Goal: Task Accomplishment & Management: Use online tool/utility

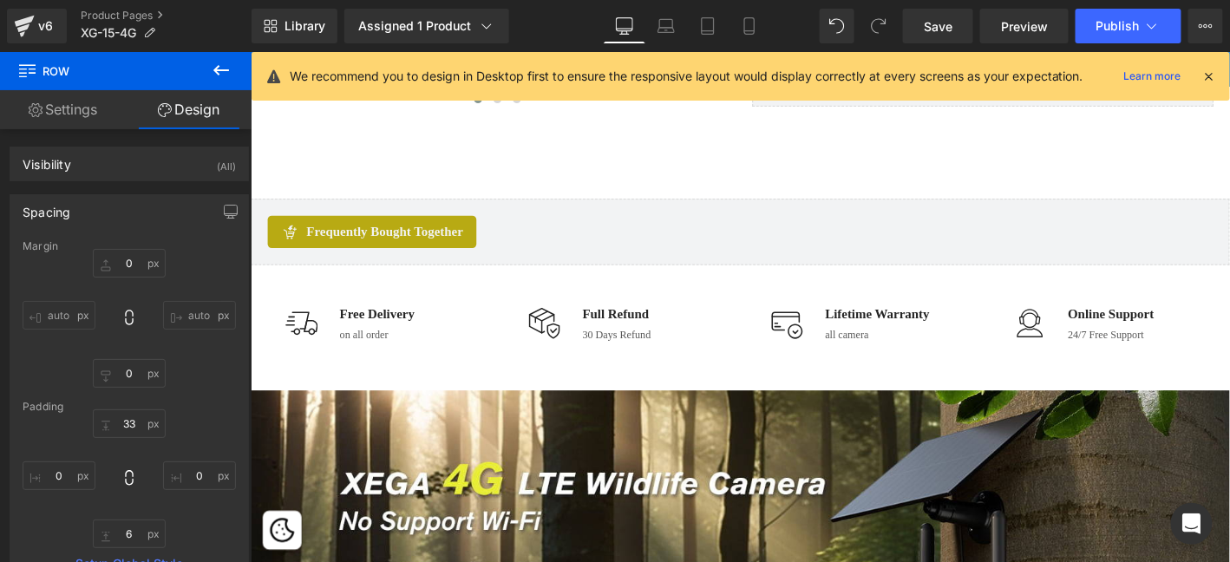
scroll to position [932, 0]
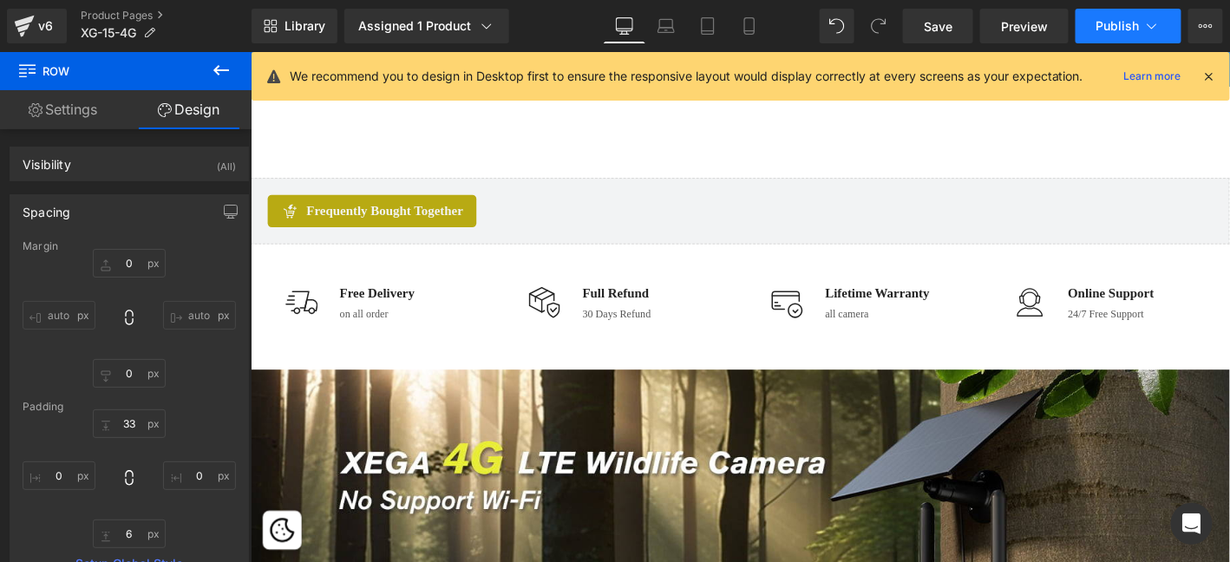
click at [1133, 35] on button "Publish" at bounding box center [1129, 26] width 106 height 35
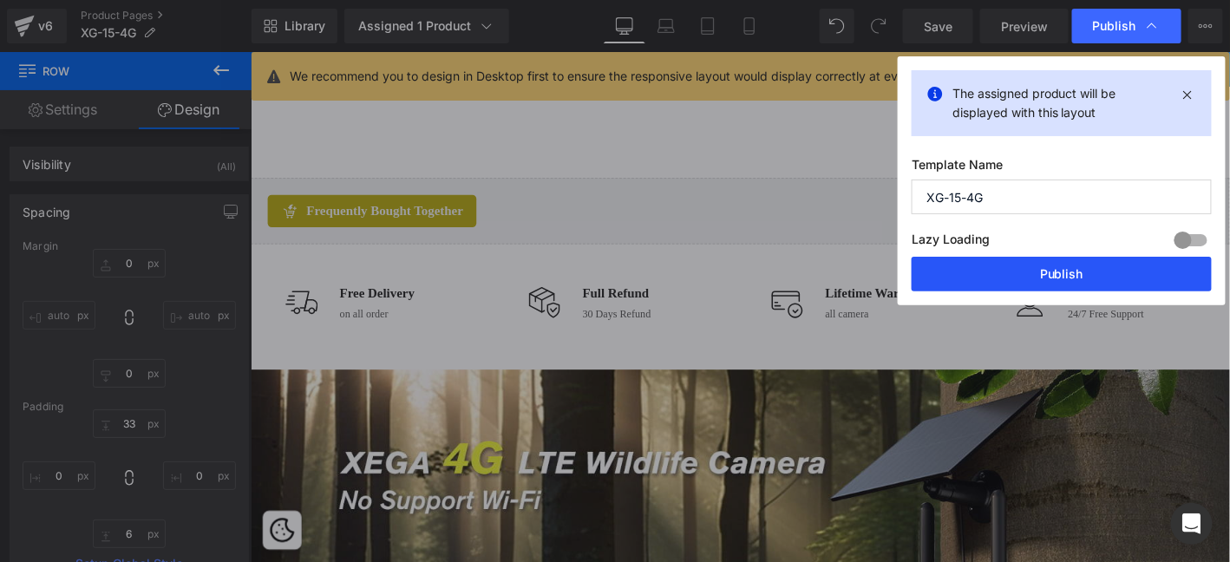
click at [1094, 278] on button "Publish" at bounding box center [1062, 274] width 300 height 35
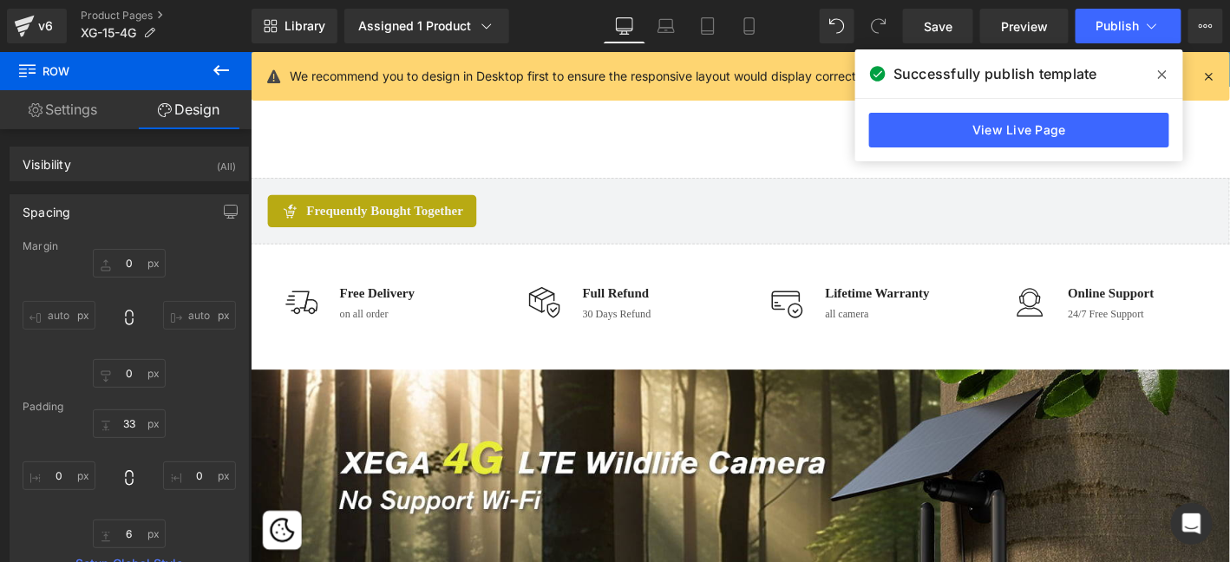
click at [1161, 75] on icon at bounding box center [1162, 74] width 9 height 9
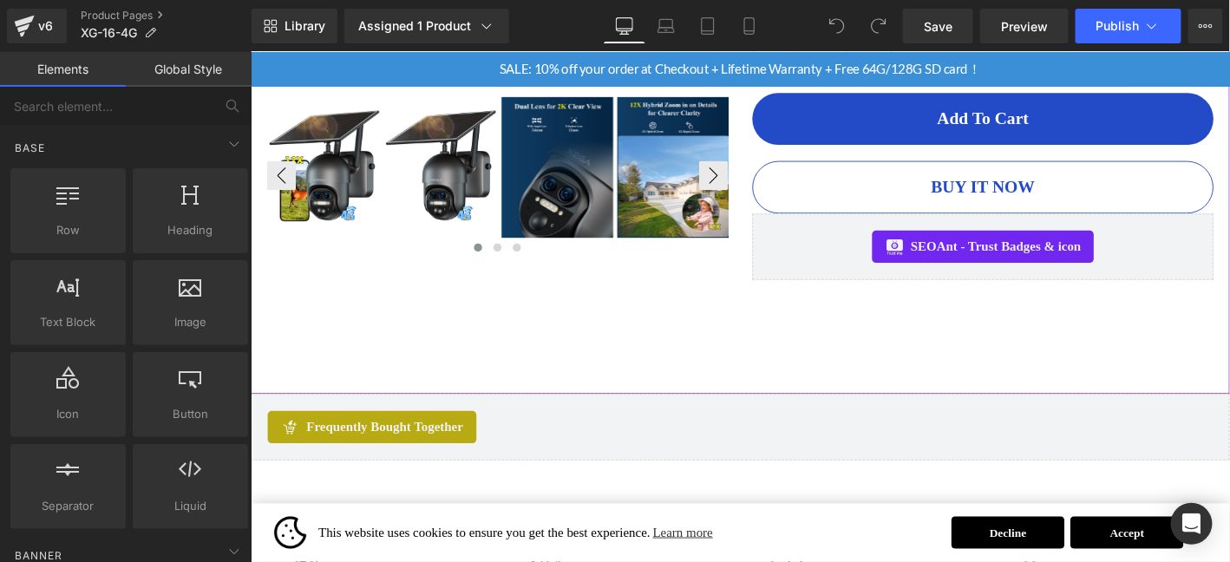
scroll to position [925, 0]
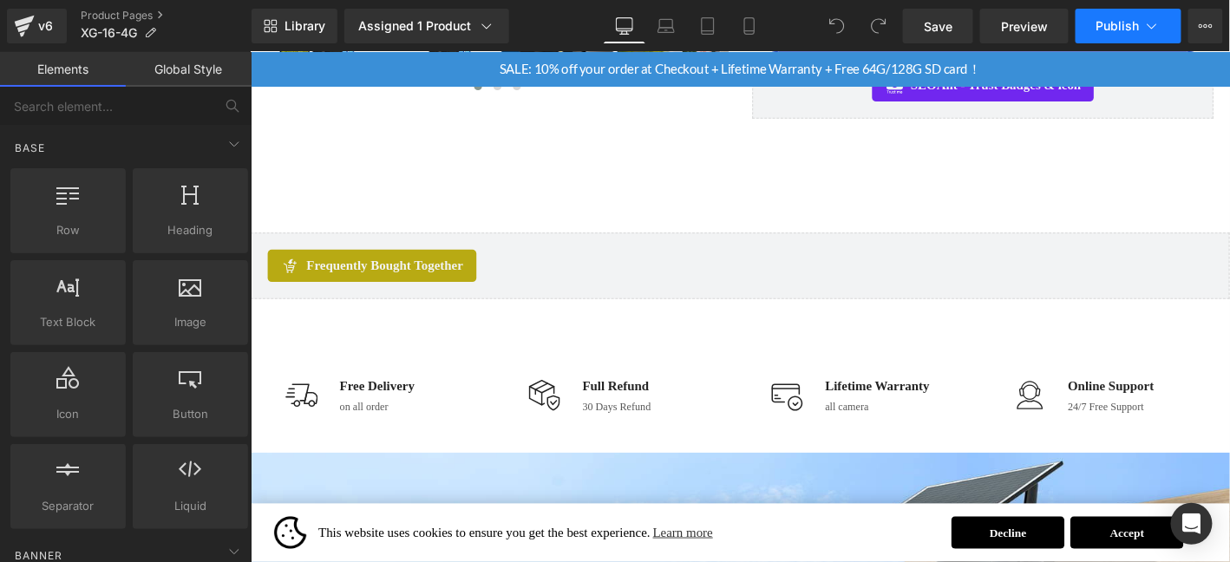
click at [1116, 26] on span "Publish" at bounding box center [1117, 26] width 43 height 14
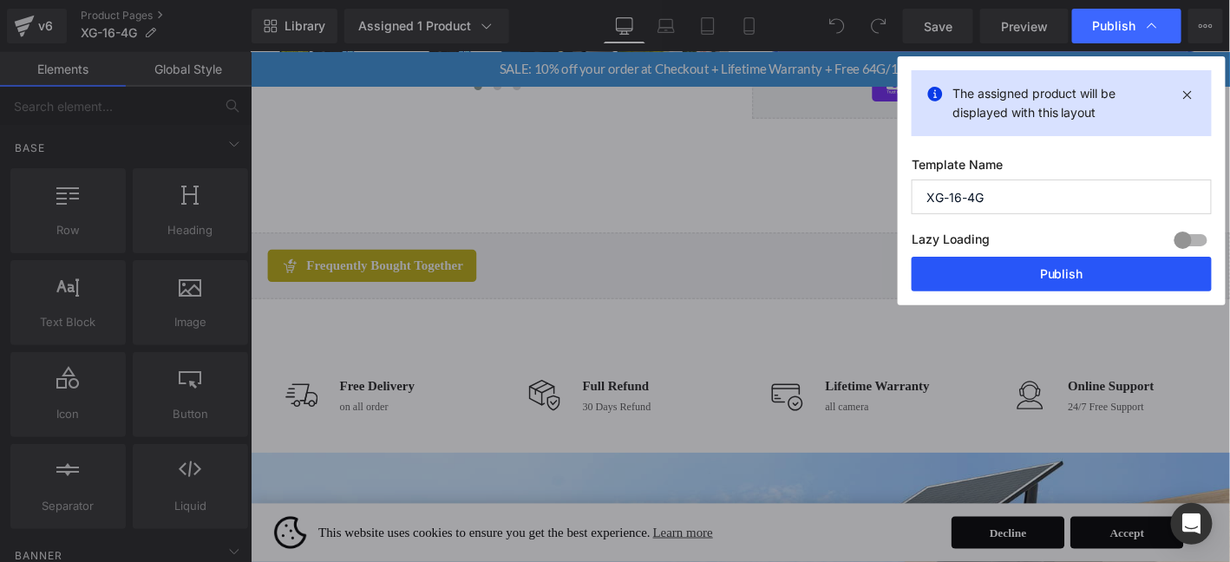
click at [1078, 280] on button "Publish" at bounding box center [1062, 274] width 300 height 35
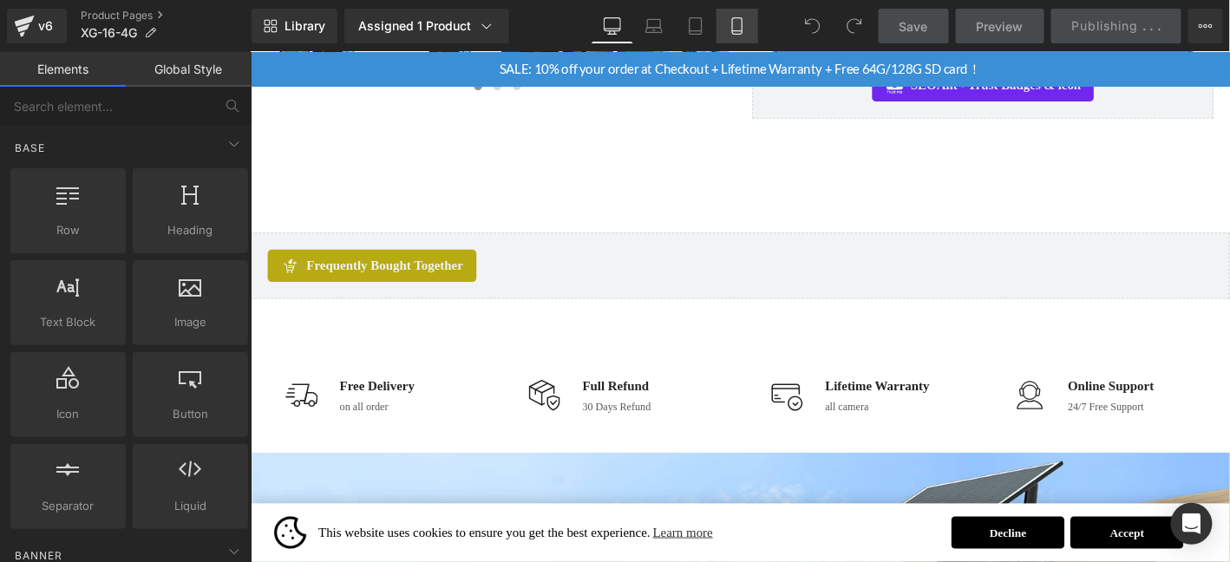
click at [738, 34] on icon at bounding box center [737, 26] width 10 height 16
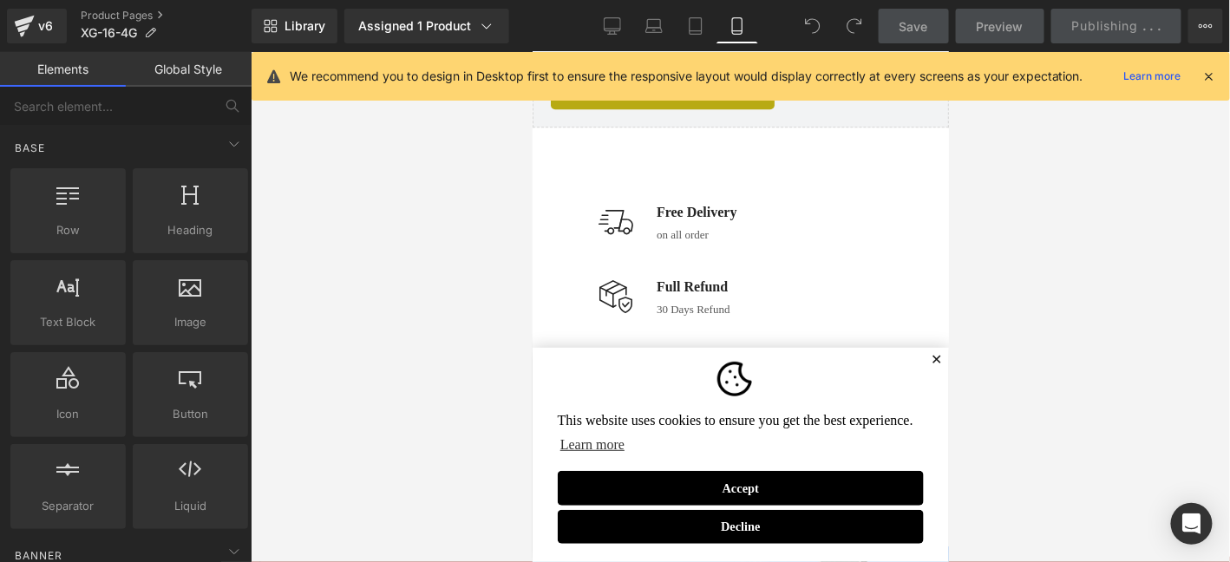
scroll to position [1649, 0]
click at [937, 360] on div "This website uses cookies to ensure you get the best experience. Learn more Dec…" at bounding box center [740, 454] width 416 height 214
click at [931, 356] on span "✕" at bounding box center [935, 359] width 11 height 10
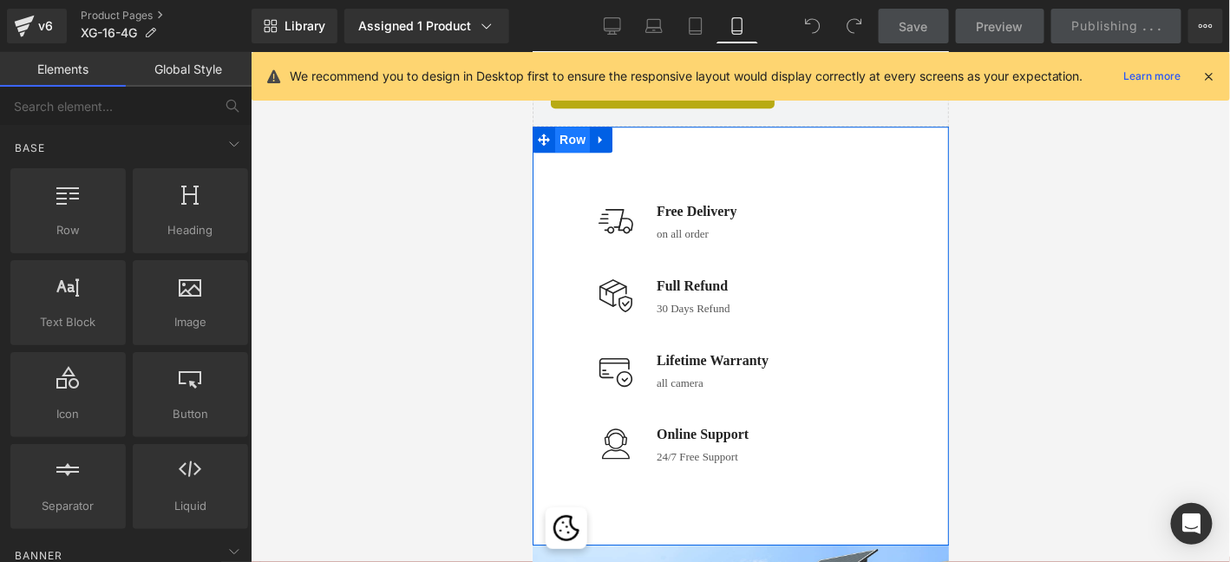
click at [561, 134] on span "Row" at bounding box center [571, 139] width 35 height 26
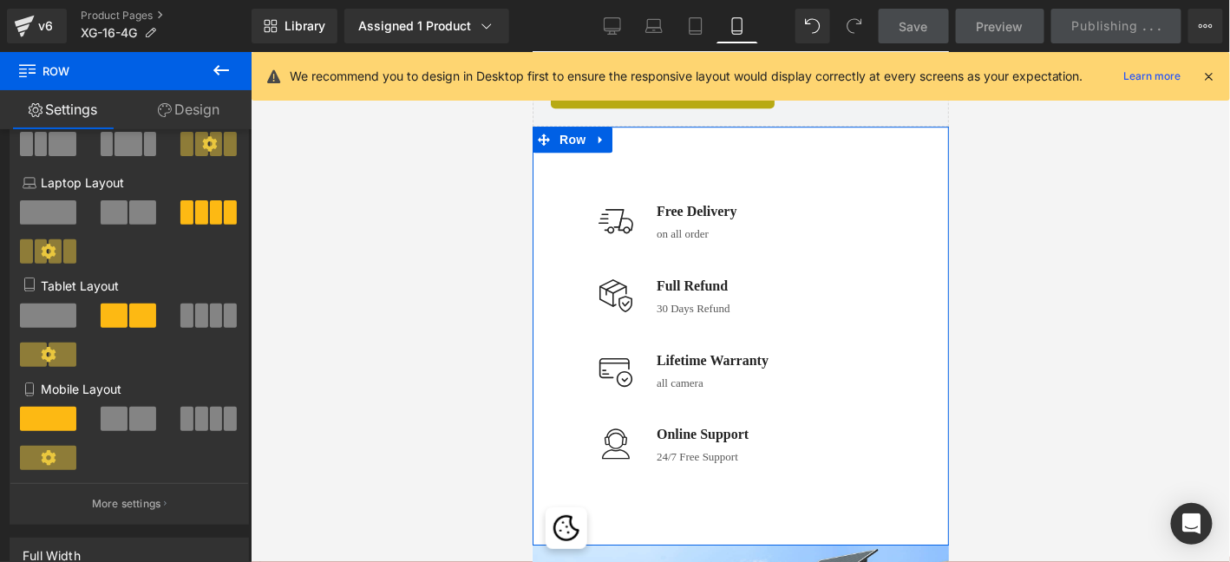
scroll to position [173, 0]
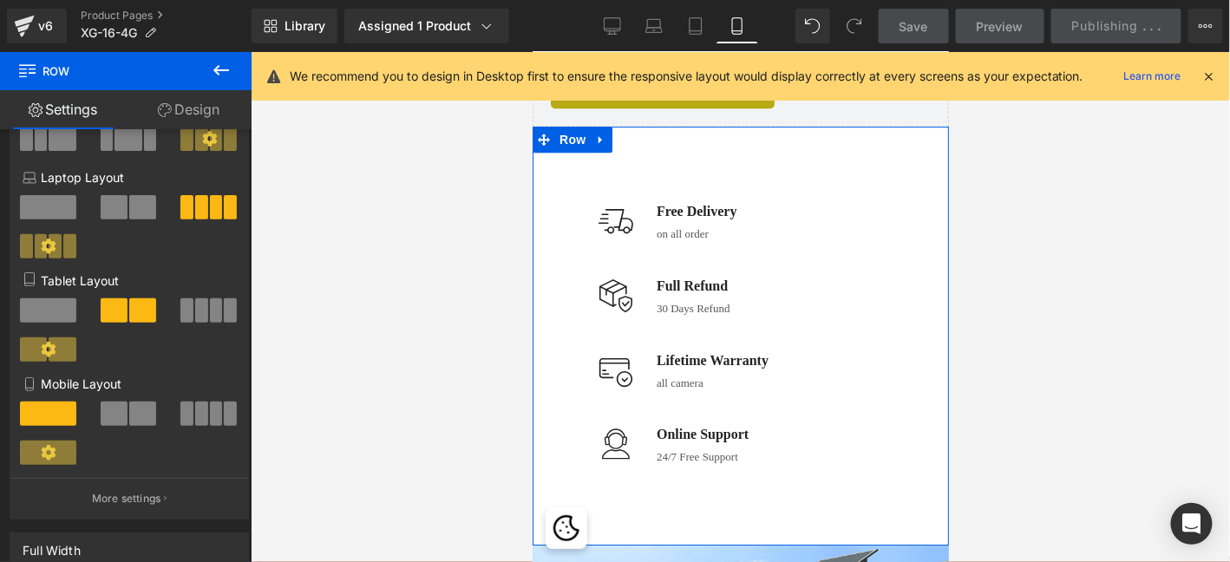
click at [132, 416] on span at bounding box center [142, 414] width 27 height 24
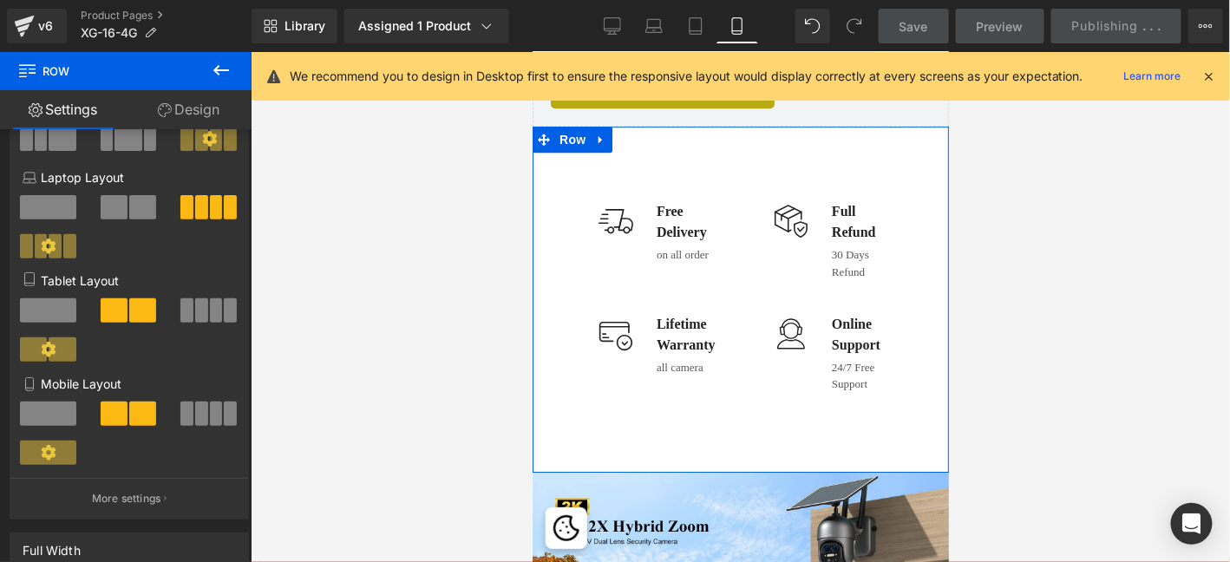
click at [232, 113] on link "Design" at bounding box center [189, 109] width 126 height 39
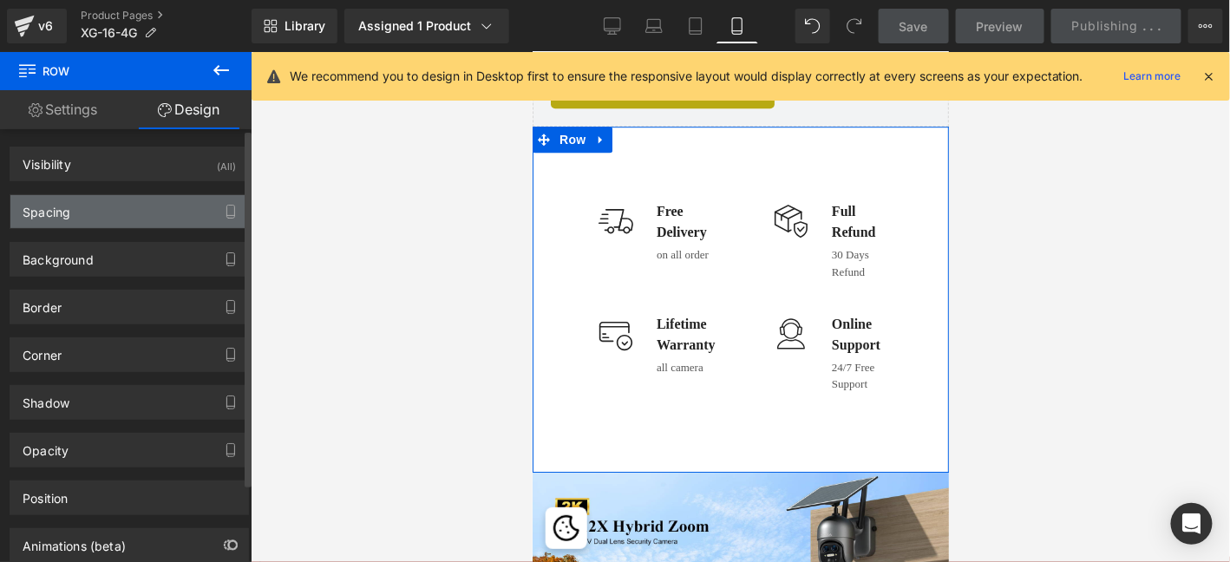
click at [88, 212] on div "Spacing" at bounding box center [129, 211] width 238 height 33
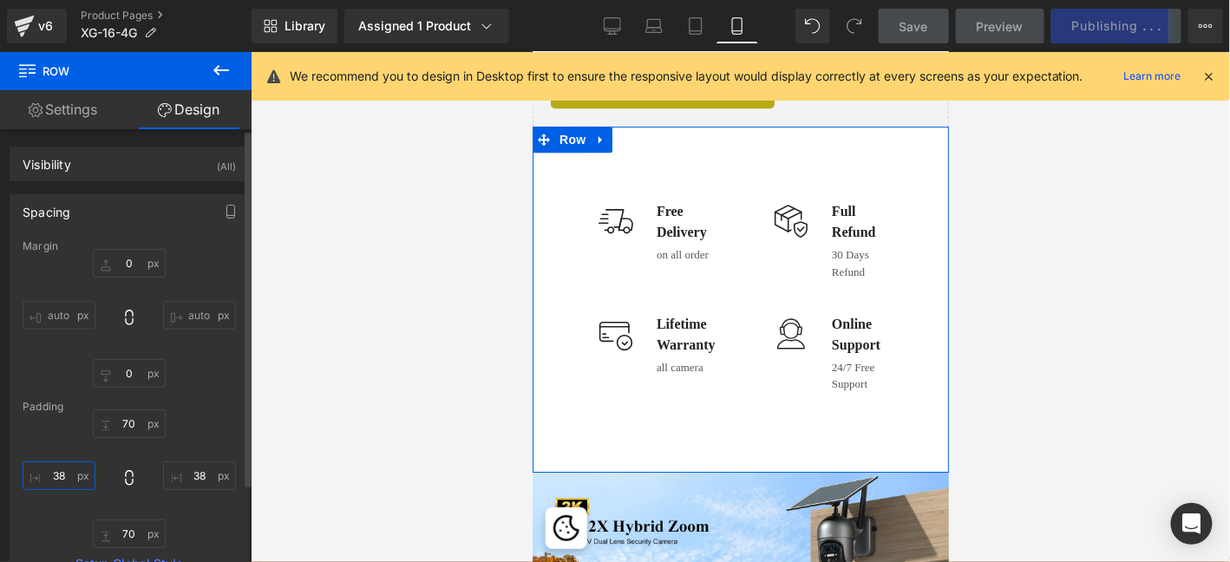
click at [58, 477] on input "text" at bounding box center [59, 475] width 73 height 29
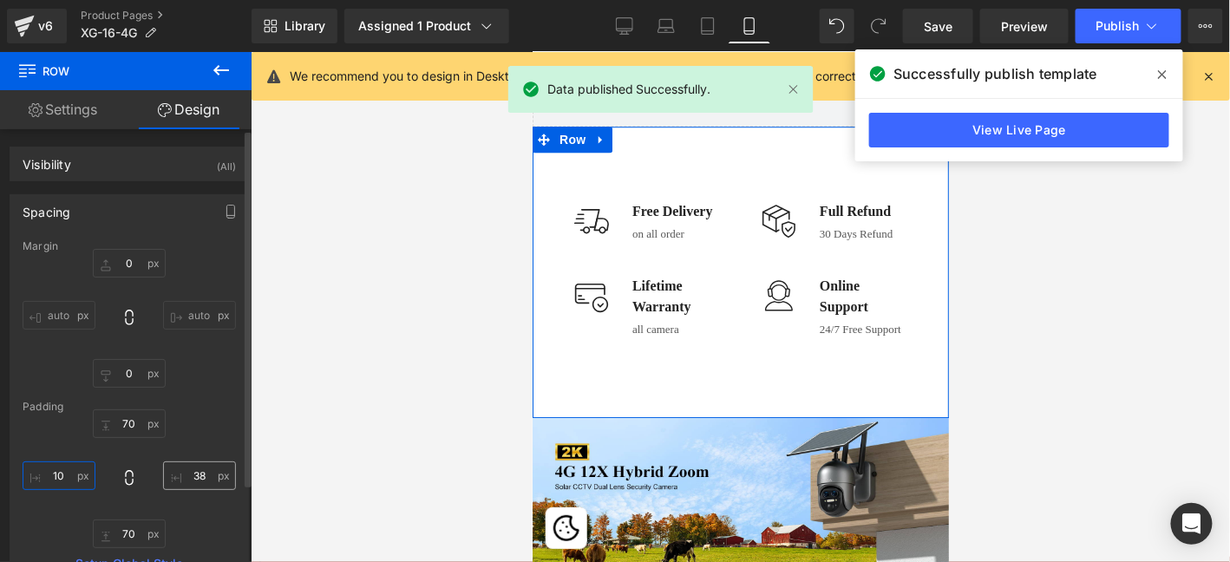
type input "10"
click at [196, 474] on input "text" at bounding box center [199, 475] width 73 height 29
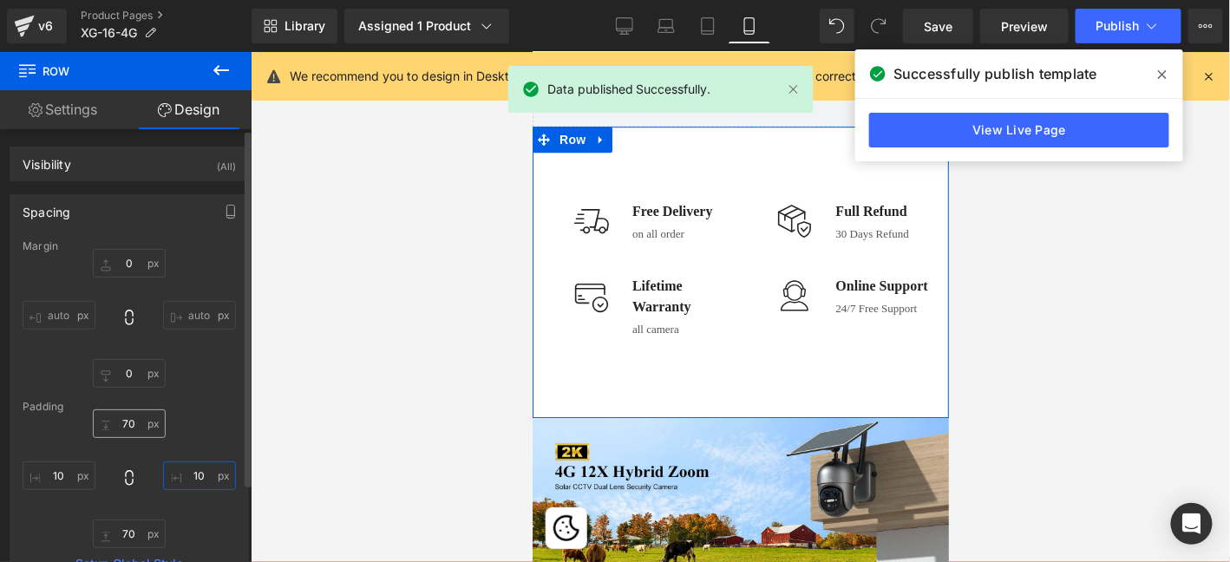
type input "10"
click at [123, 424] on input "text" at bounding box center [129, 423] width 73 height 29
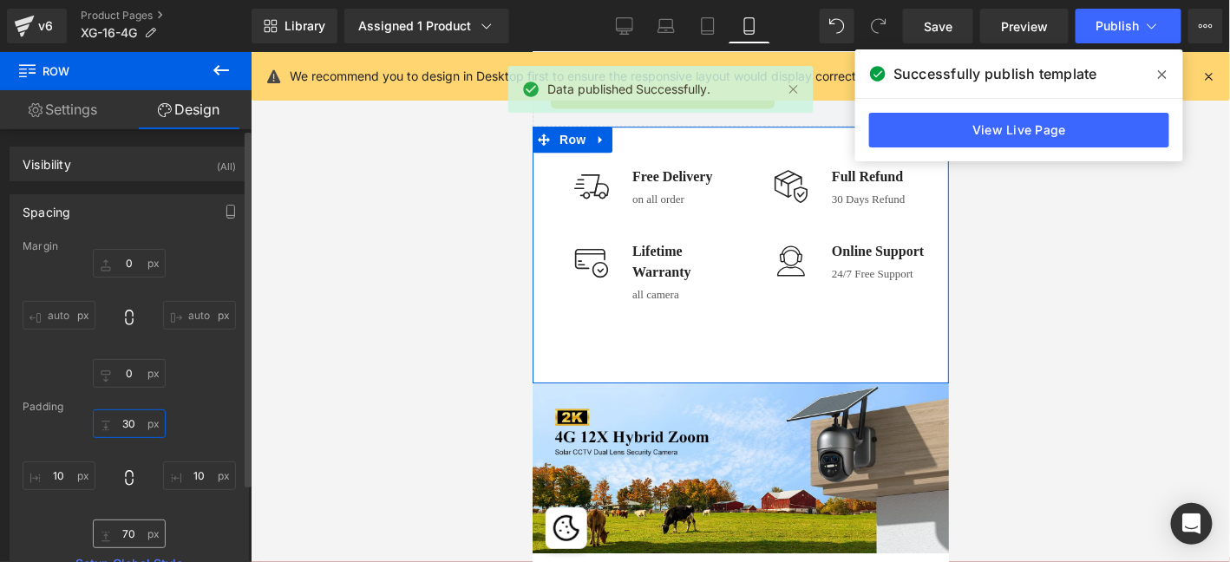
type input "30"
click at [132, 531] on input "text" at bounding box center [129, 534] width 73 height 29
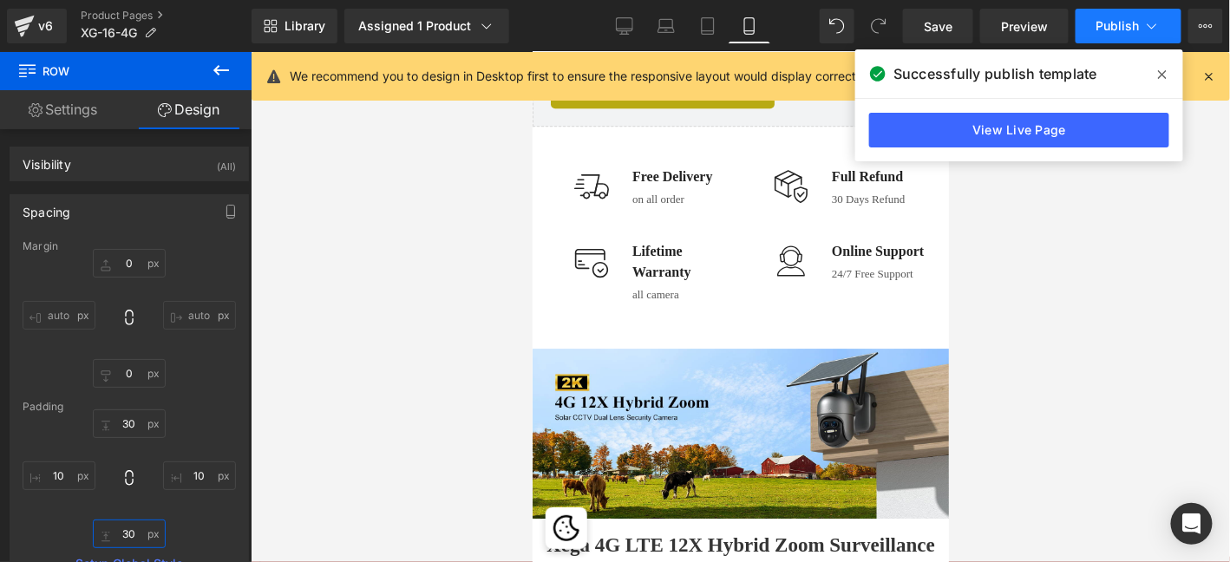
type input "30"
click at [1117, 23] on span "Publish" at bounding box center [1117, 26] width 43 height 14
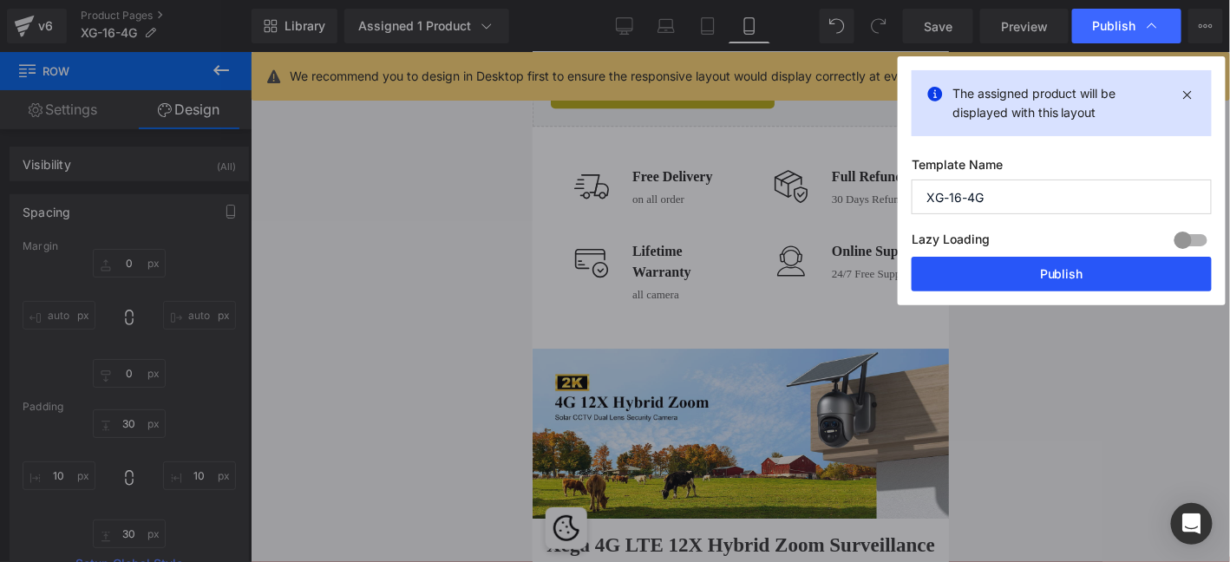
click at [1089, 273] on button "Publish" at bounding box center [1062, 274] width 300 height 35
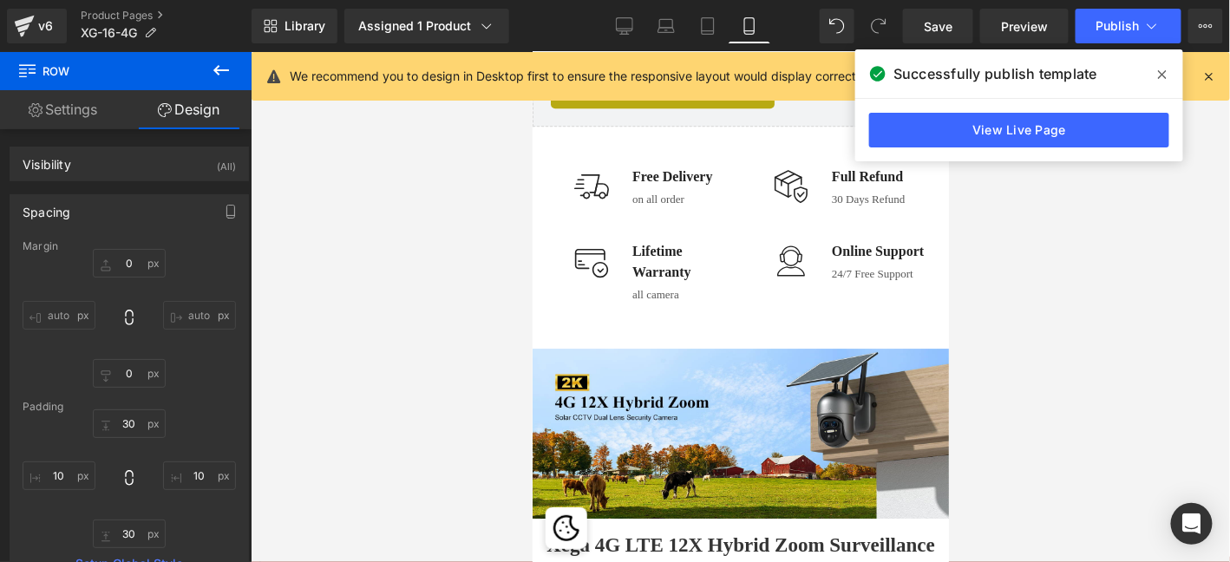
click at [1162, 76] on icon at bounding box center [1162, 75] width 9 height 14
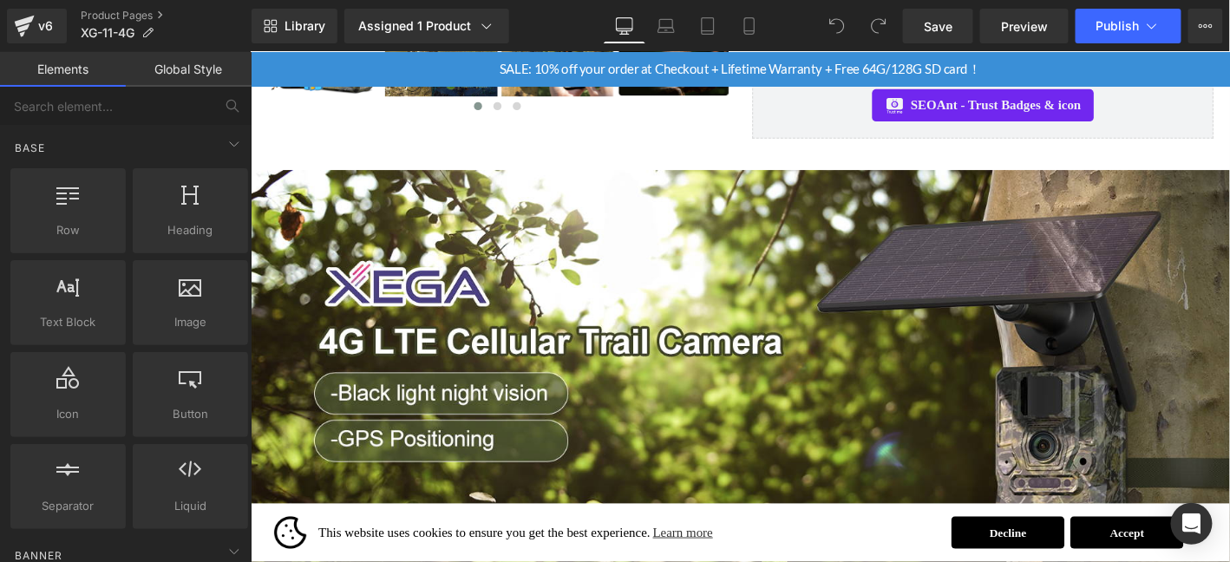
scroll to position [751, 0]
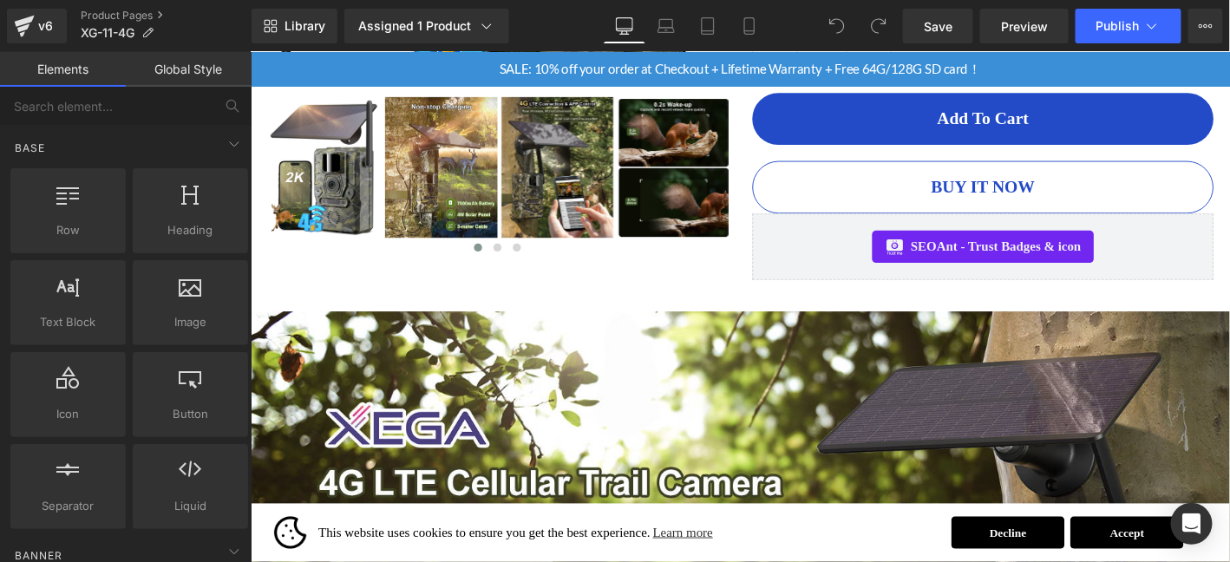
click at [283, 27] on link "Library" at bounding box center [295, 26] width 86 height 35
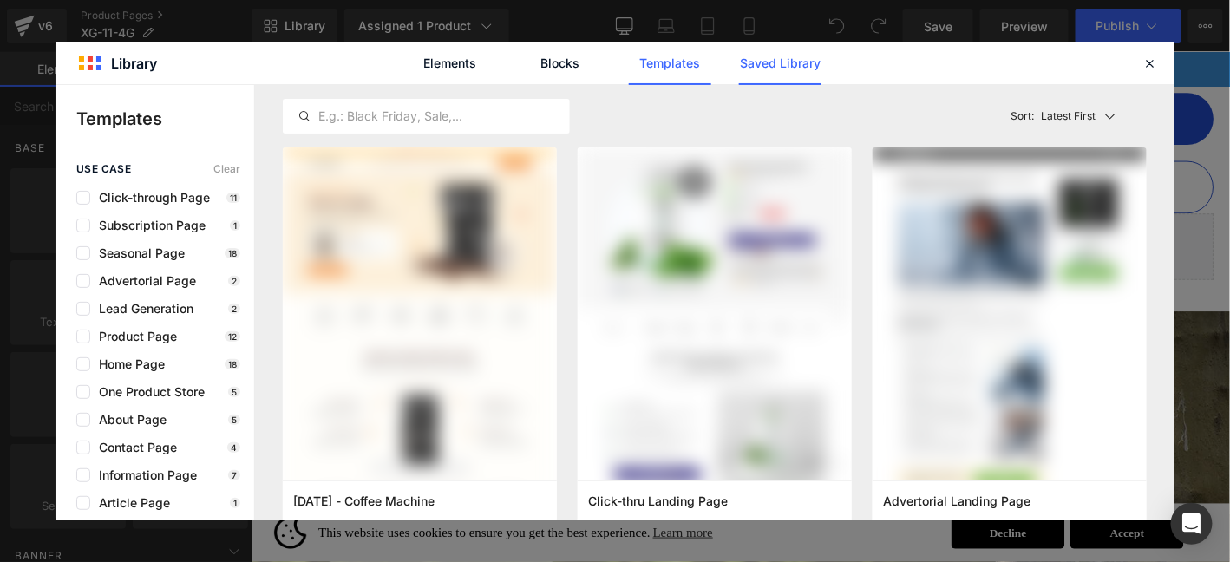
click at [800, 73] on link "Saved Library" at bounding box center [780, 63] width 82 height 43
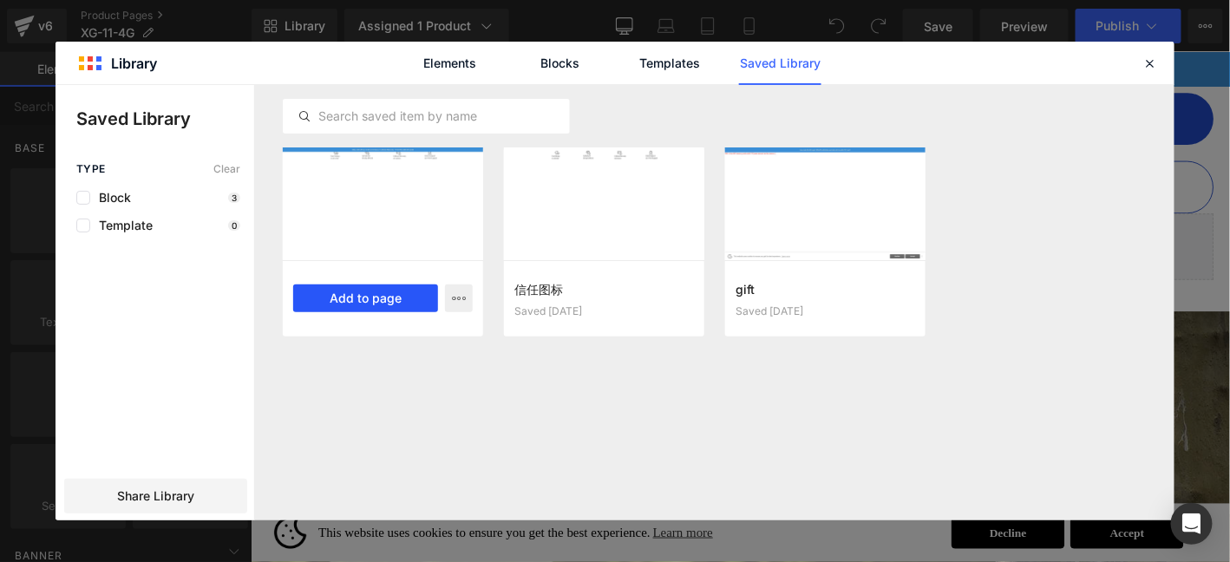
click at [375, 302] on button "Add to page" at bounding box center [365, 298] width 145 height 28
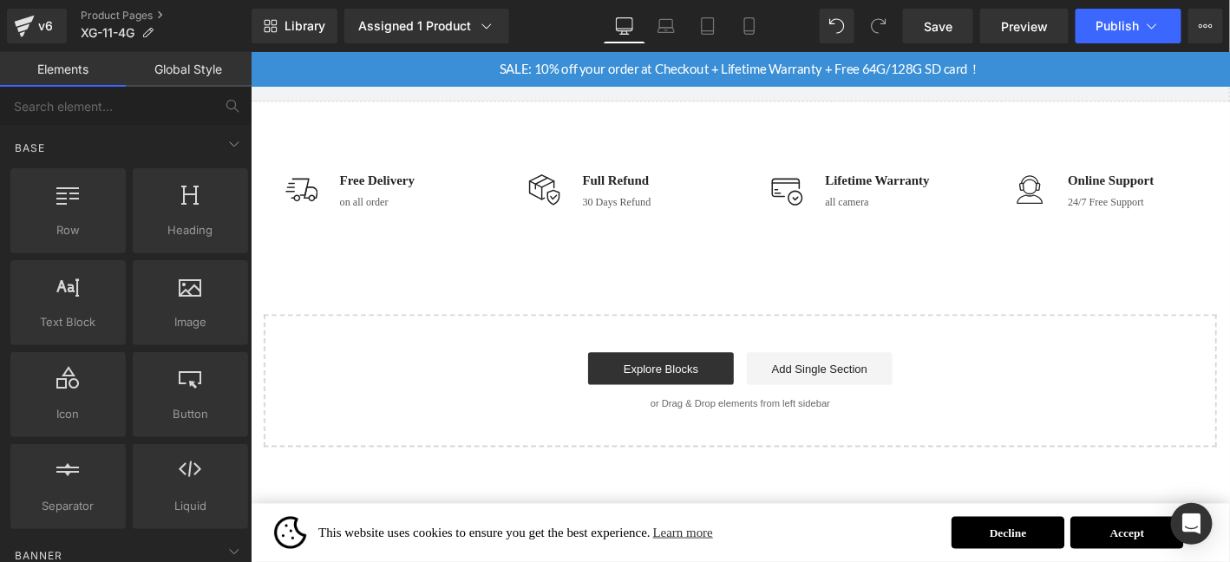
scroll to position [9927, 0]
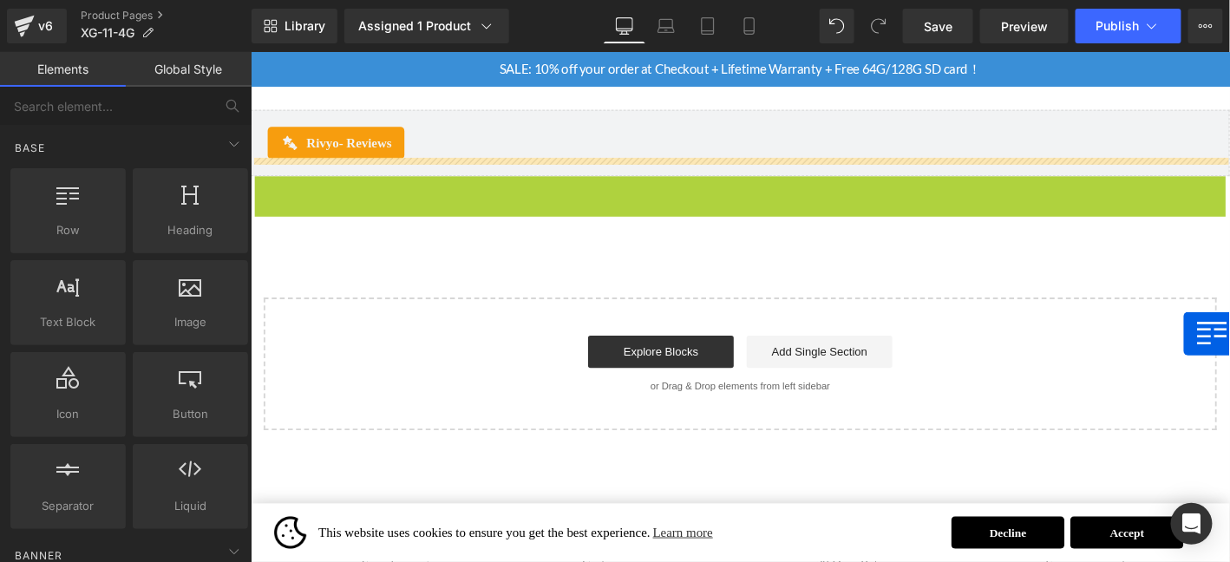
drag, startPoint x: 1298, startPoint y: 404, endPoint x: 1298, endPoint y: 471, distance: 66.8
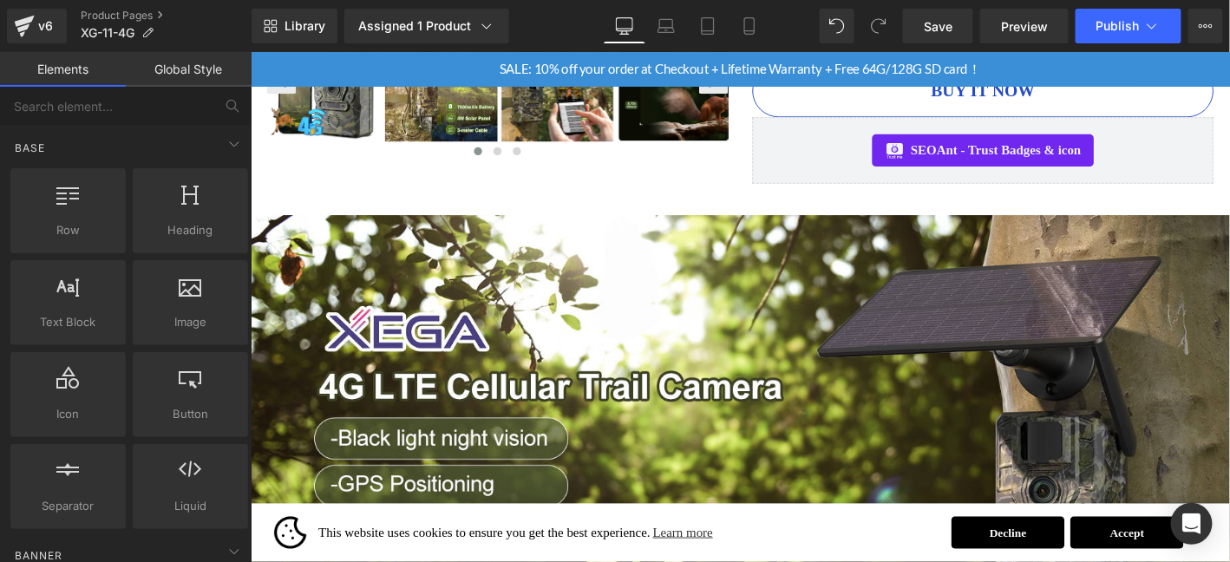
scroll to position [819, 0]
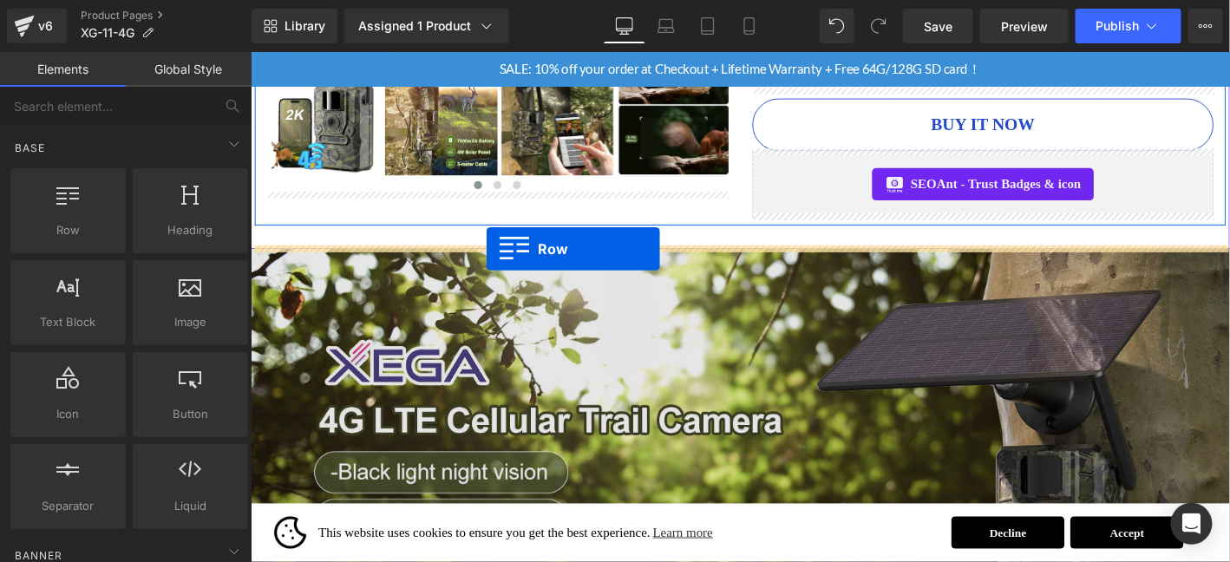
click at [502, 262] on div "Image" at bounding box center [774, 477] width 1049 height 430
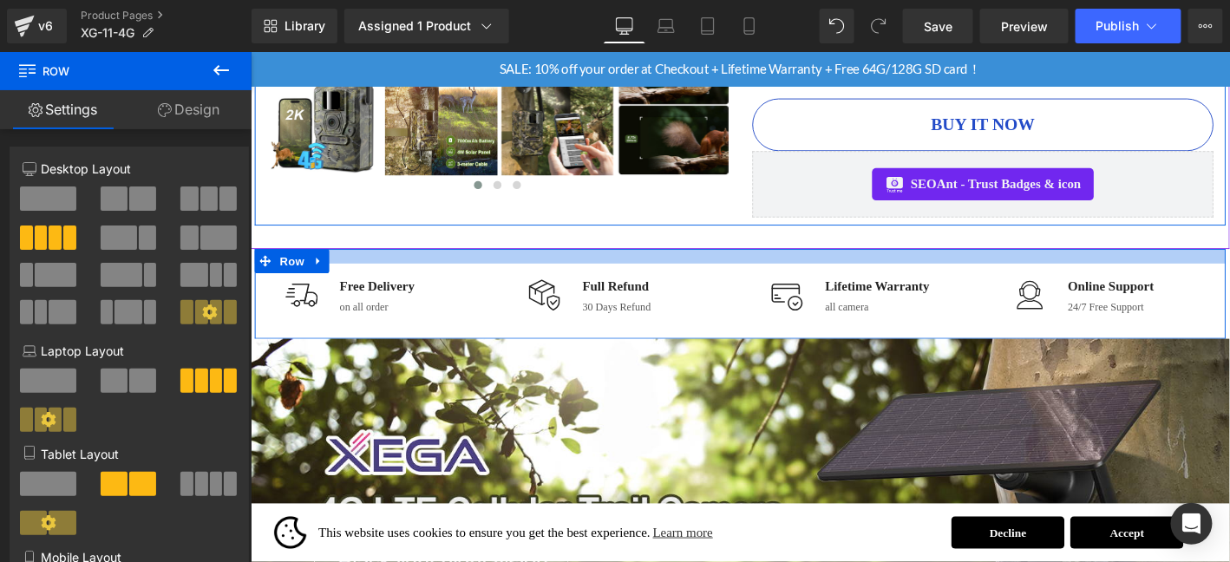
drag, startPoint x: 647, startPoint y: 262, endPoint x: 675, endPoint y: 218, distance: 52.2
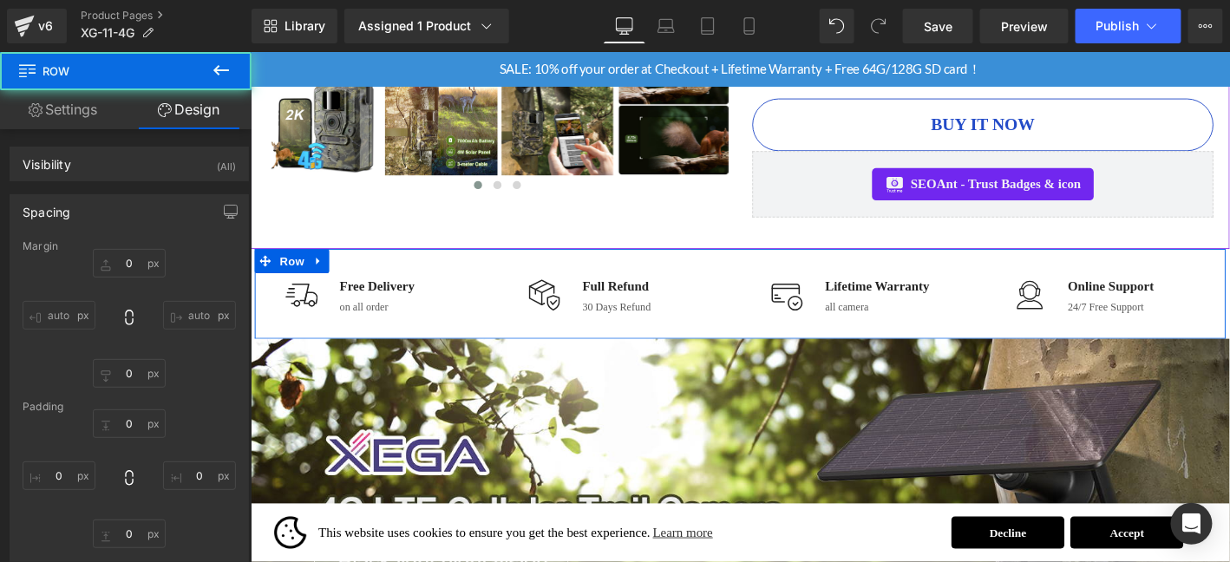
click at [232, 69] on button at bounding box center [221, 71] width 61 height 38
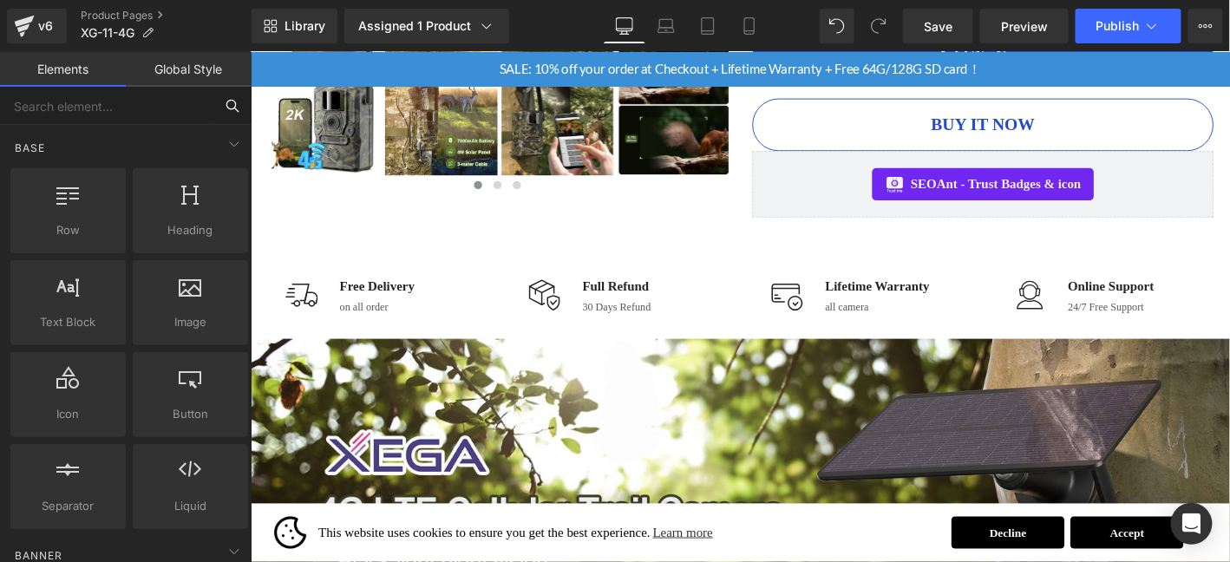
click at [142, 98] on input "text" at bounding box center [106, 106] width 213 height 38
type input "FR"
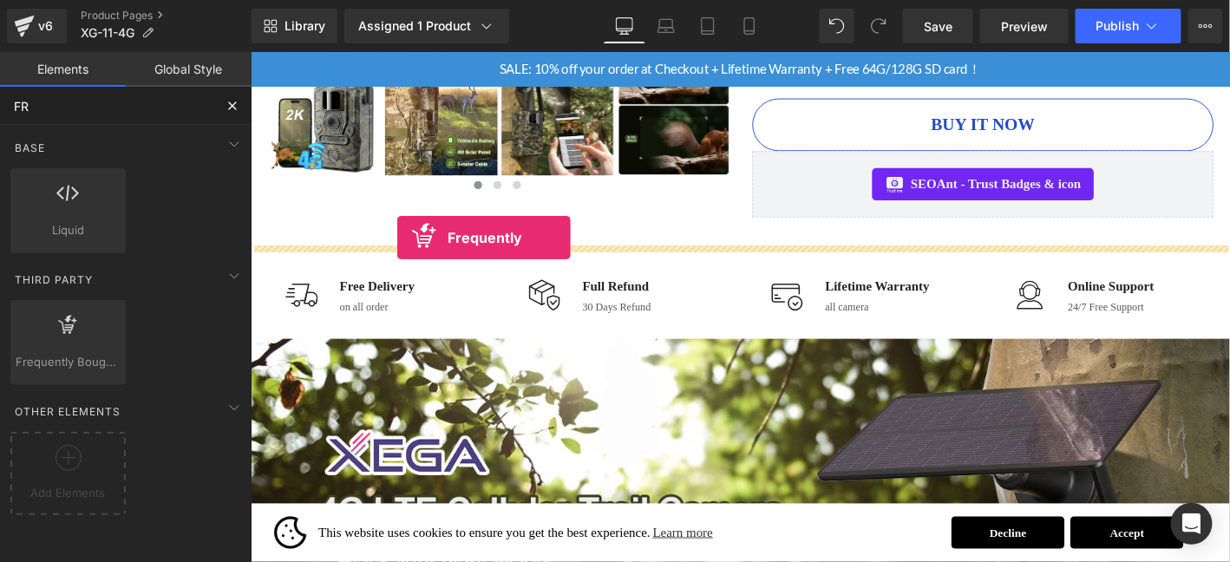
drag, startPoint x: 351, startPoint y: 297, endPoint x: 406, endPoint y: 251, distance: 72.0
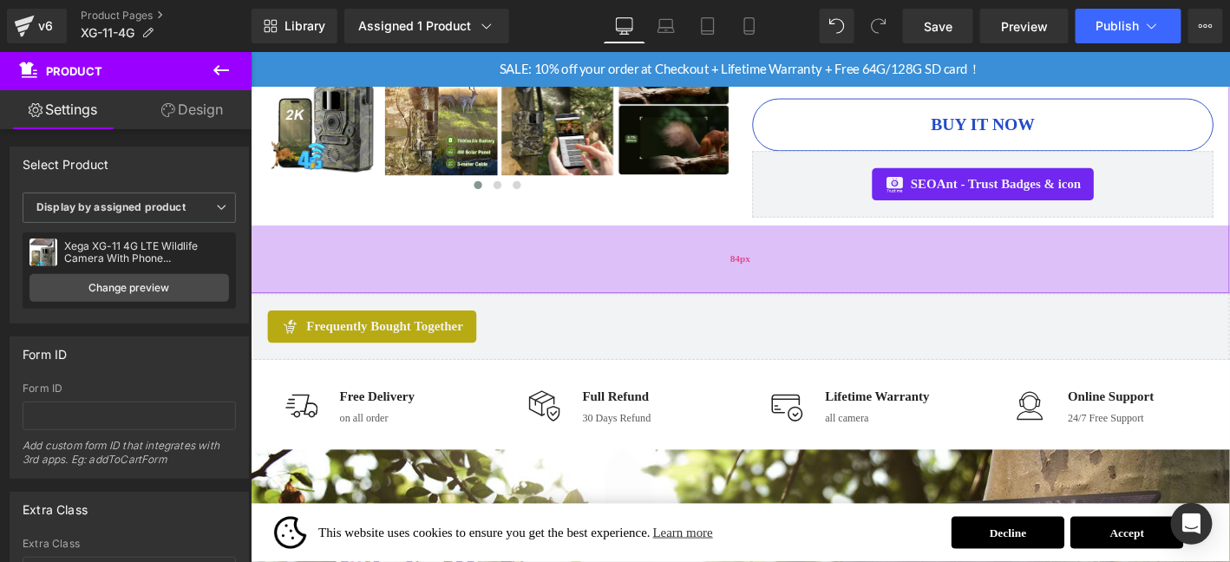
drag, startPoint x: 637, startPoint y: 252, endPoint x: 627, endPoint y: 301, distance: 49.5
click at [627, 301] on div "84px" at bounding box center [774, 273] width 1049 height 73
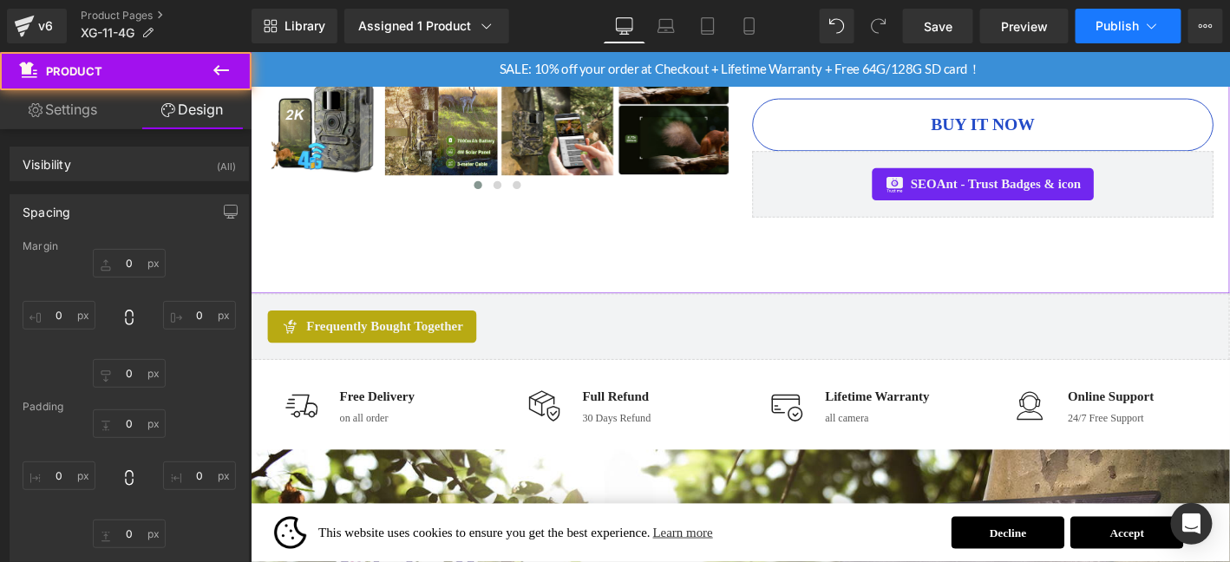
click at [1143, 31] on icon at bounding box center [1151, 25] width 17 height 17
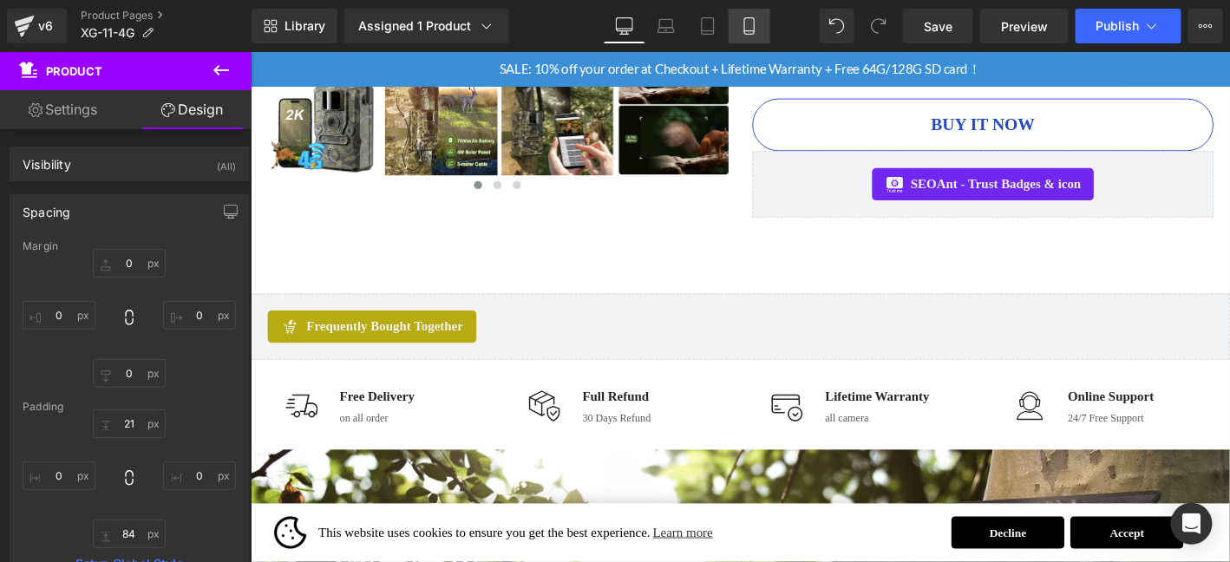
click at [742, 23] on icon at bounding box center [749, 25] width 17 height 17
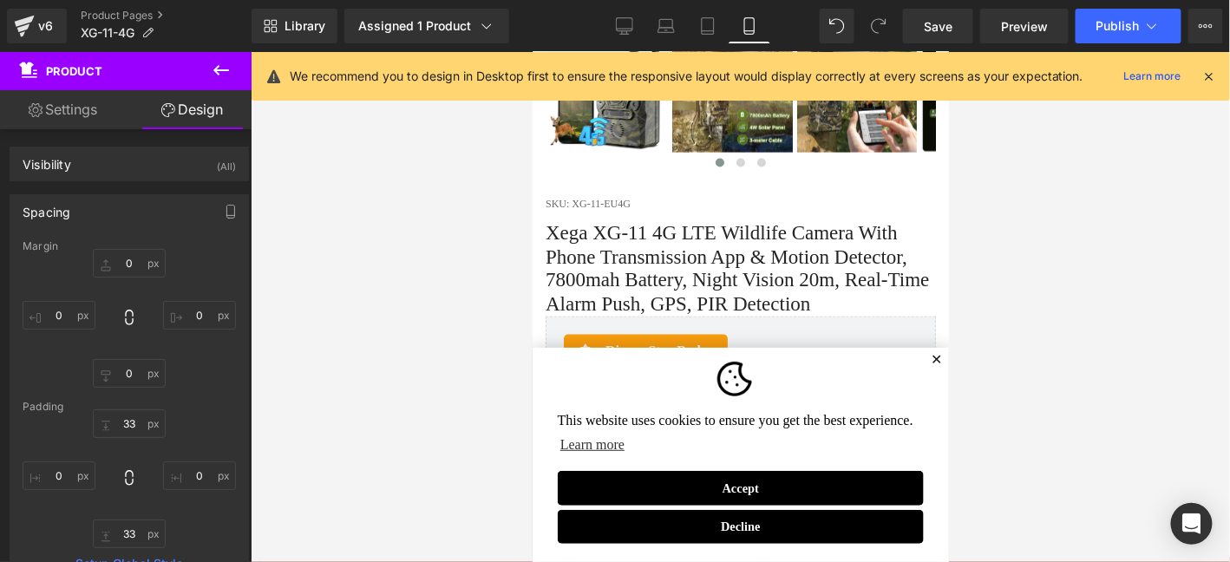
scroll to position [0, 0]
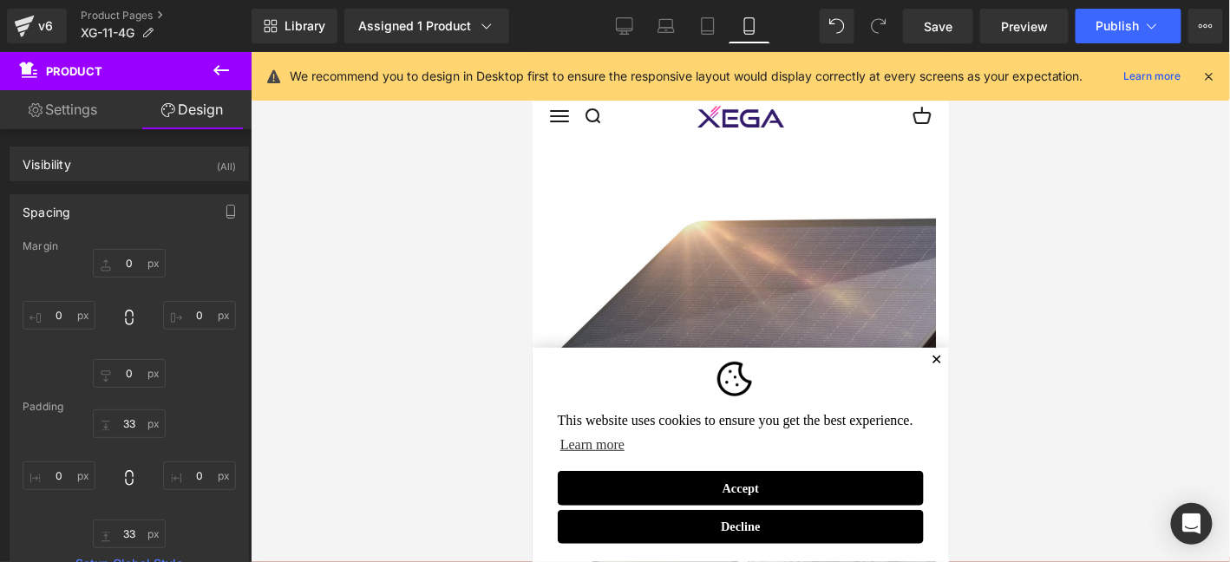
click at [935, 364] on span "✕" at bounding box center [935, 359] width 11 height 10
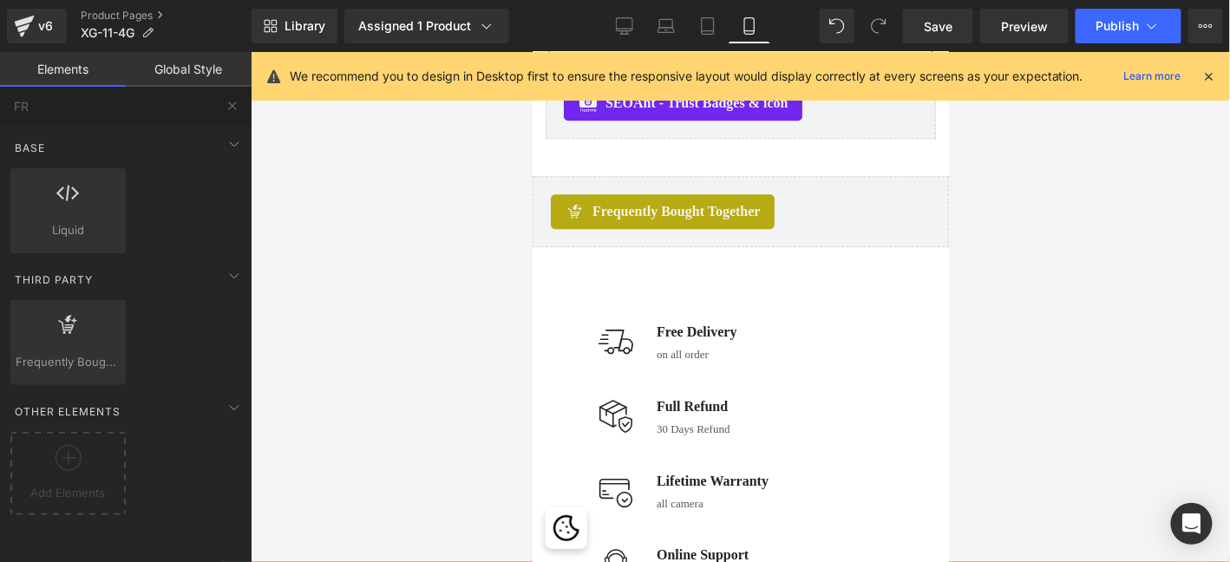
scroll to position [1532, 0]
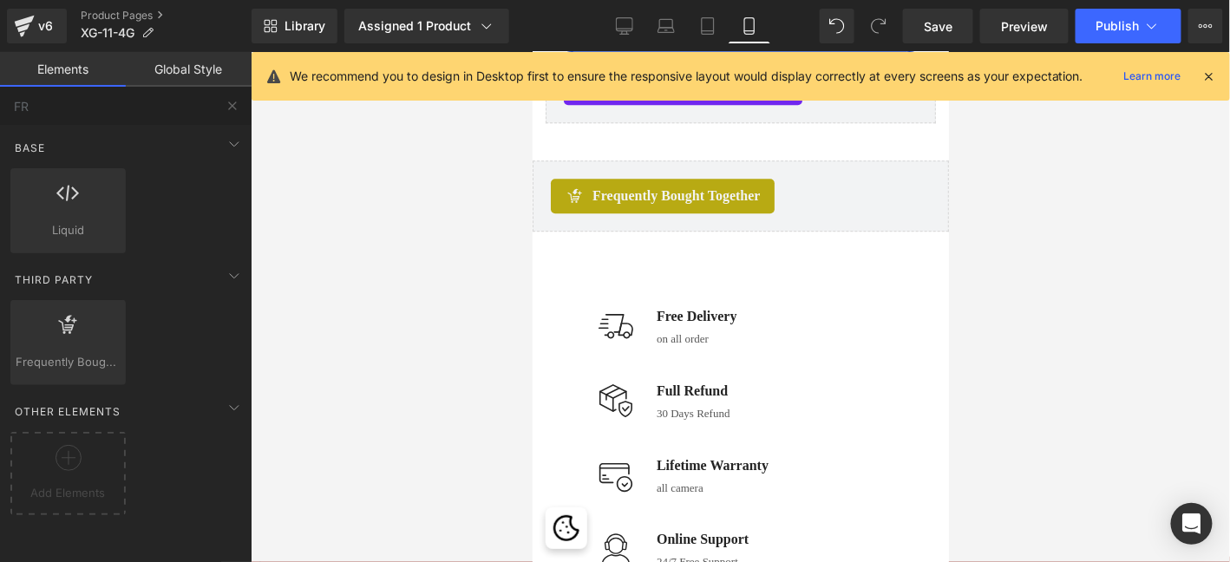
click at [559, 249] on div "Image Free Delivery Text Block on all order Text Block Icon List Image Full Ref…" at bounding box center [740, 440] width 416 height 419
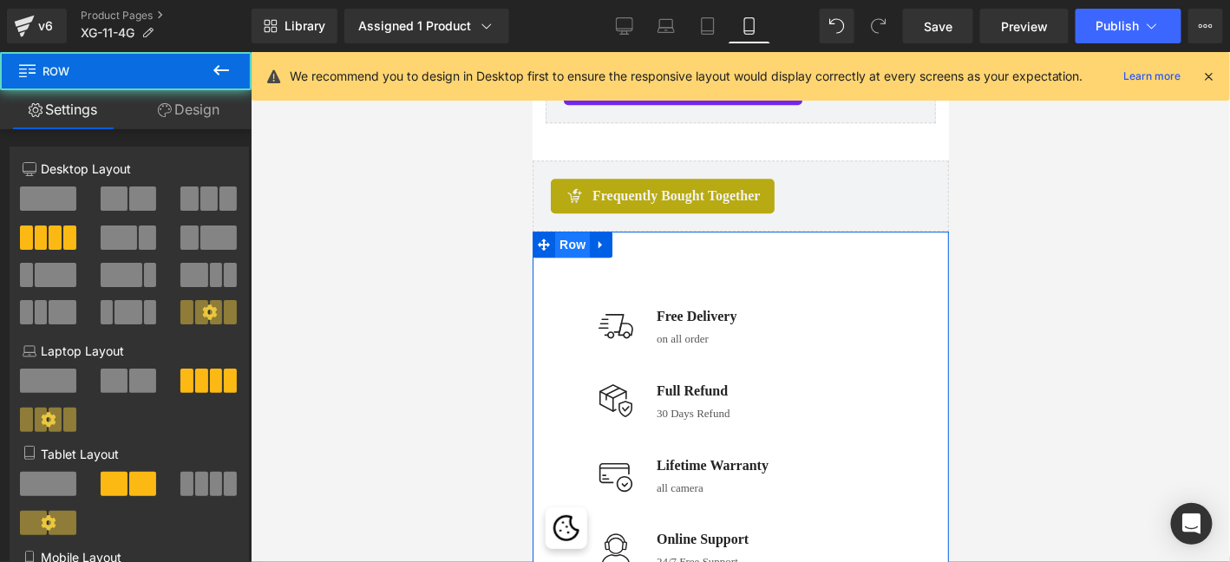
click at [561, 246] on span "Row" at bounding box center [571, 244] width 35 height 26
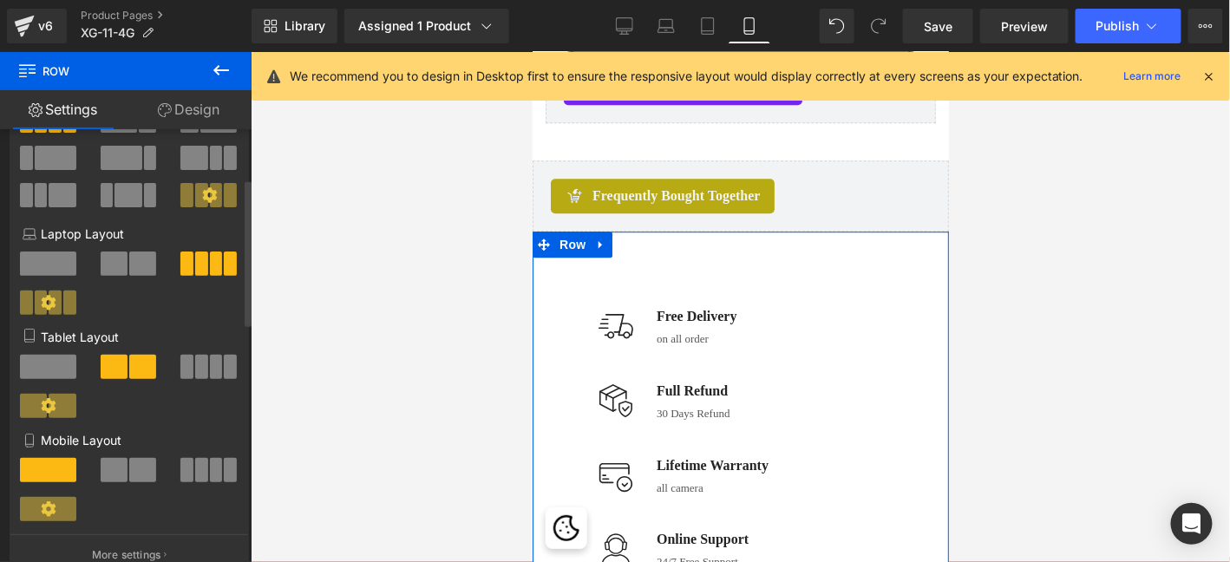
scroll to position [144, 0]
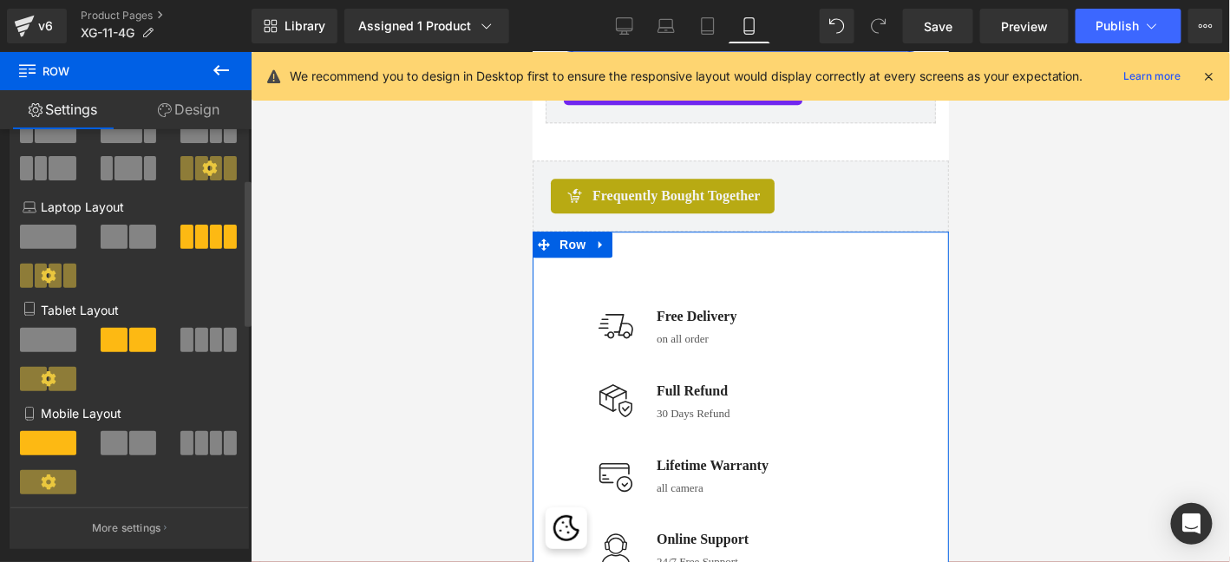
click at [139, 455] on span at bounding box center [142, 443] width 27 height 24
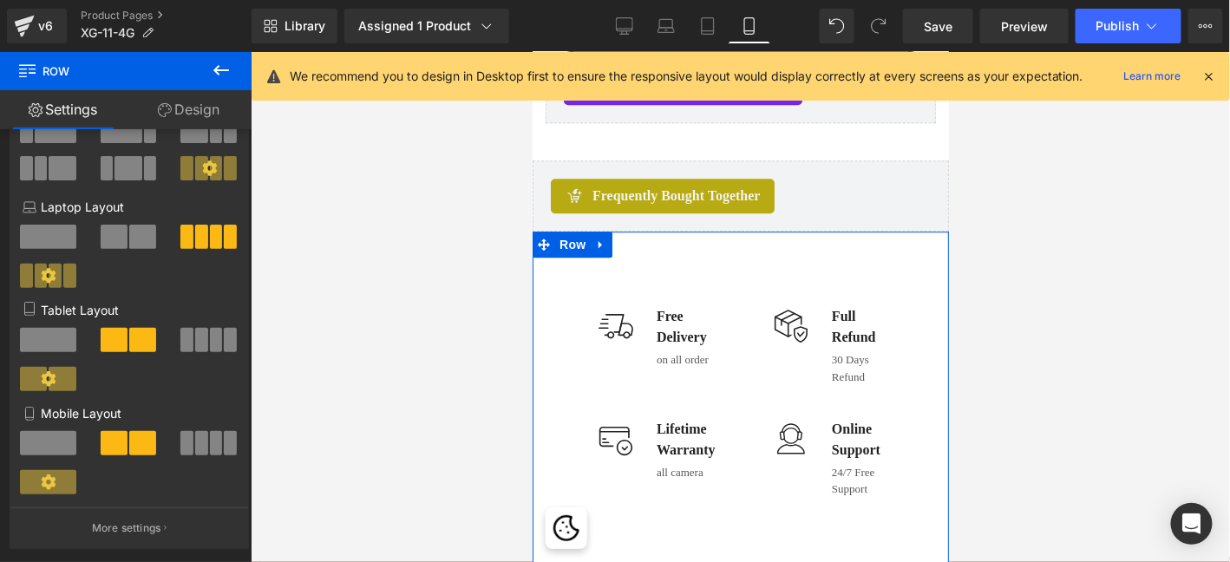
click at [186, 101] on link "Design" at bounding box center [189, 109] width 126 height 39
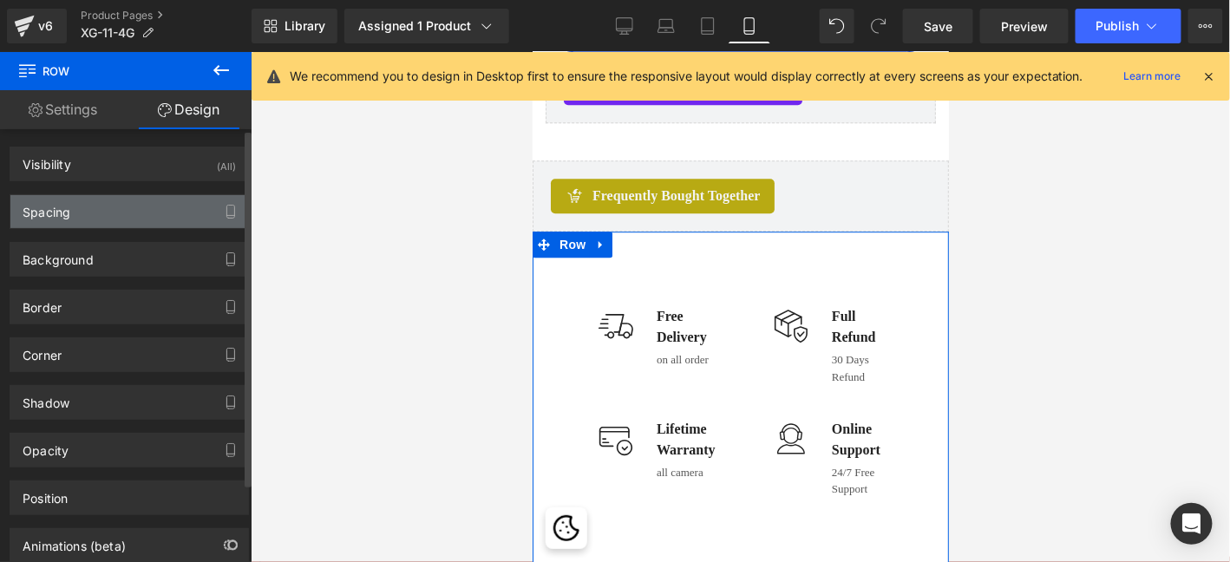
click at [134, 212] on div "Spacing" at bounding box center [129, 211] width 238 height 33
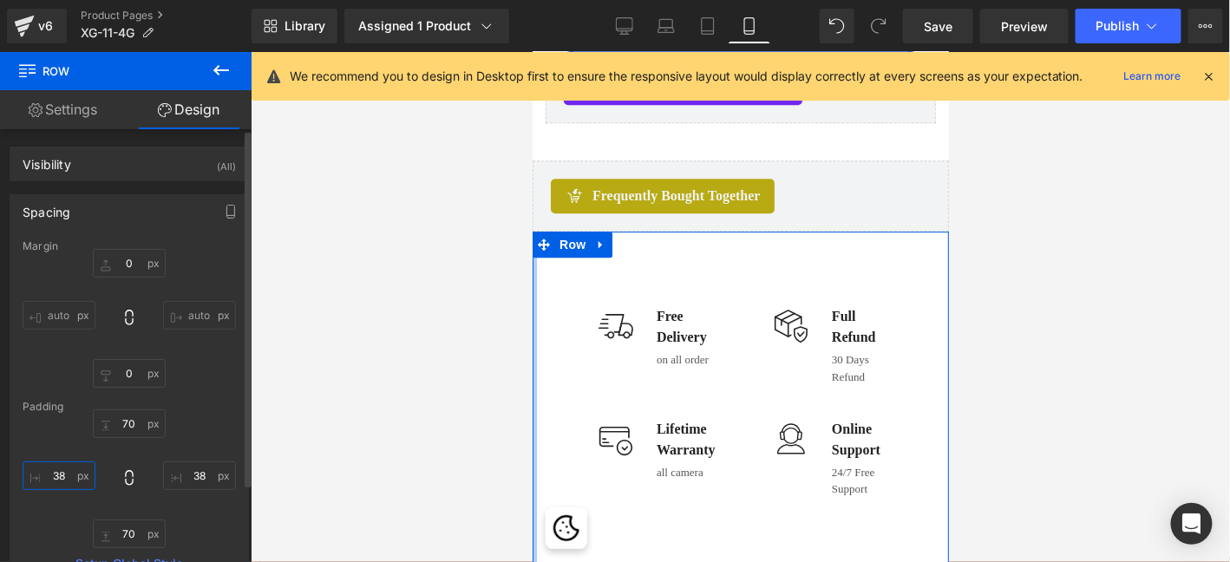
click at [60, 478] on input "text" at bounding box center [59, 475] width 73 height 29
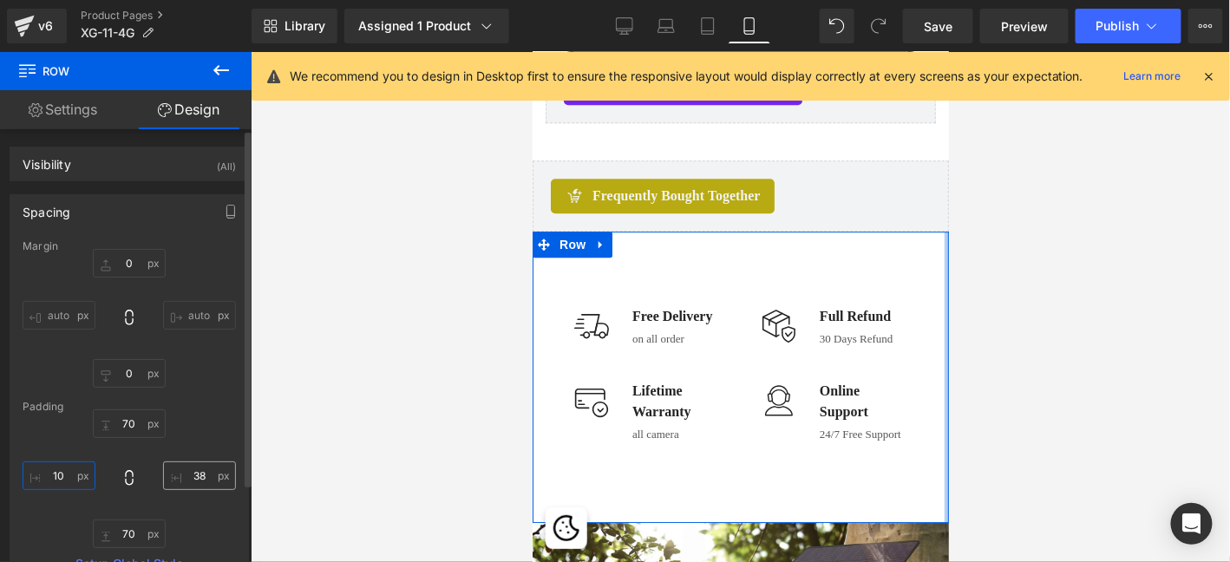
type input "10"
click at [198, 474] on input "text" at bounding box center [199, 475] width 73 height 29
type input "10"
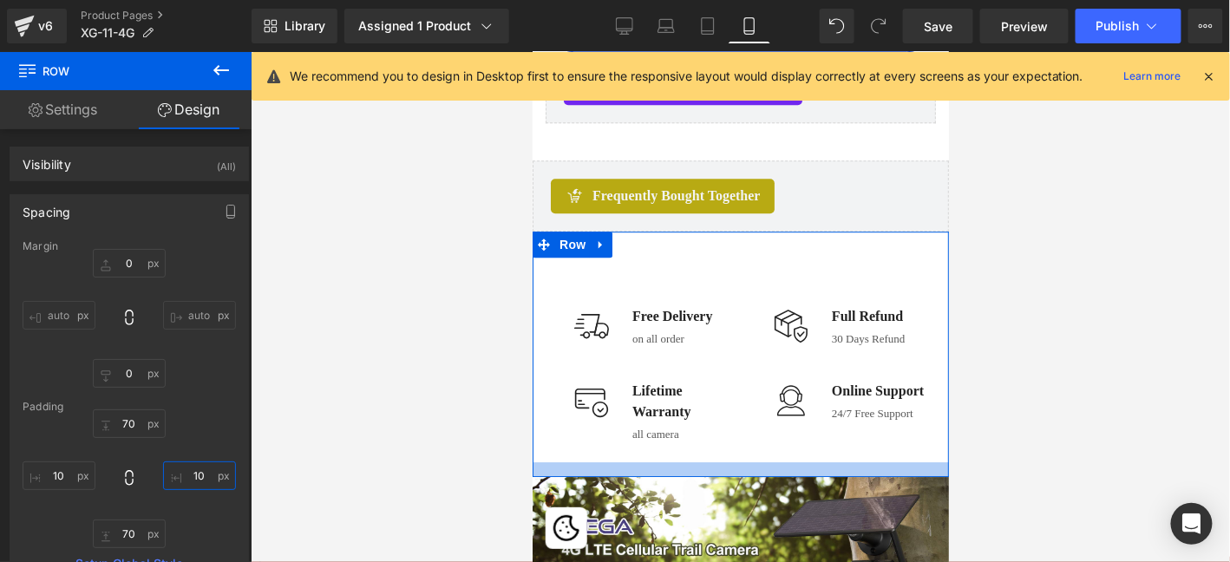
drag, startPoint x: 778, startPoint y: 510, endPoint x: 796, endPoint y: 464, distance: 49.4
click at [796, 464] on div at bounding box center [740, 468] width 416 height 15
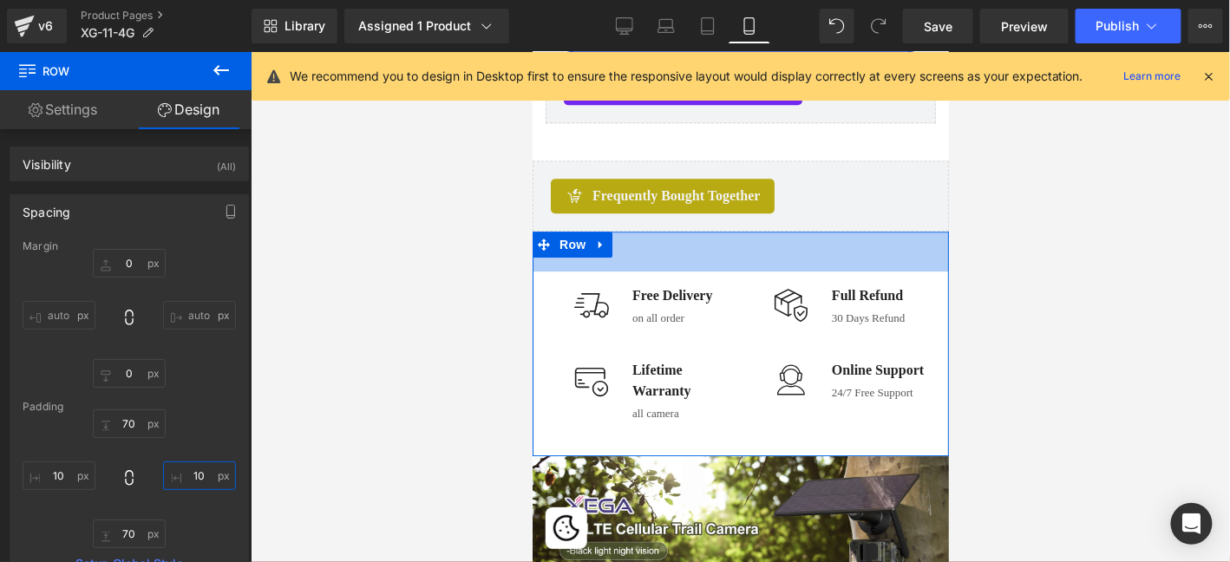
drag, startPoint x: 821, startPoint y: 239, endPoint x: 861, endPoint y: 180, distance: 71.7
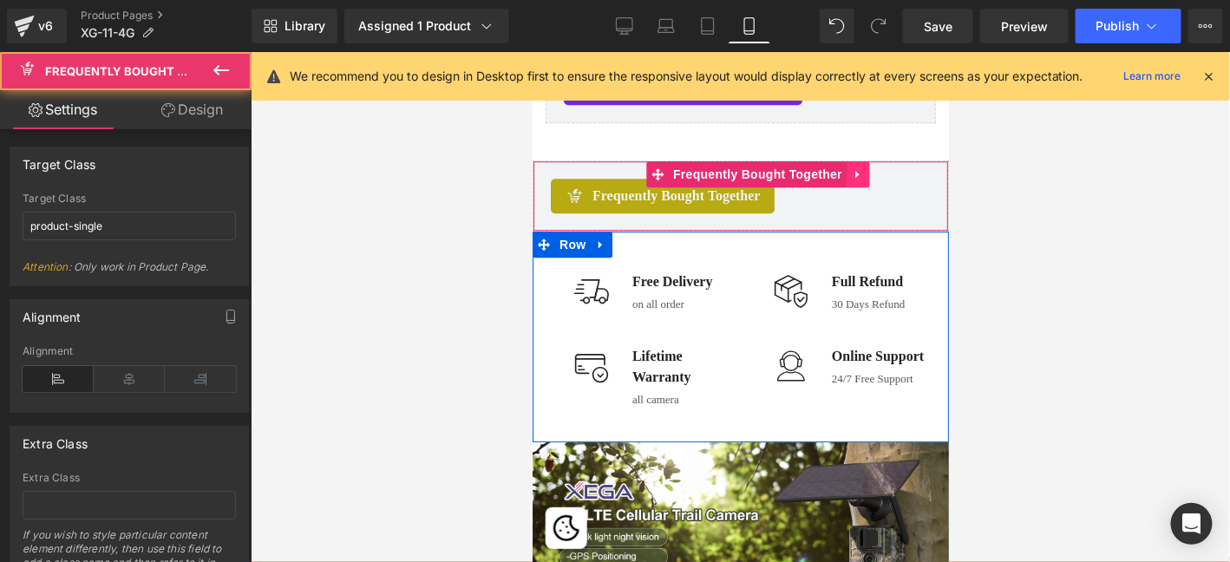
click at [865, 176] on div "Frequently Bought Together Frequently Bought Together" at bounding box center [740, 195] width 416 height 71
click at [866, 175] on link at bounding box center [857, 173] width 23 height 26
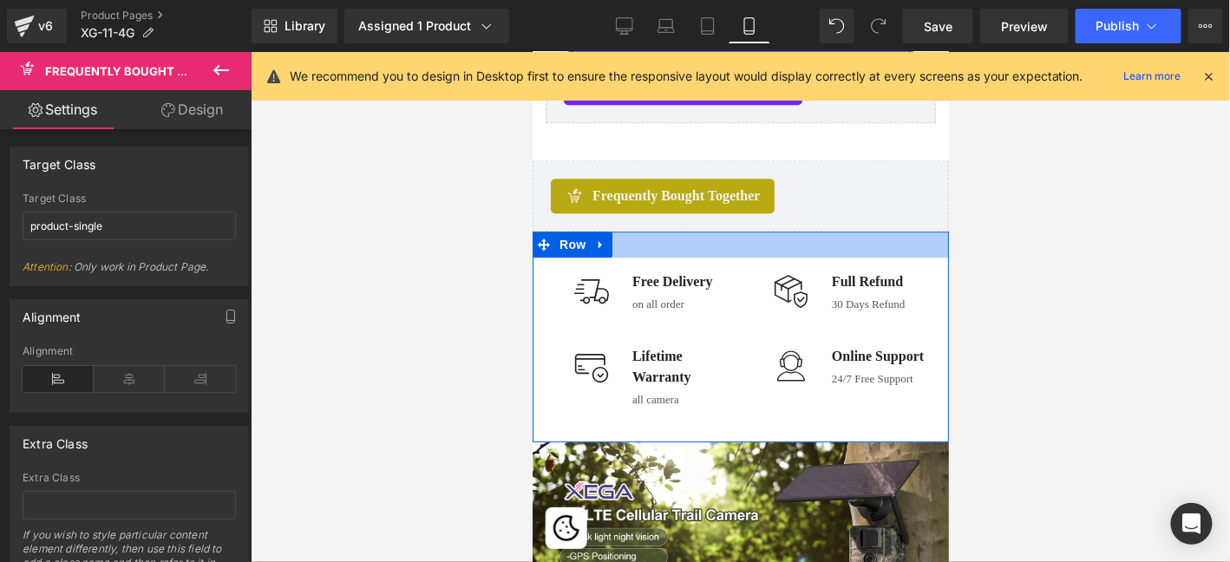
drag, startPoint x: 789, startPoint y: 245, endPoint x: 801, endPoint y: 234, distance: 16.0
click at [801, 234] on div at bounding box center [740, 244] width 416 height 26
click at [809, 226] on div "Frequently Bought Together Frequently Bought Together" at bounding box center [740, 195] width 416 height 71
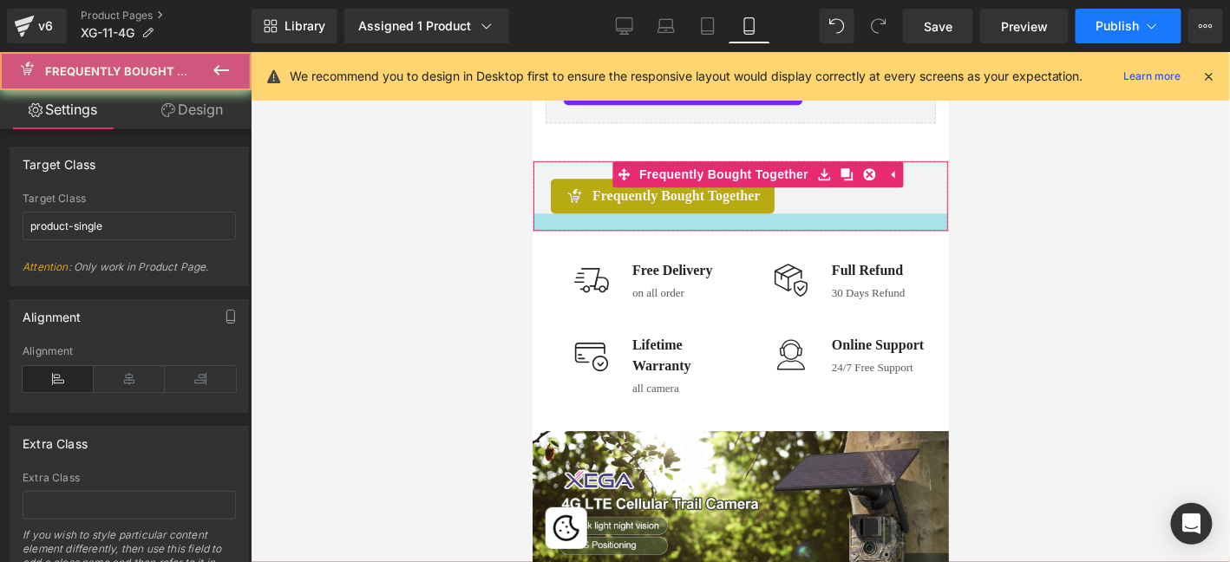
click at [1118, 21] on span "Publish" at bounding box center [1117, 26] width 43 height 14
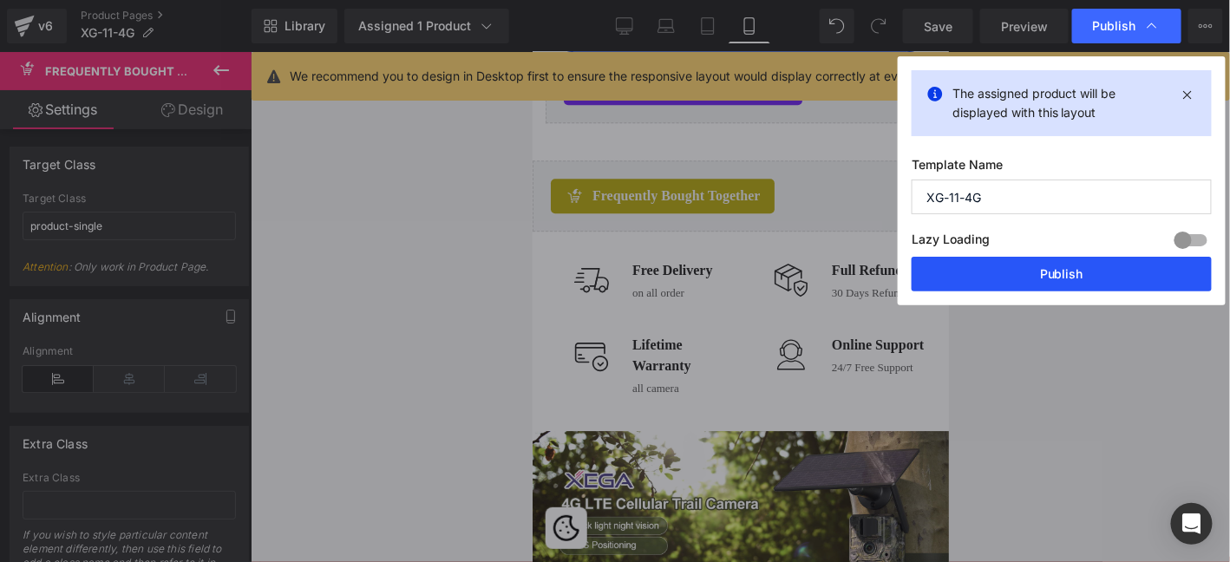
click at [1058, 266] on button "Publish" at bounding box center [1062, 274] width 300 height 35
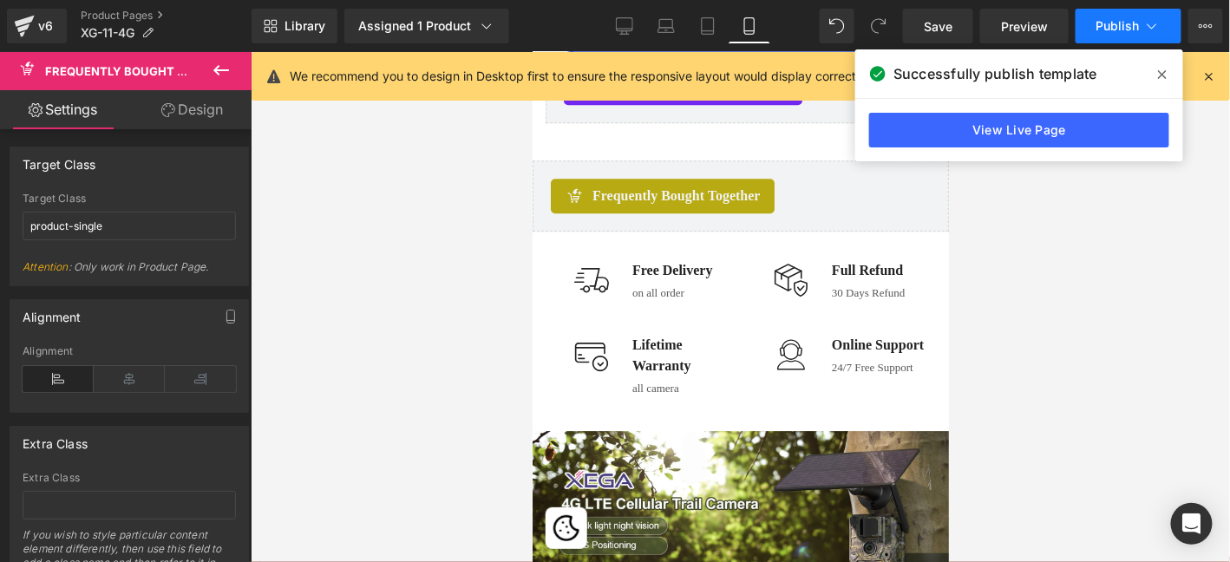
click at [1107, 32] on span "Publish" at bounding box center [1117, 26] width 43 height 14
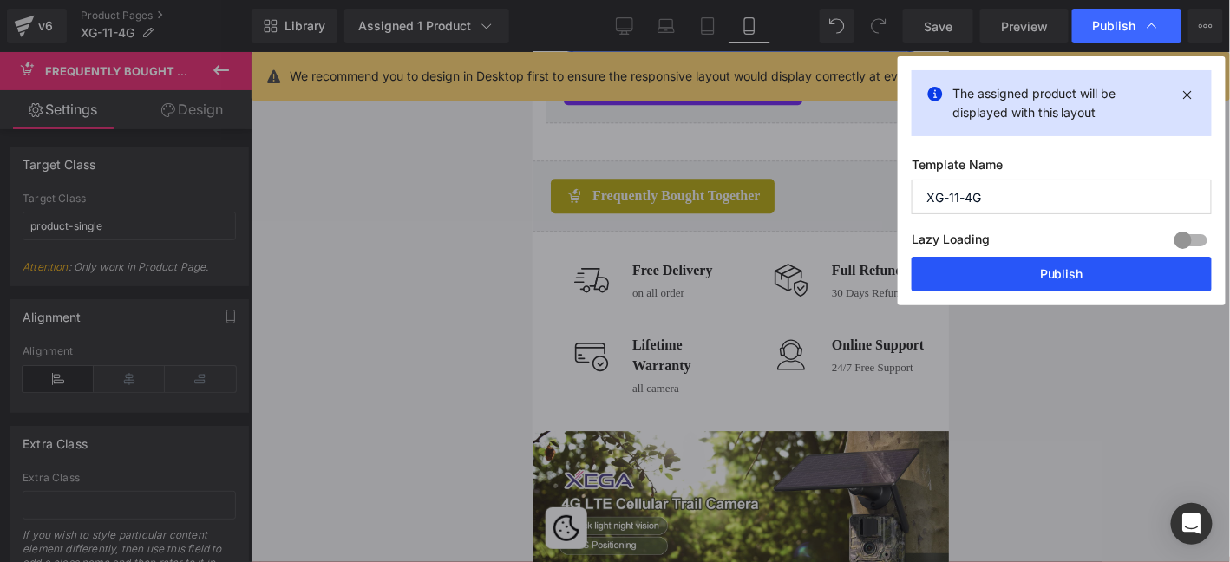
click at [1084, 273] on button "Publish" at bounding box center [1062, 274] width 300 height 35
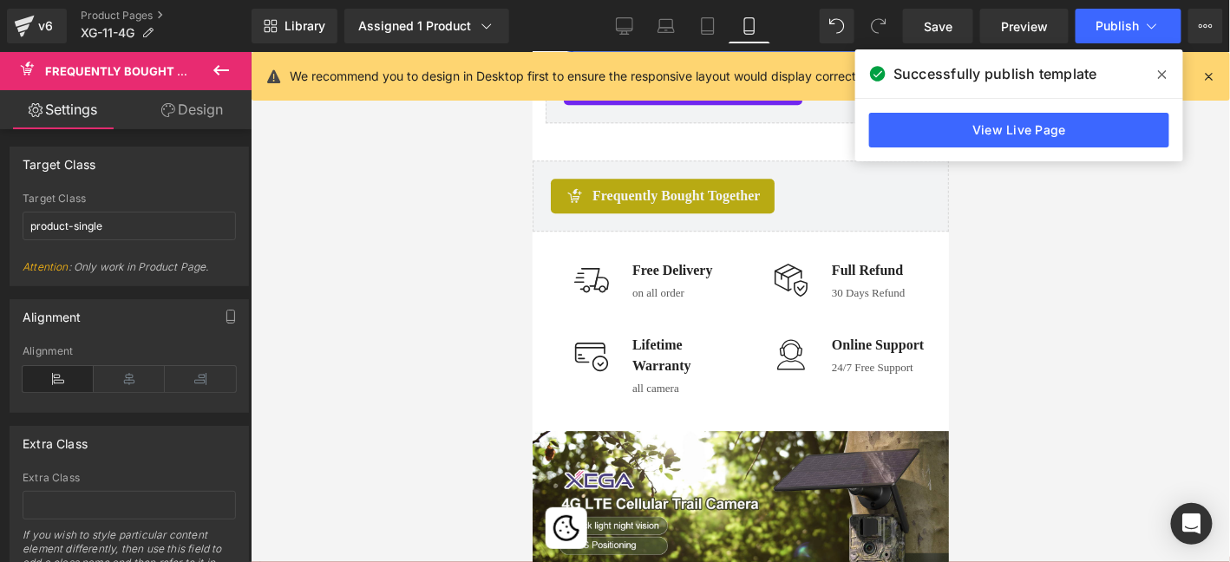
click at [1161, 77] on icon at bounding box center [1162, 75] width 9 height 14
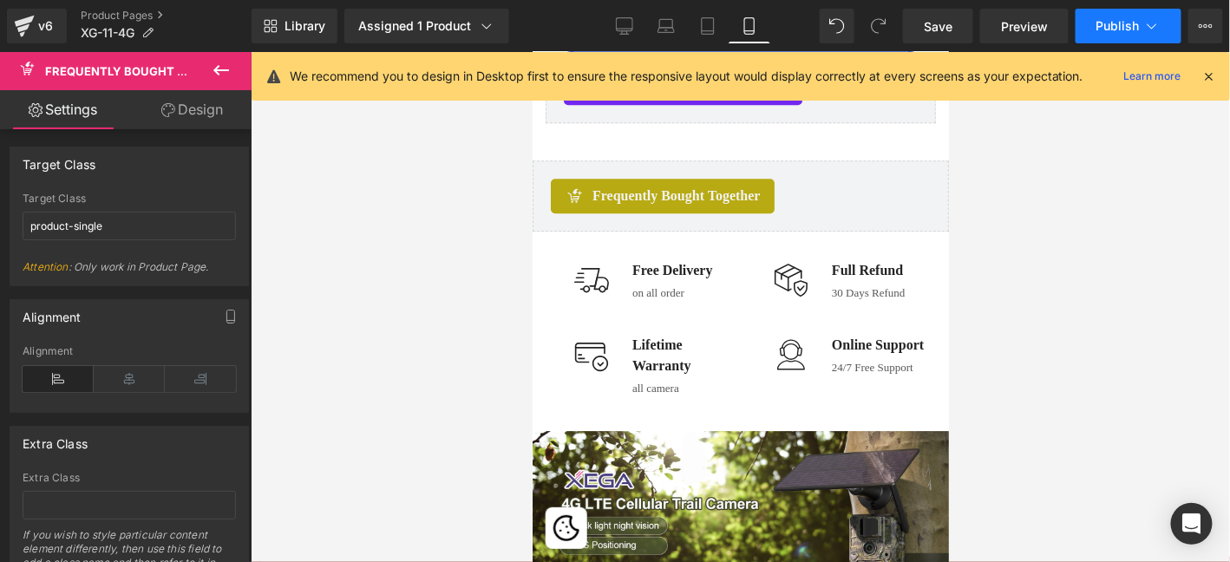
click at [1112, 23] on span "Publish" at bounding box center [1117, 26] width 43 height 14
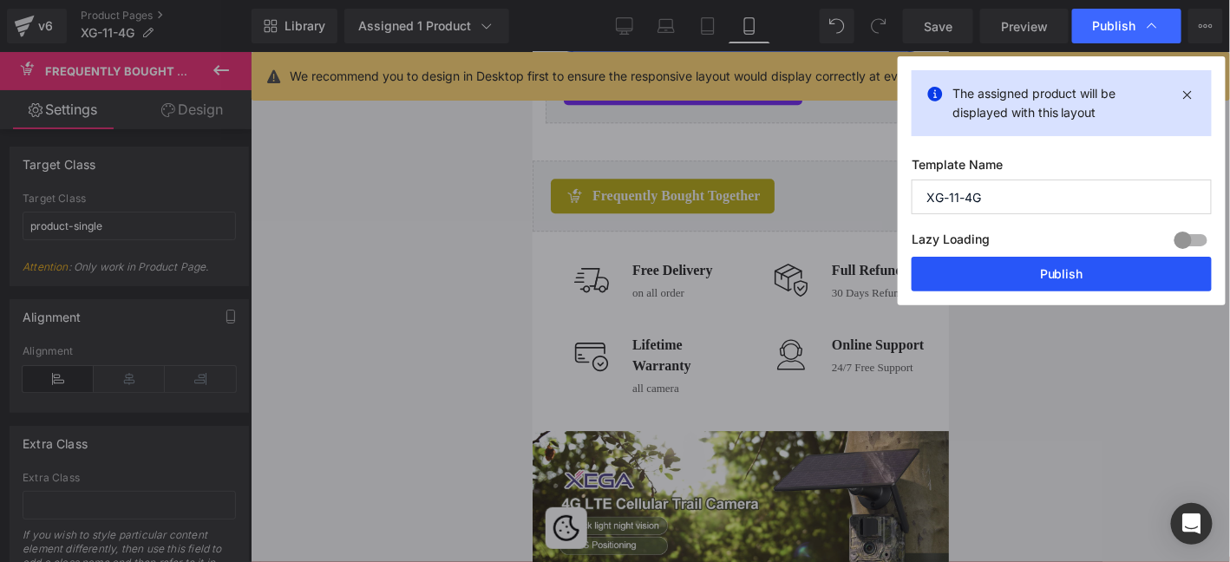
click at [1140, 257] on button "Publish" at bounding box center [1062, 274] width 300 height 35
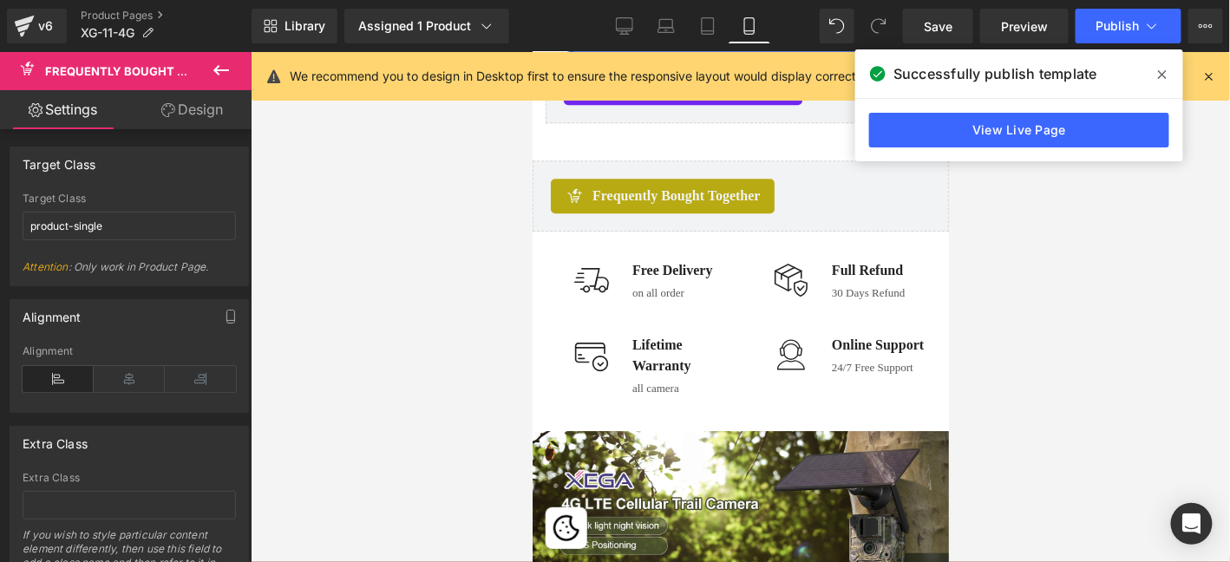
click at [1165, 79] on icon at bounding box center [1162, 75] width 9 height 14
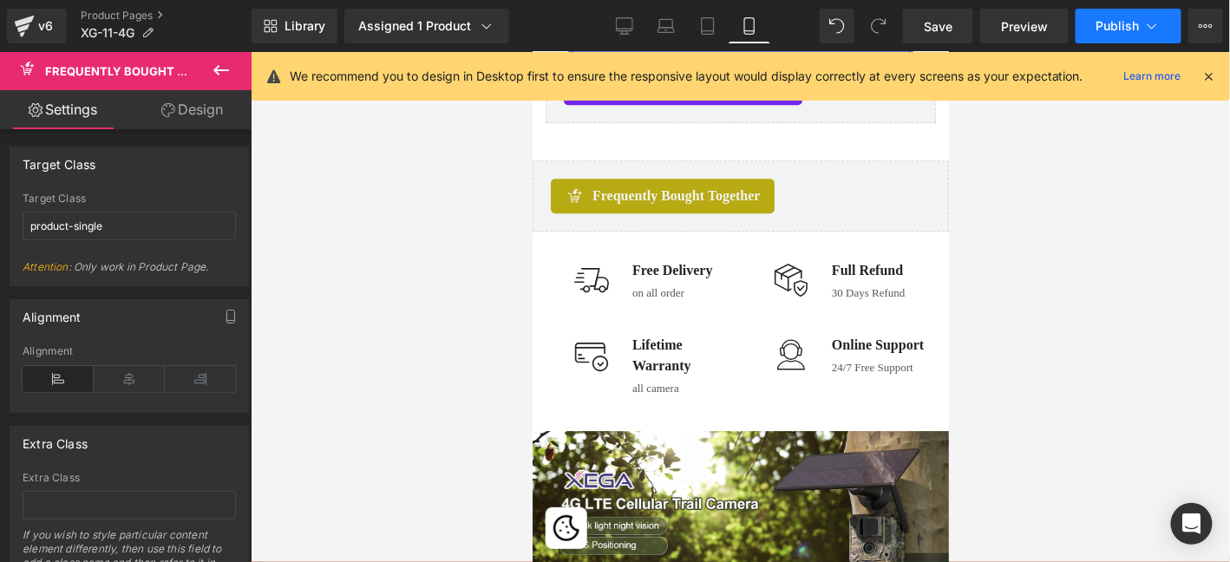
click at [1145, 29] on icon at bounding box center [1151, 25] width 17 height 17
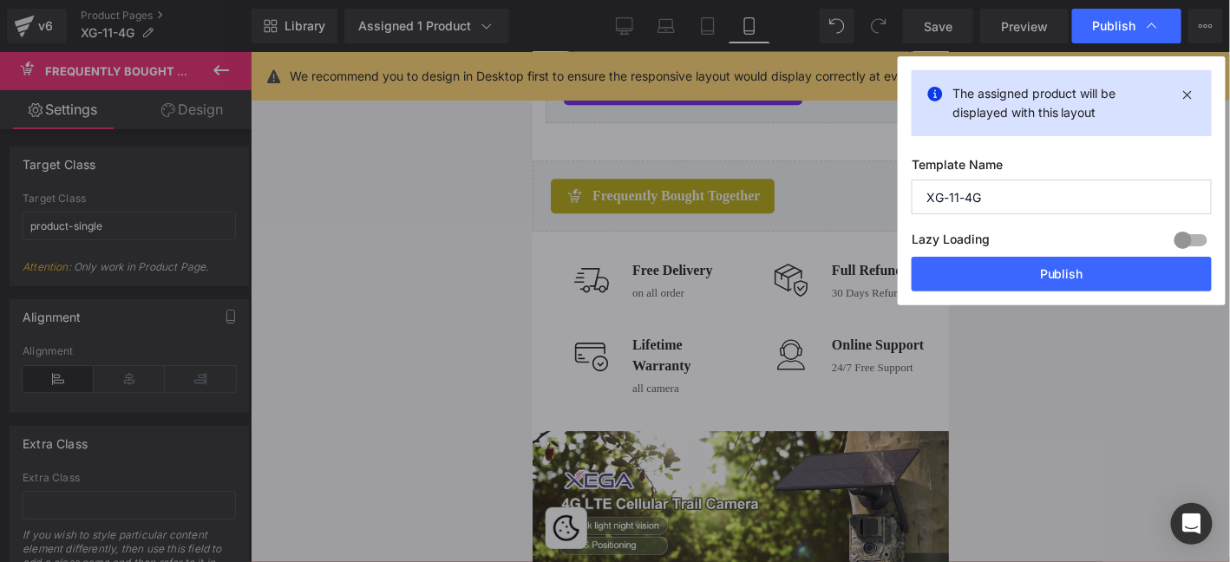
click at [1174, 255] on div "Lazy Loading Build Upgrade plan to unlock" at bounding box center [1062, 242] width 300 height 29
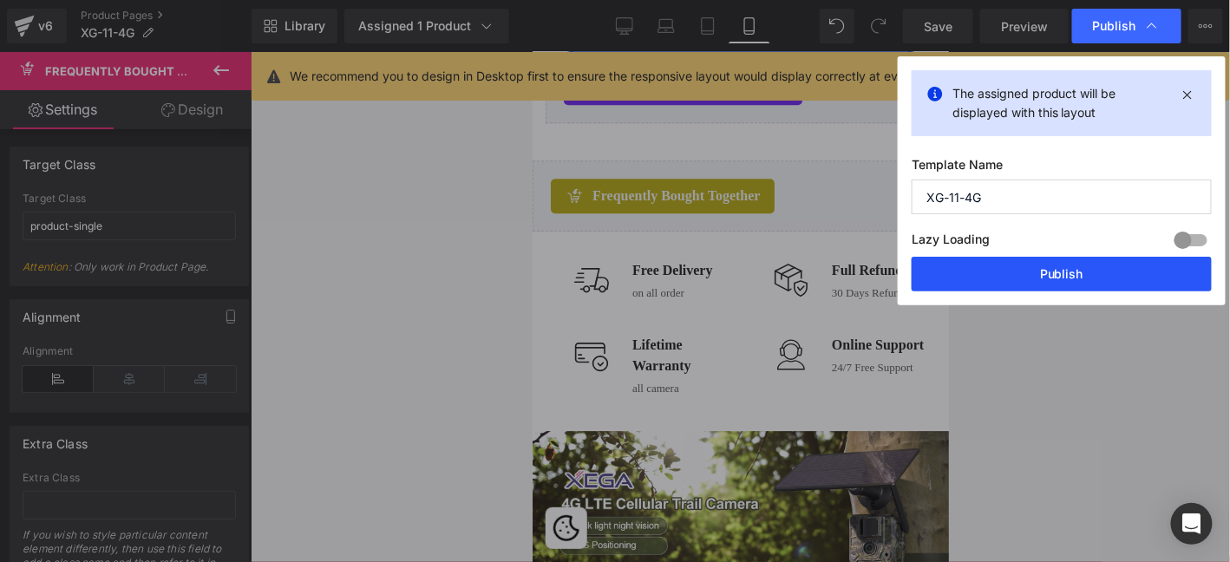
click at [1159, 270] on button "Publish" at bounding box center [1062, 274] width 300 height 35
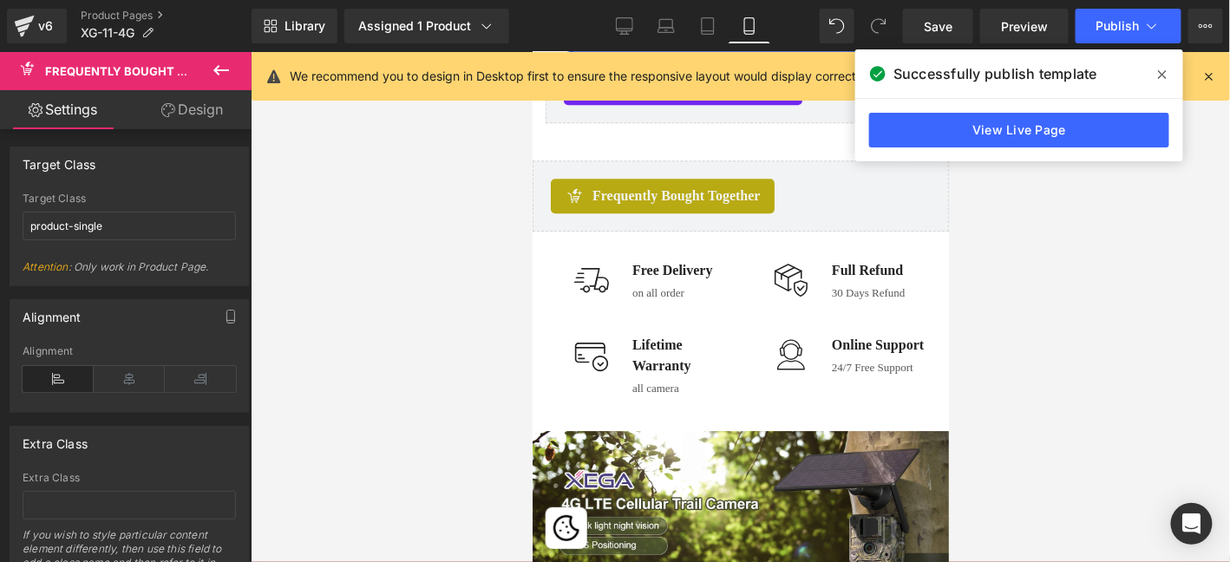
click at [333, 382] on div at bounding box center [740, 307] width 979 height 510
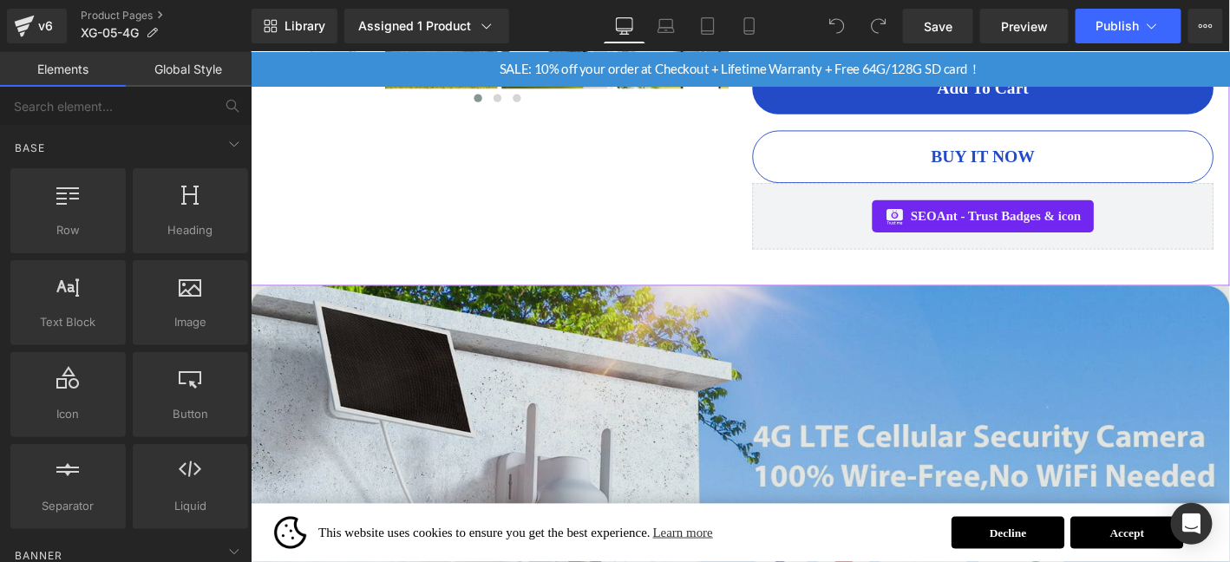
scroll to position [866, 0]
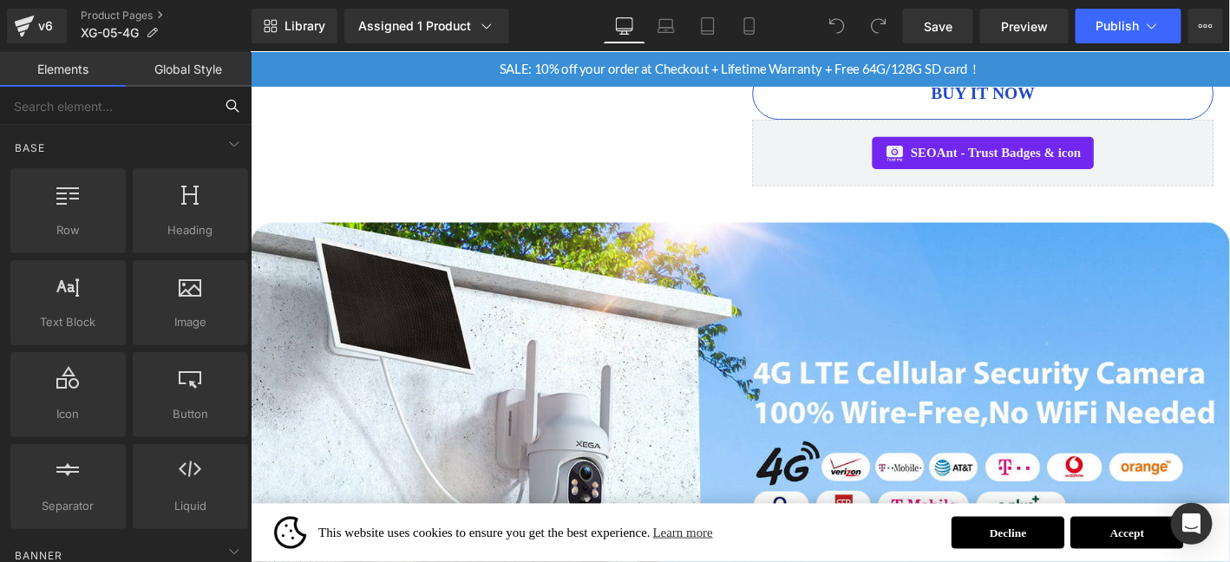
click at [127, 108] on input "text" at bounding box center [106, 106] width 213 height 38
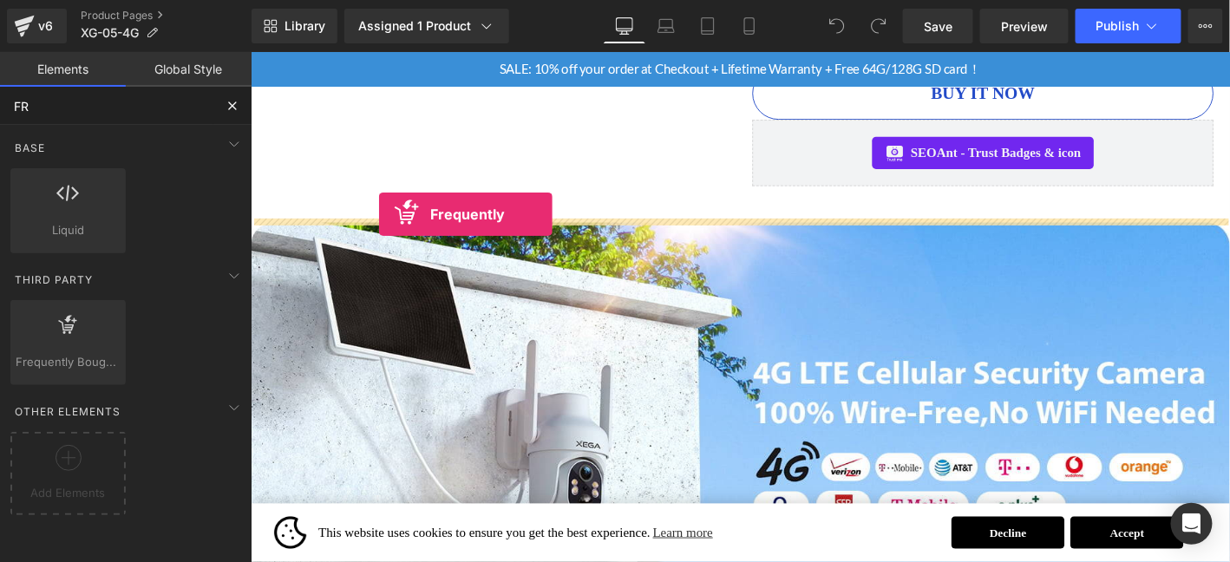
drag, startPoint x: 335, startPoint y: 385, endPoint x: 387, endPoint y: 225, distance: 168.7
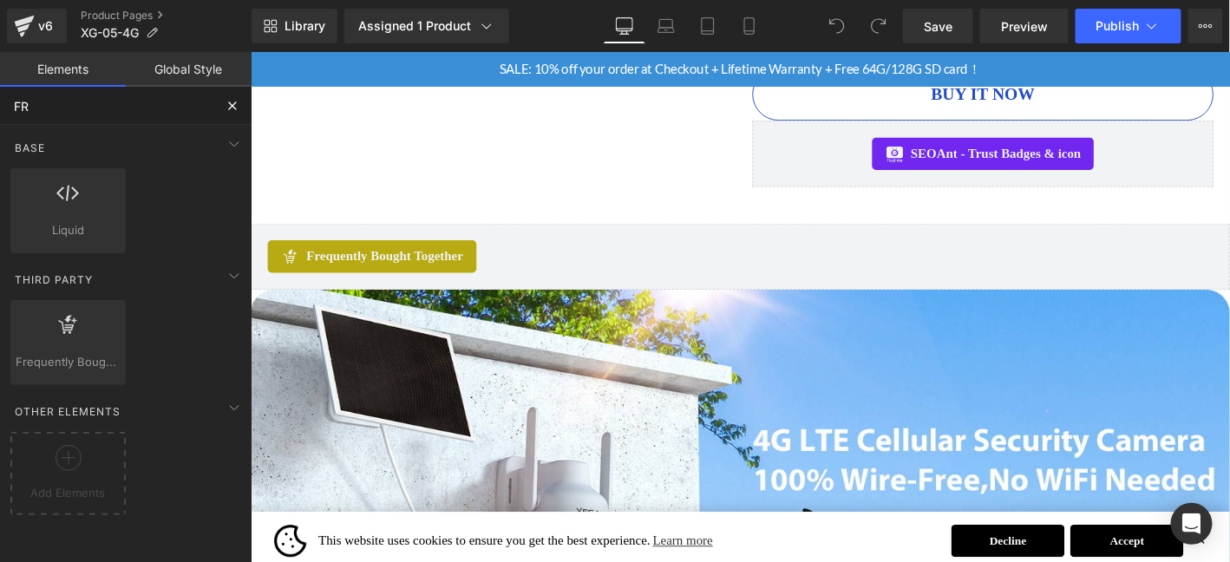
type input "FR"
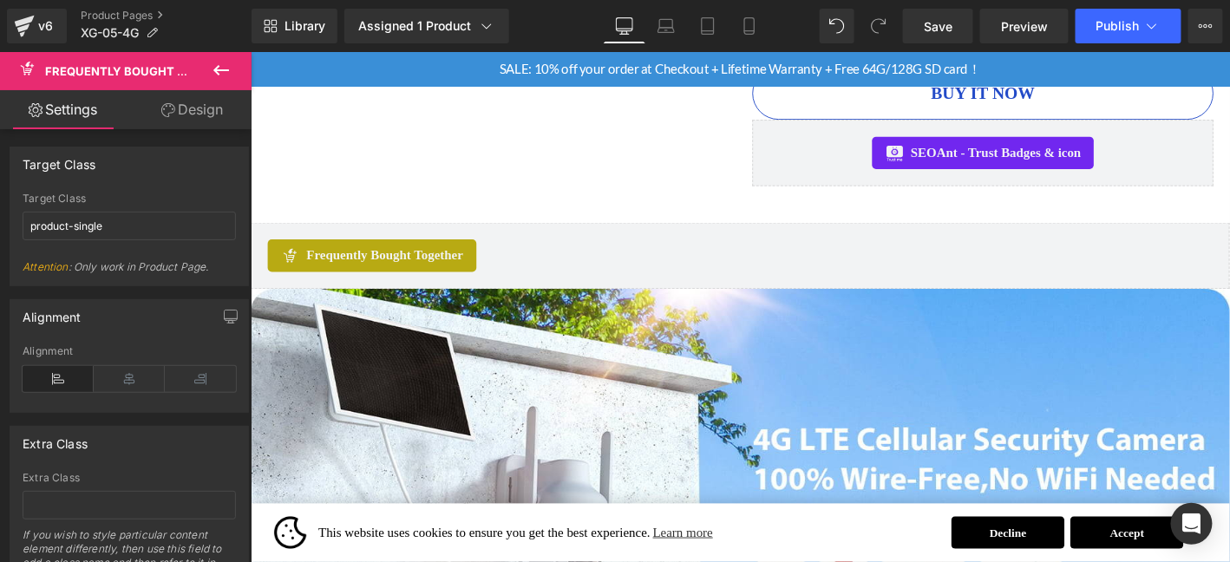
click at [230, 70] on icon at bounding box center [221, 70] width 21 height 21
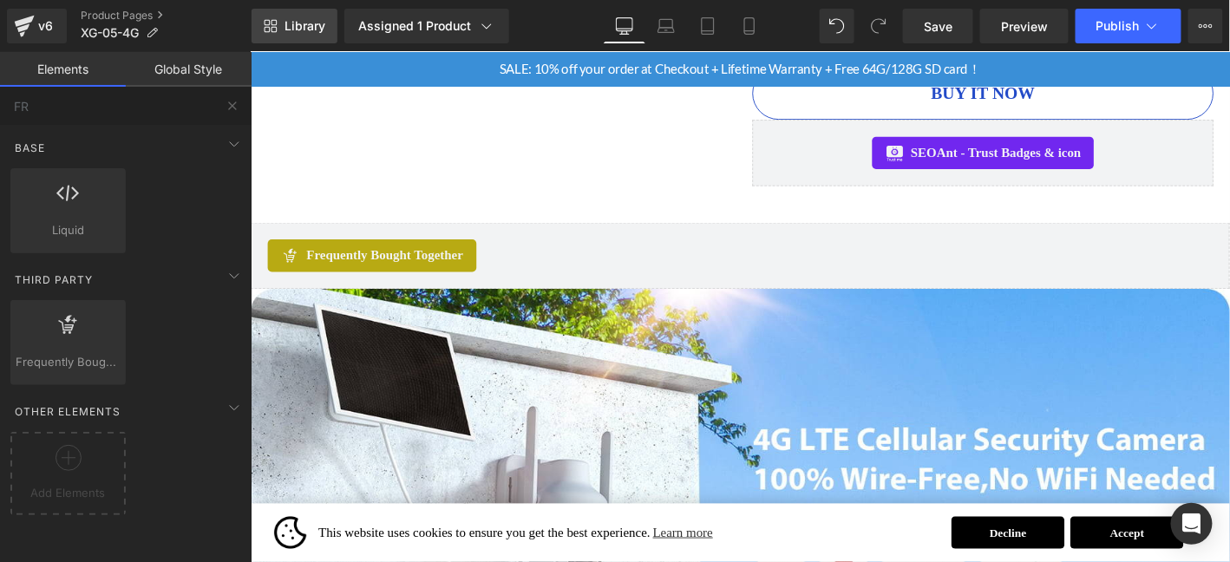
click at [308, 24] on span "Library" at bounding box center [304, 26] width 41 height 16
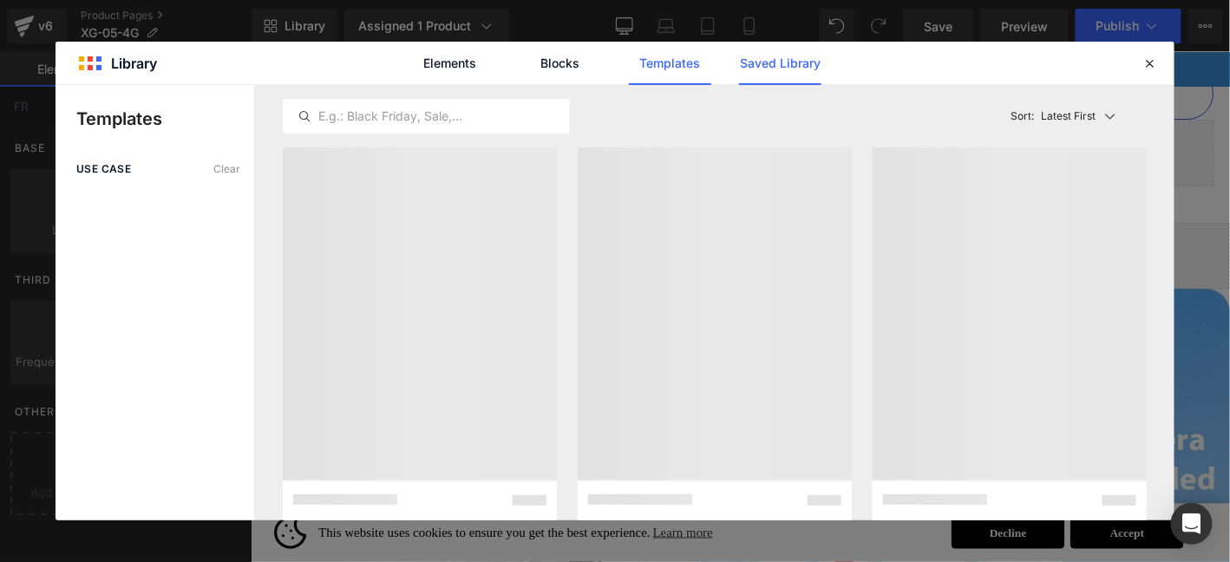
click at [760, 75] on link "Saved Library" at bounding box center [780, 63] width 82 height 43
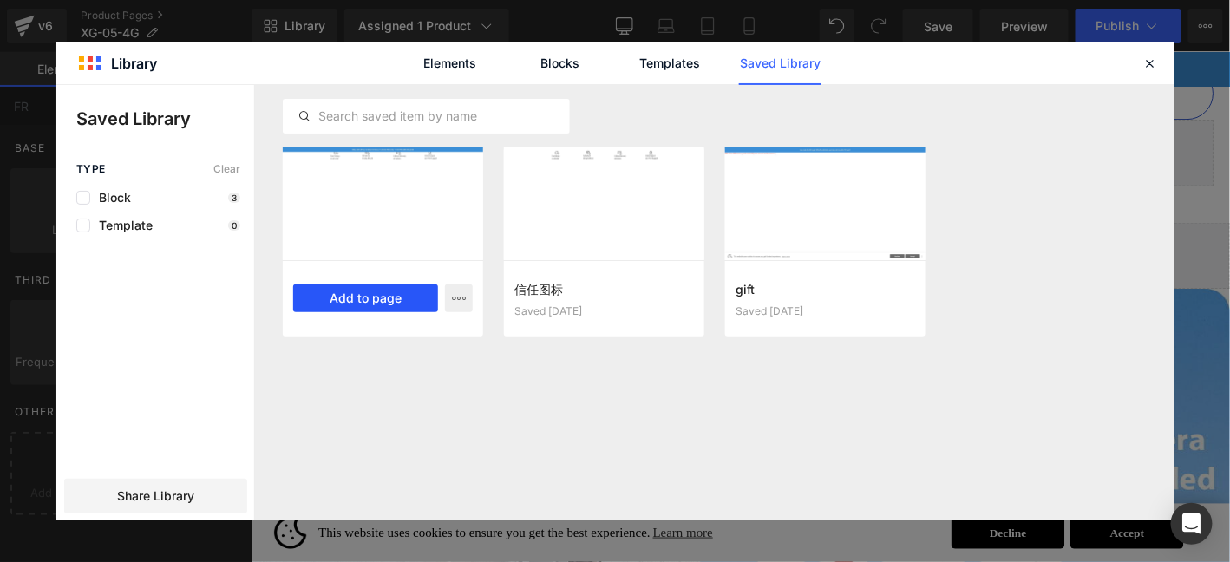
drag, startPoint x: 367, startPoint y: 302, endPoint x: 123, endPoint y: 267, distance: 246.2
click at [367, 302] on button "Add to page" at bounding box center [365, 298] width 145 height 28
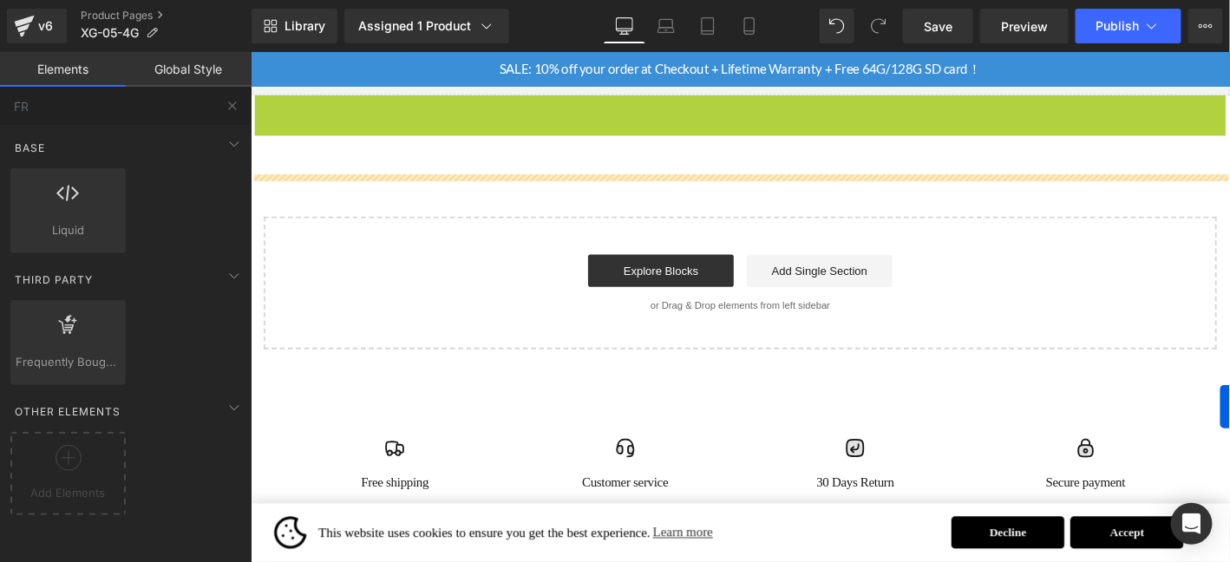
scroll to position [8413, 0]
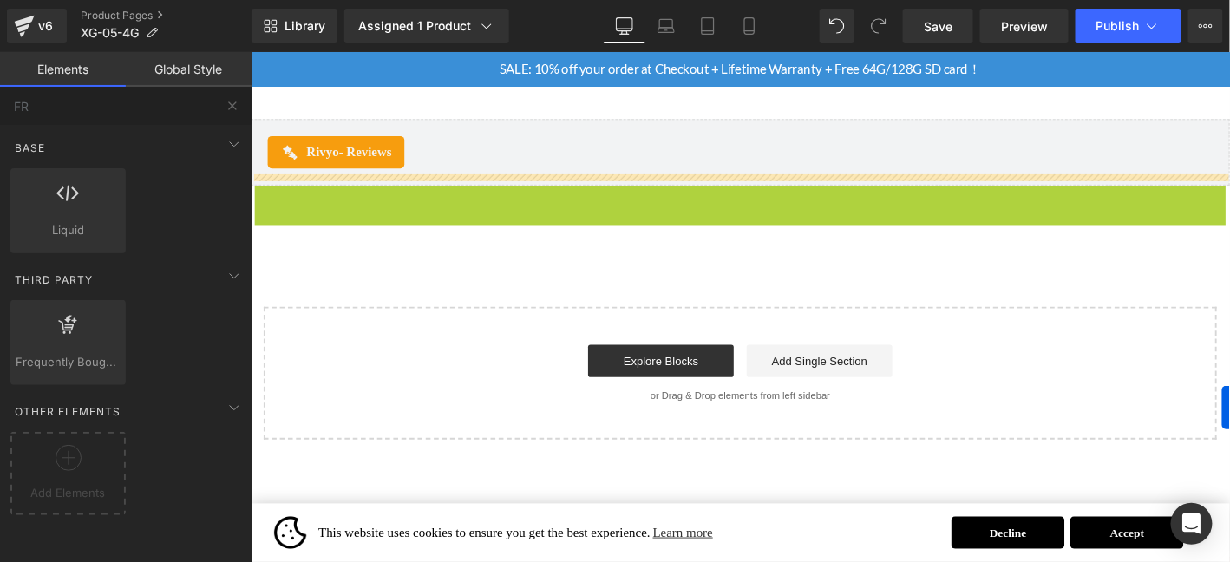
drag, startPoint x: 297, startPoint y: 101, endPoint x: 1298, endPoint y: 436, distance: 1055.4
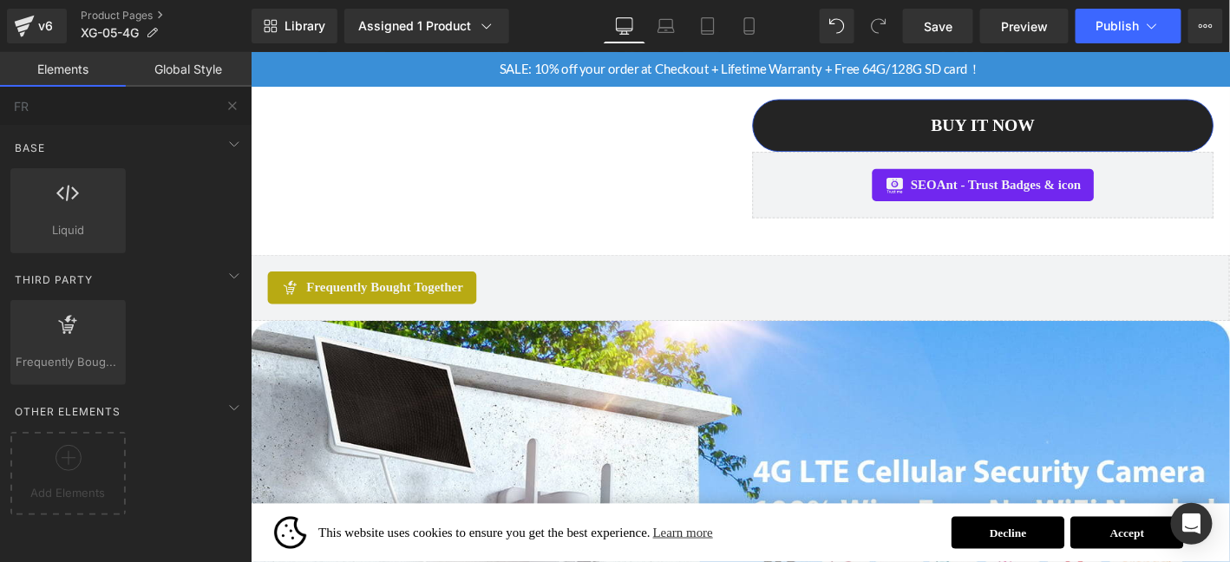
scroll to position [762, 0]
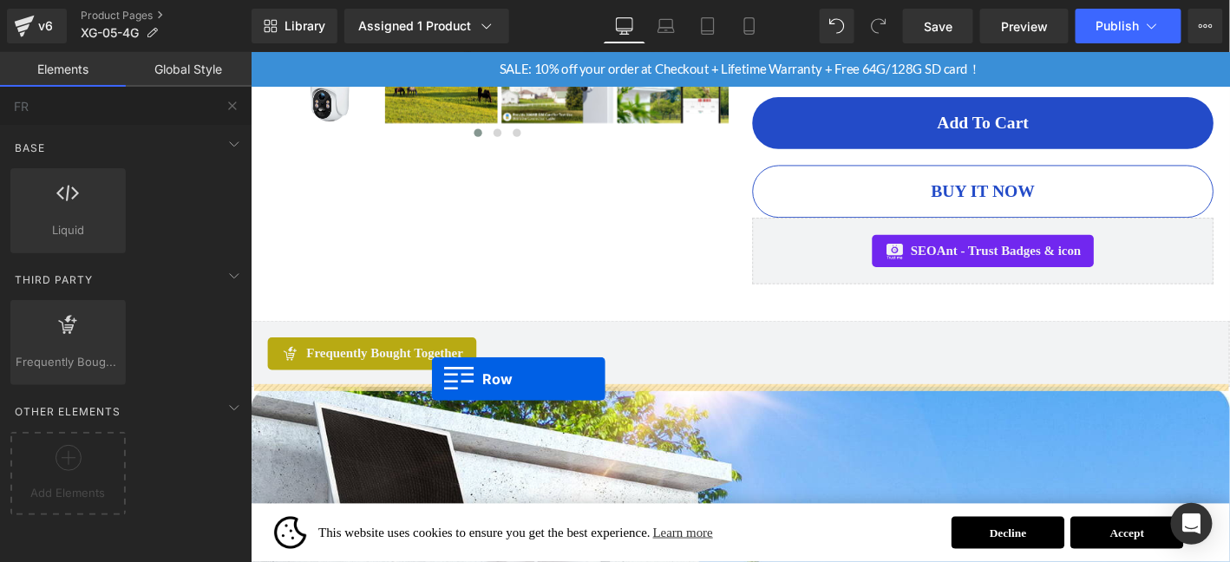
click at [443, 402] on div "Frequently Bought Together Frequently Bought Together" at bounding box center [774, 374] width 1049 height 71
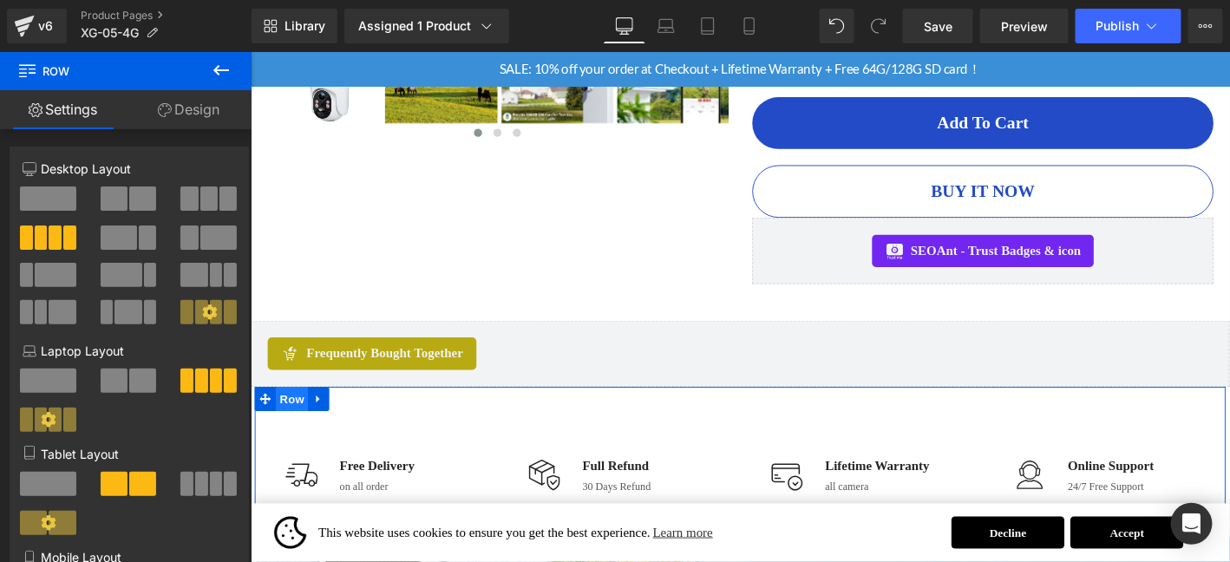
click at [303, 427] on span "Row" at bounding box center [294, 423] width 35 height 26
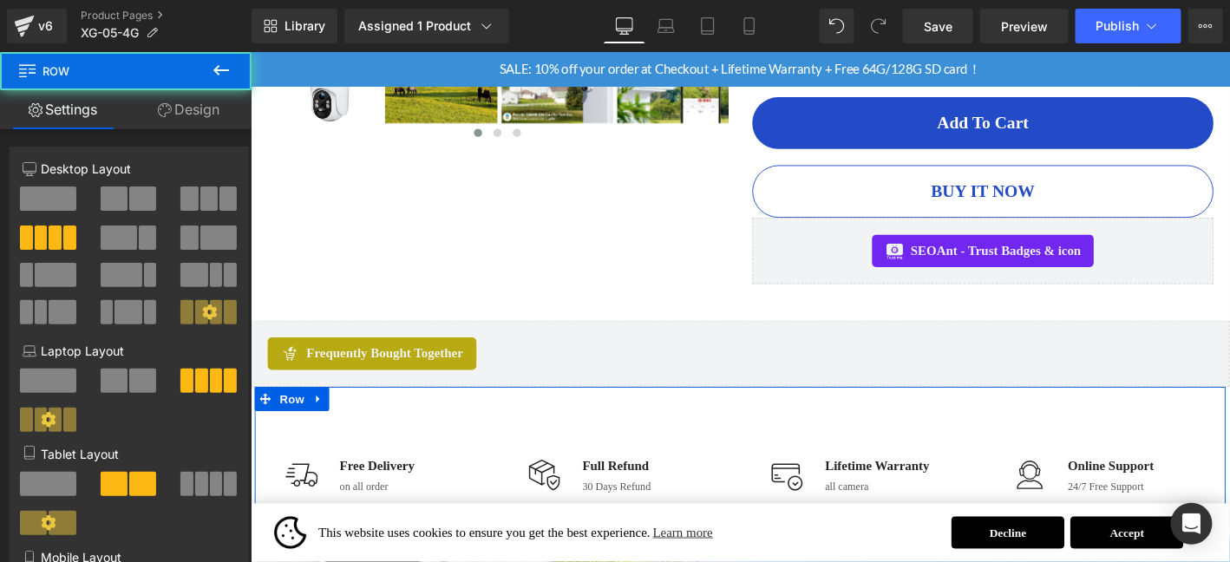
drag, startPoint x: 185, startPoint y: 113, endPoint x: 179, endPoint y: 123, distance: 12.0
click at [186, 112] on link "Design" at bounding box center [189, 109] width 126 height 39
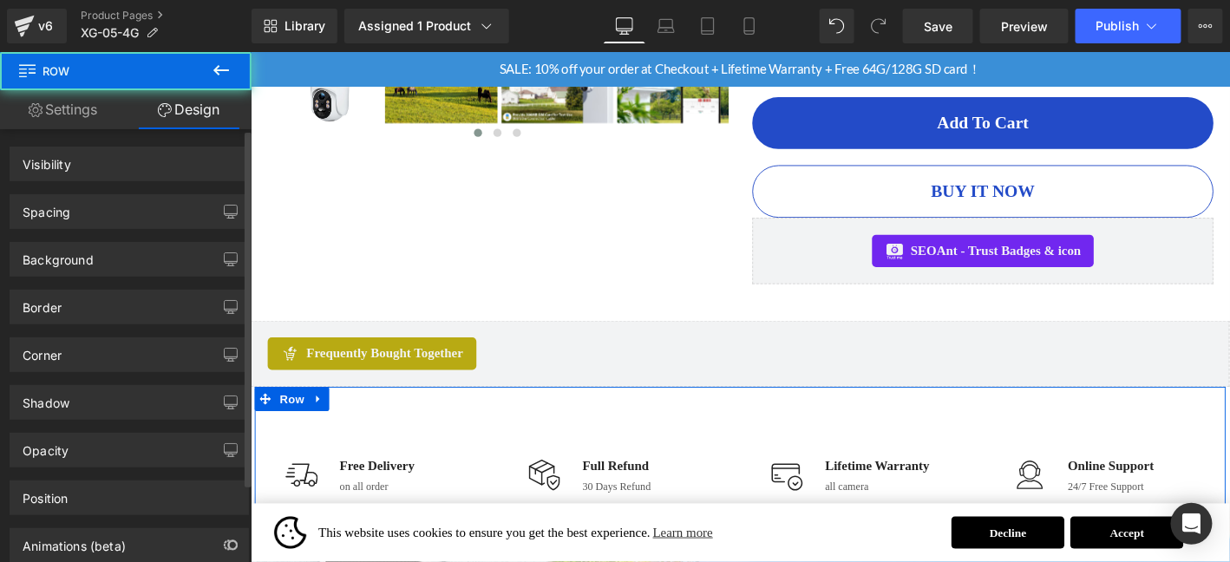
click at [104, 211] on div "Spacing" at bounding box center [129, 211] width 238 height 33
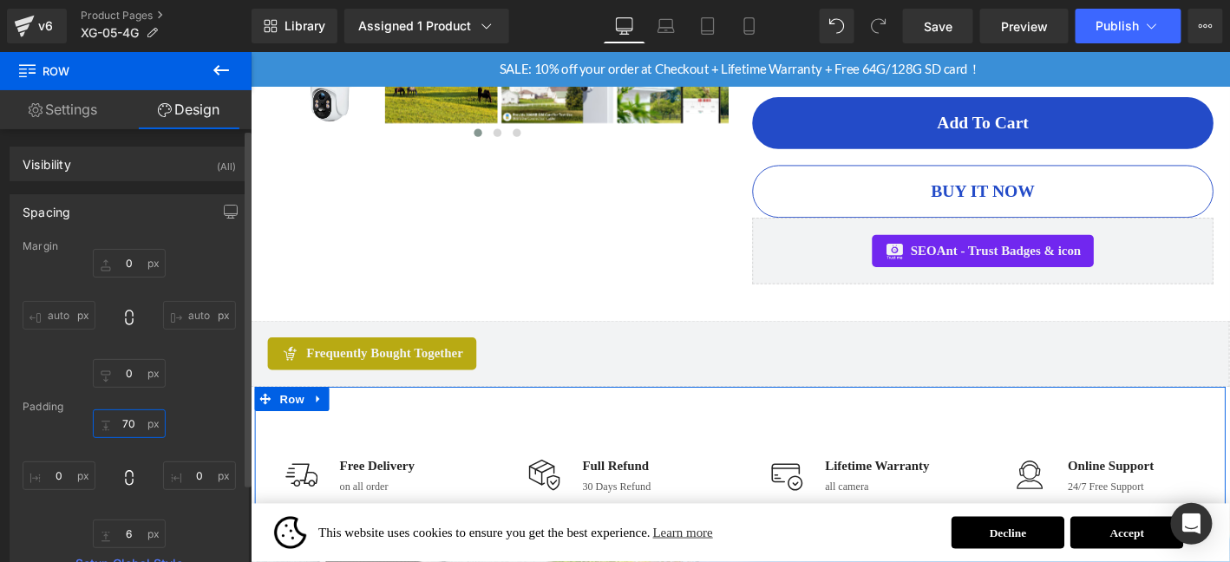
click at [135, 428] on input "70" at bounding box center [129, 423] width 73 height 29
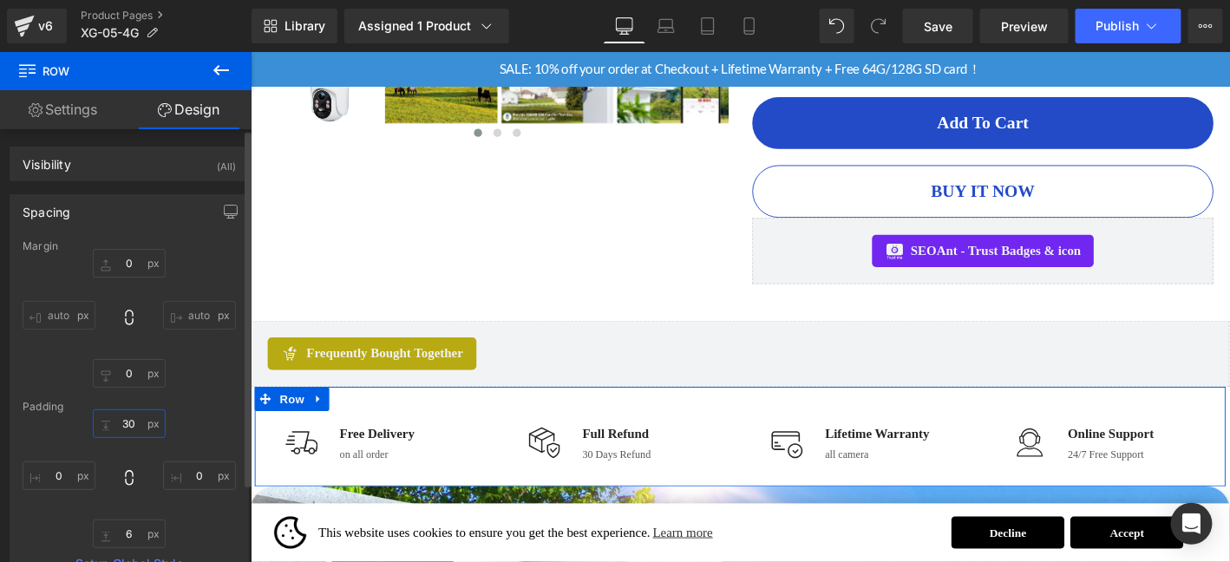
click at [135, 432] on input "30" at bounding box center [129, 423] width 73 height 29
type input "30"
click at [132, 532] on input "6" at bounding box center [129, 534] width 73 height 29
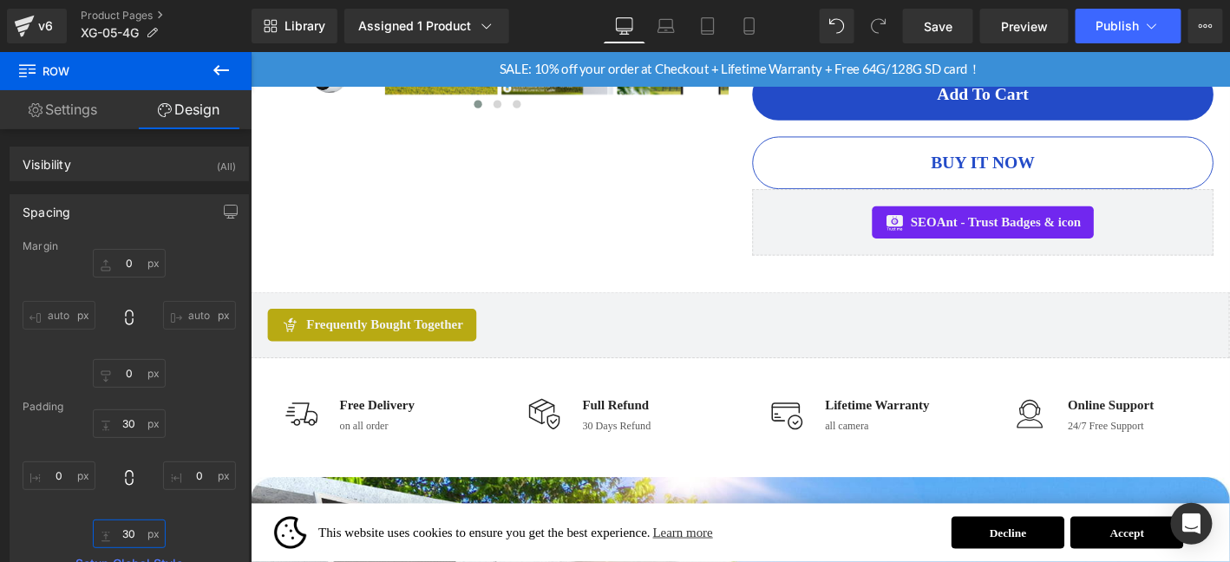
scroll to position [847, 0]
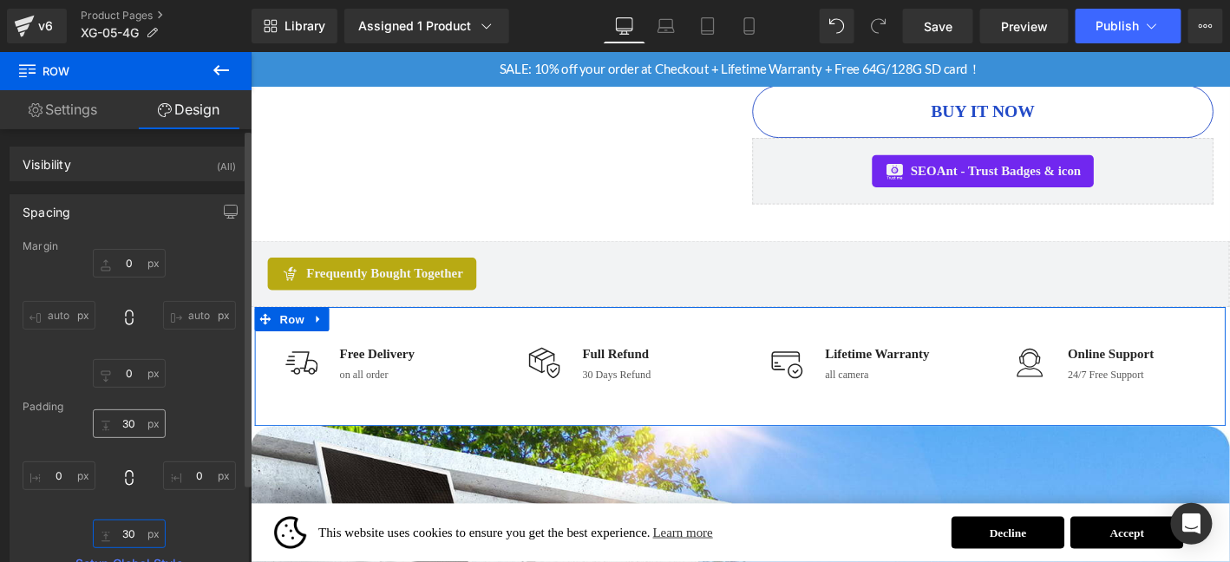
type input "30"
click at [129, 424] on input "30" at bounding box center [129, 423] width 73 height 29
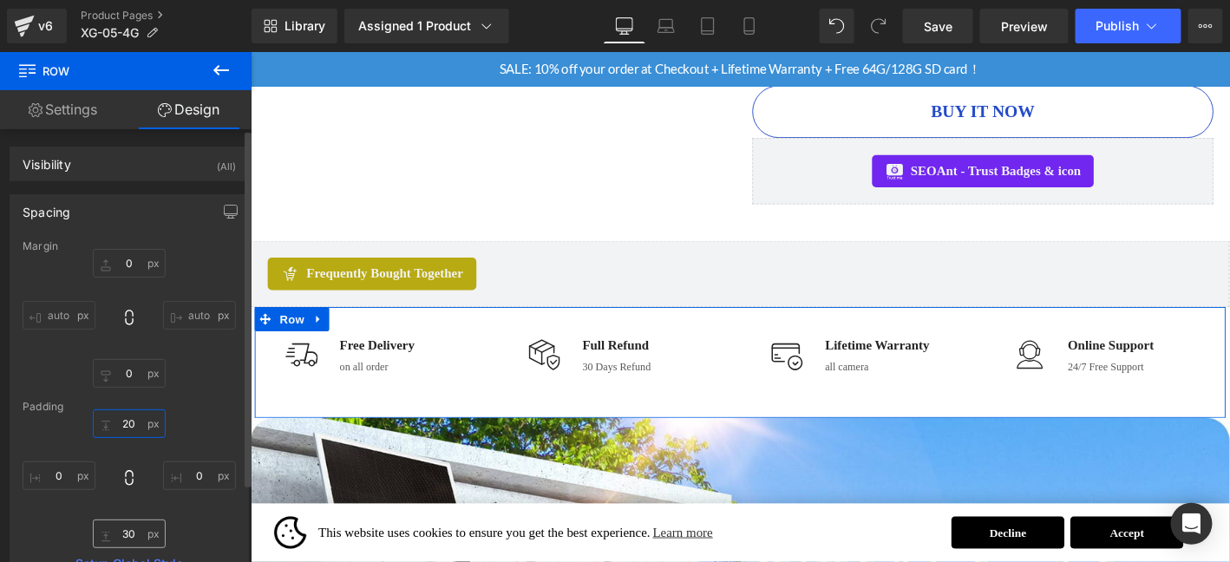
type input "20"
click at [127, 520] on input "30" at bounding box center [129, 534] width 73 height 29
click at [131, 536] on input "30" at bounding box center [129, 534] width 73 height 29
click at [132, 536] on input "30" at bounding box center [129, 534] width 73 height 29
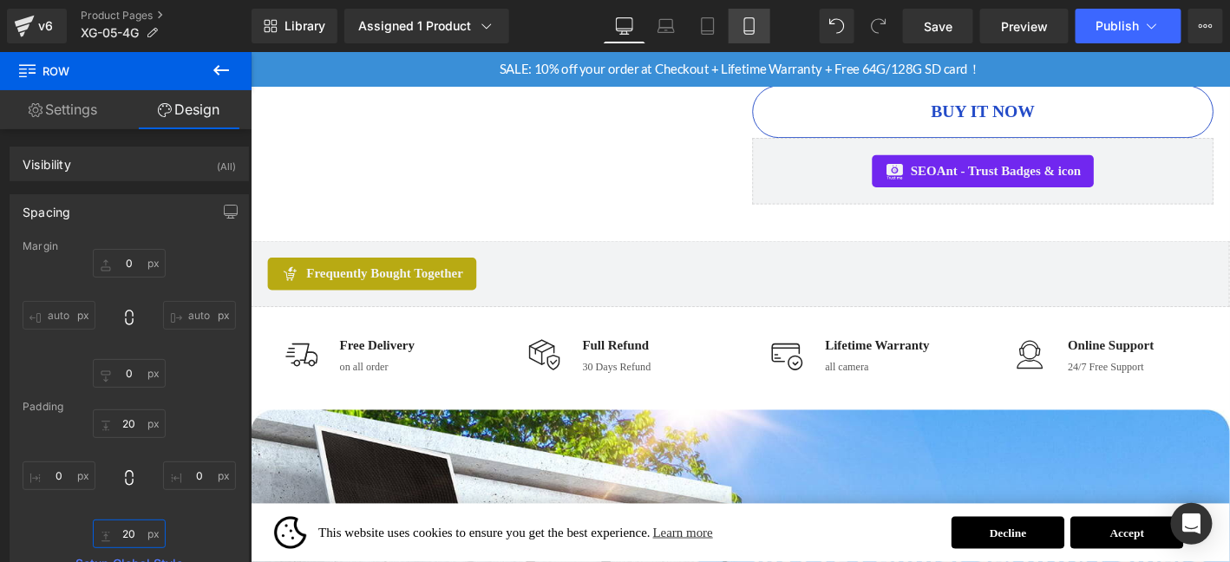
type input "20"
click at [753, 31] on icon at bounding box center [749, 31] width 10 height 0
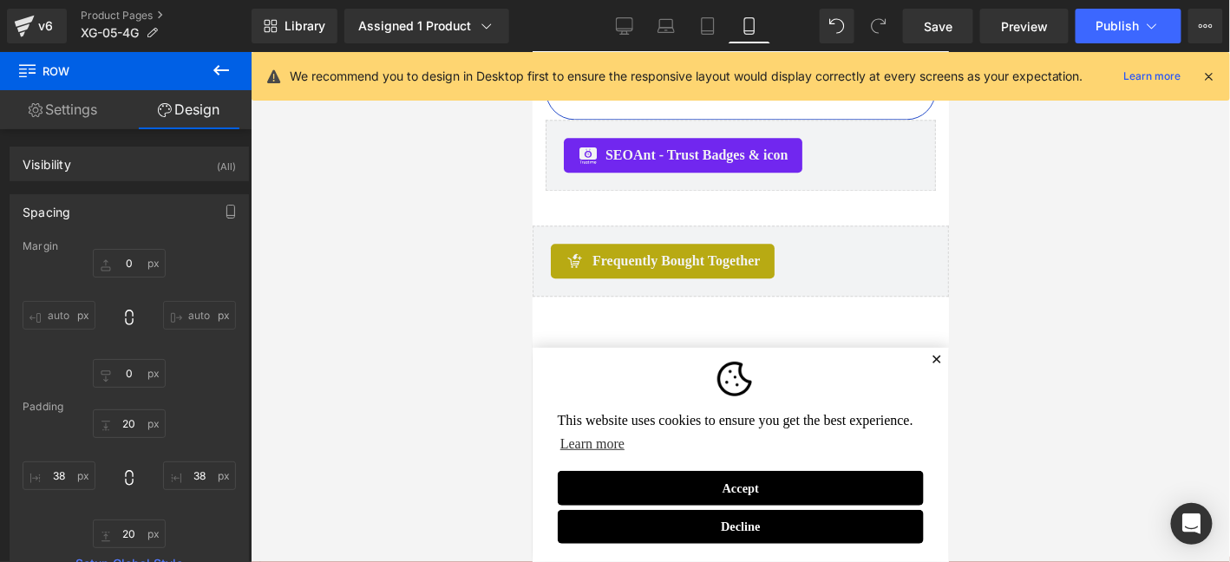
scroll to position [1514, 0]
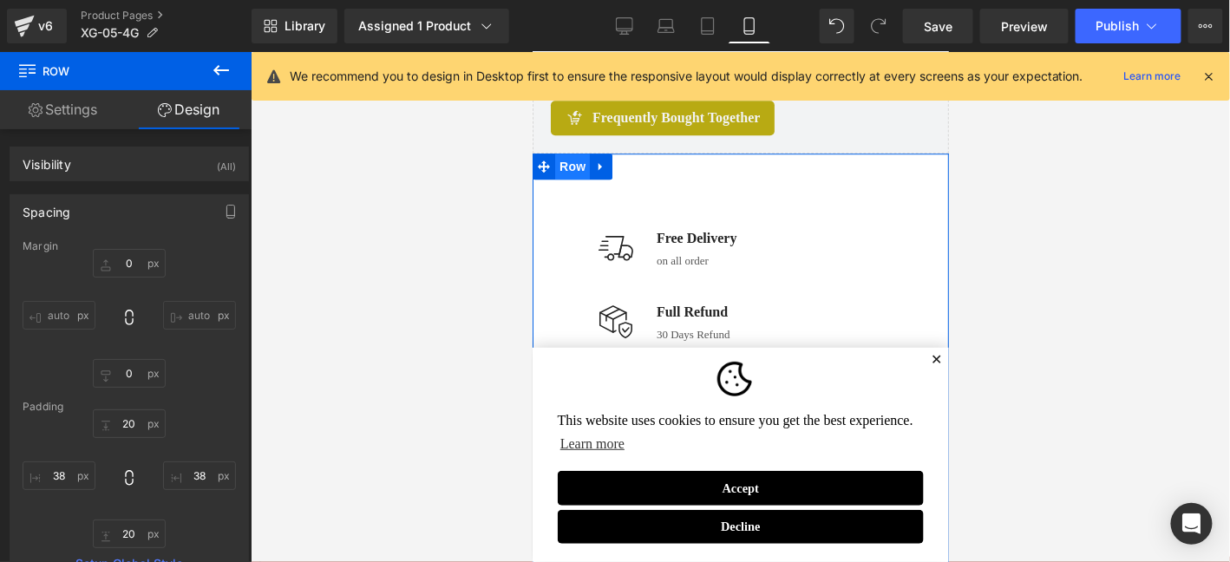
click at [569, 166] on span "Row" at bounding box center [571, 166] width 35 height 26
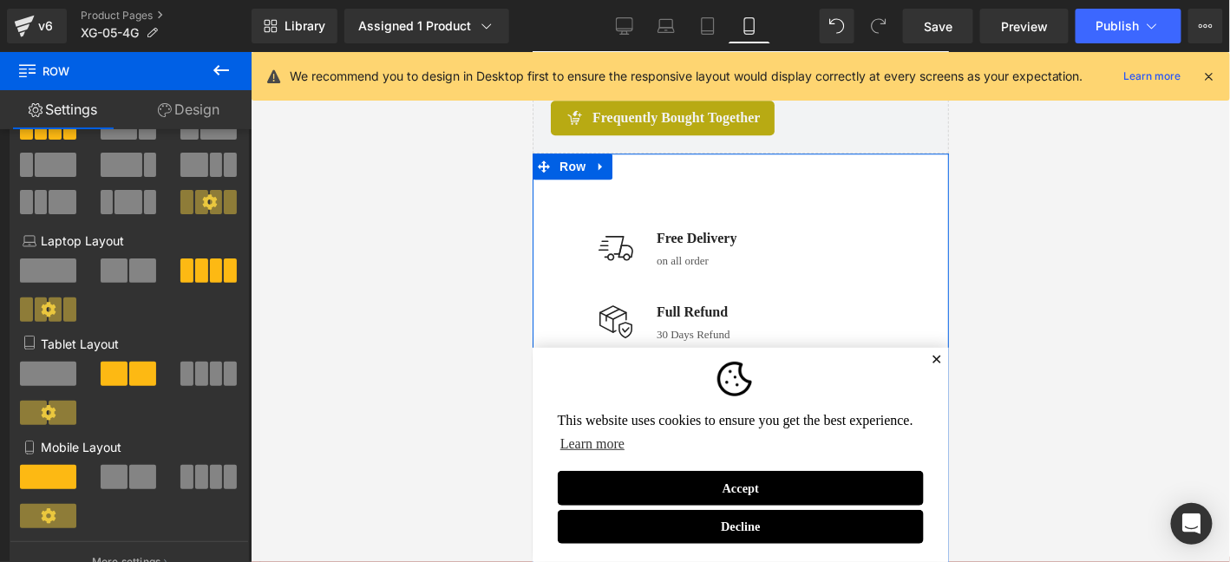
scroll to position [115, 0]
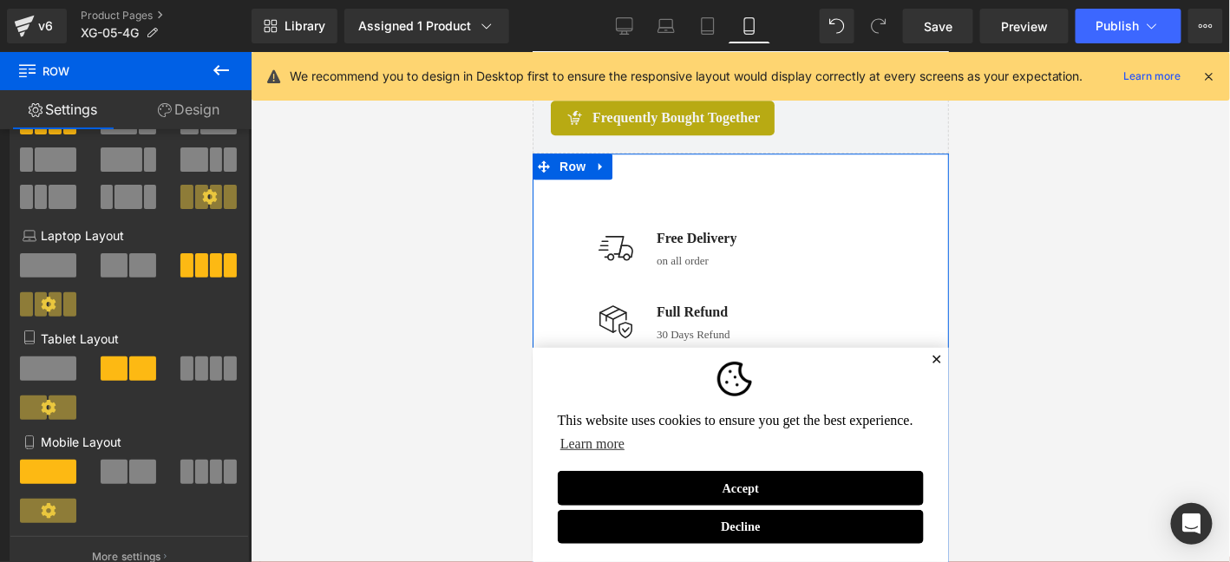
click at [148, 483] on span at bounding box center [142, 472] width 27 height 24
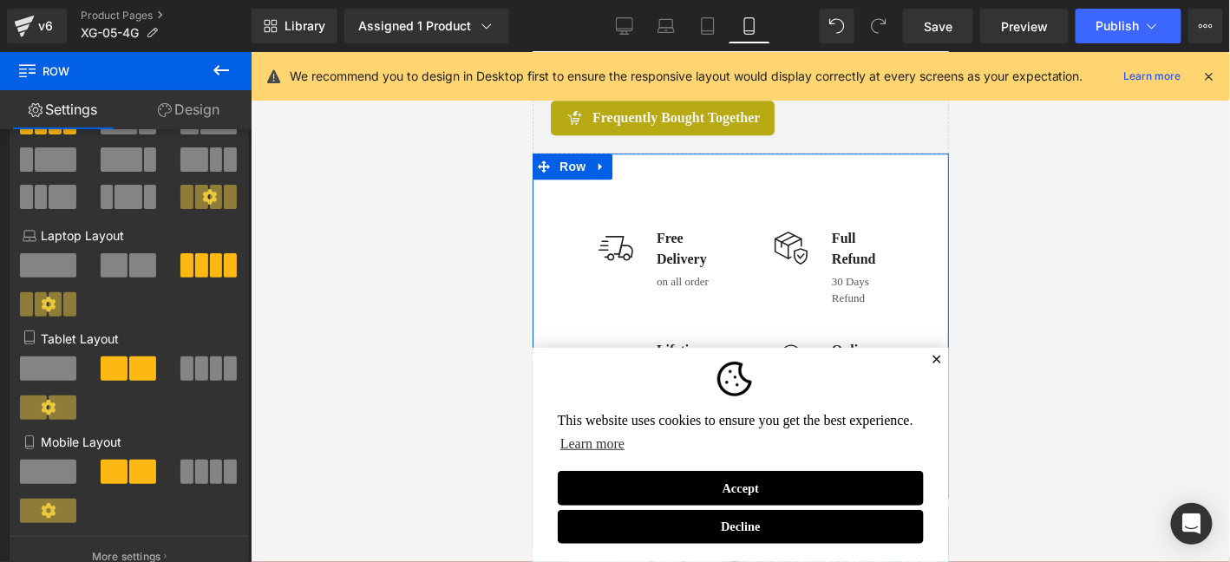
click at [207, 114] on link "Design" at bounding box center [189, 109] width 126 height 39
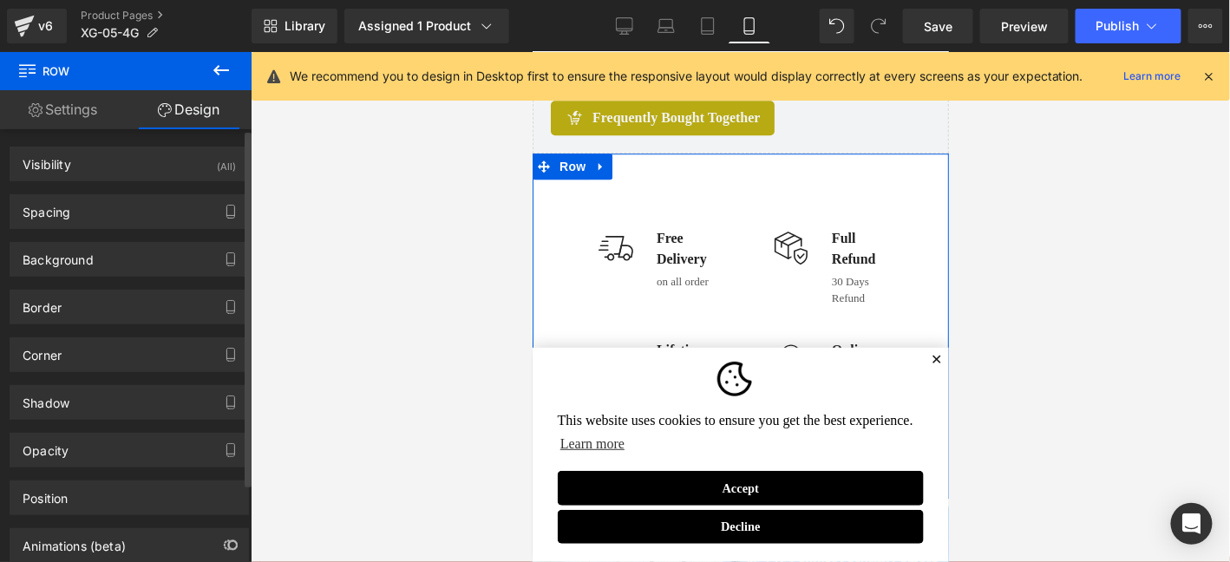
click at [144, 216] on div "Spacing" at bounding box center [129, 211] width 238 height 33
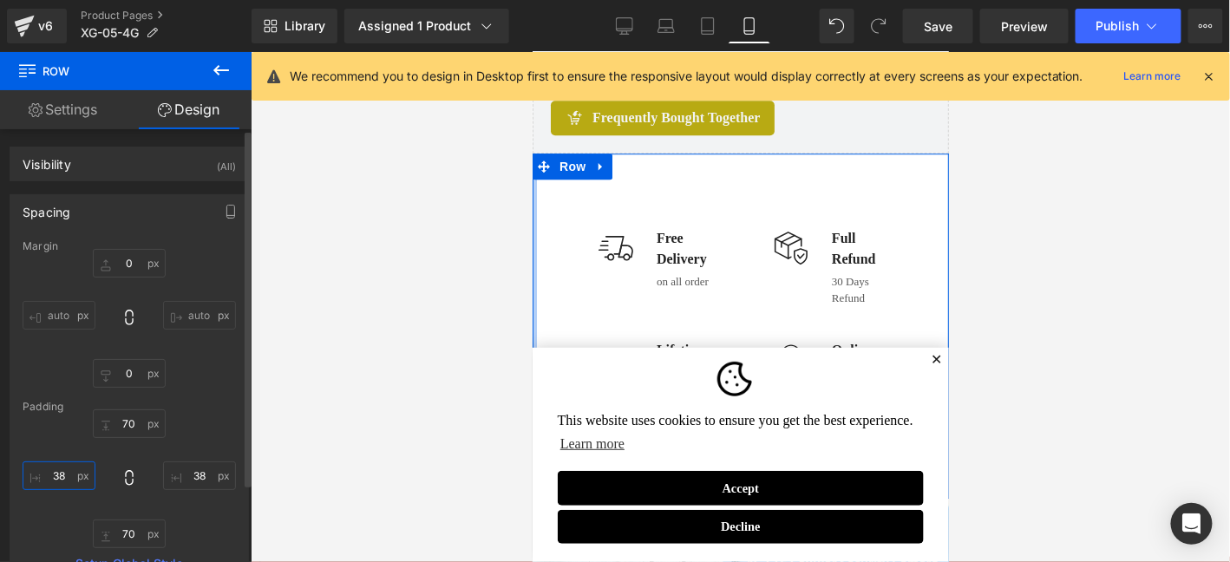
click at [69, 476] on input "text" at bounding box center [59, 475] width 73 height 29
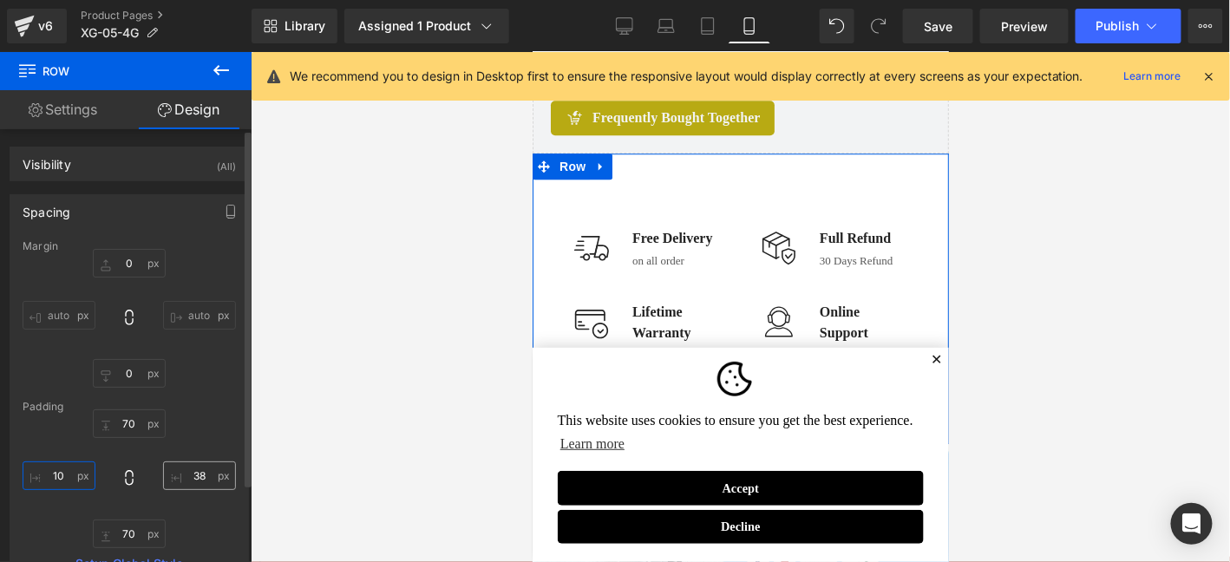
type input "10"
click at [199, 475] on input "text" at bounding box center [199, 475] width 73 height 29
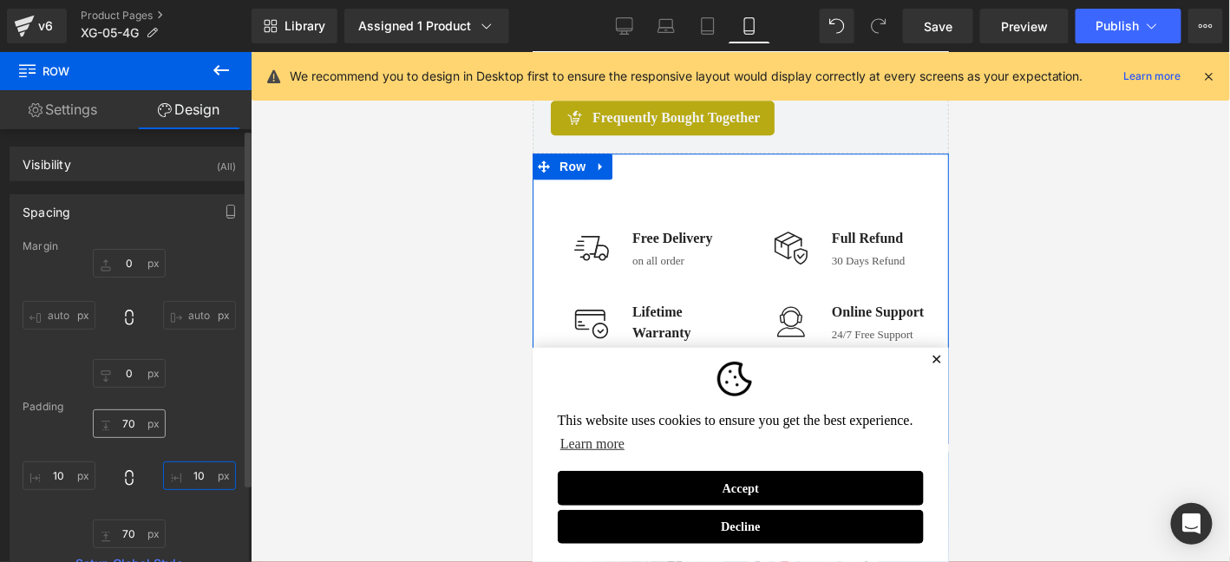
type input "10"
click at [130, 421] on input "text" at bounding box center [129, 423] width 73 height 29
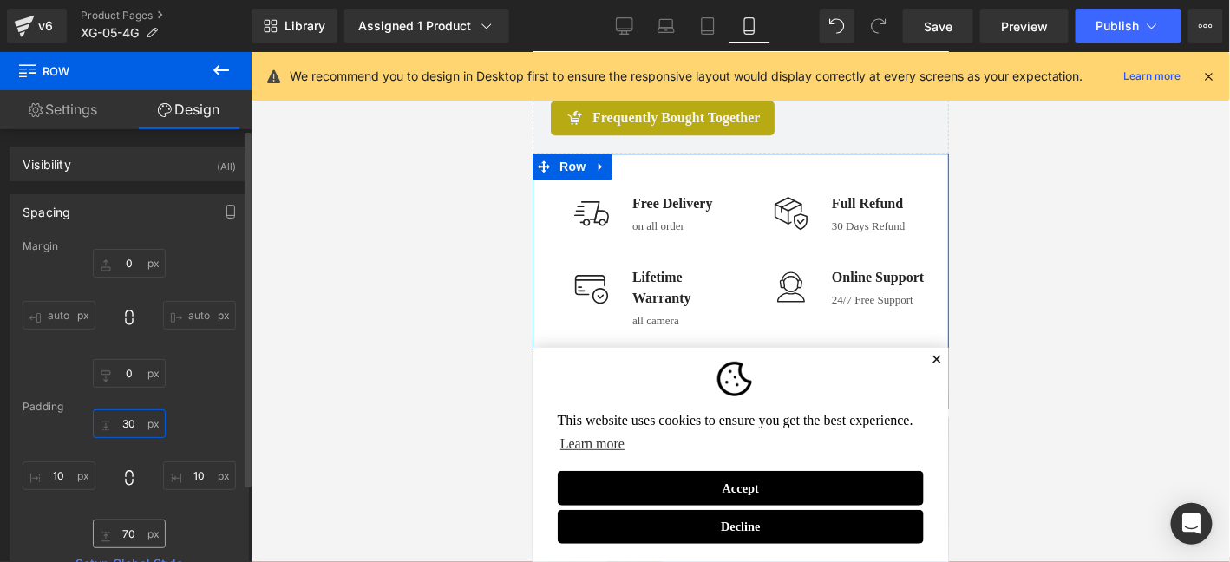
type input "30"
click at [137, 537] on input "text" at bounding box center [129, 534] width 73 height 29
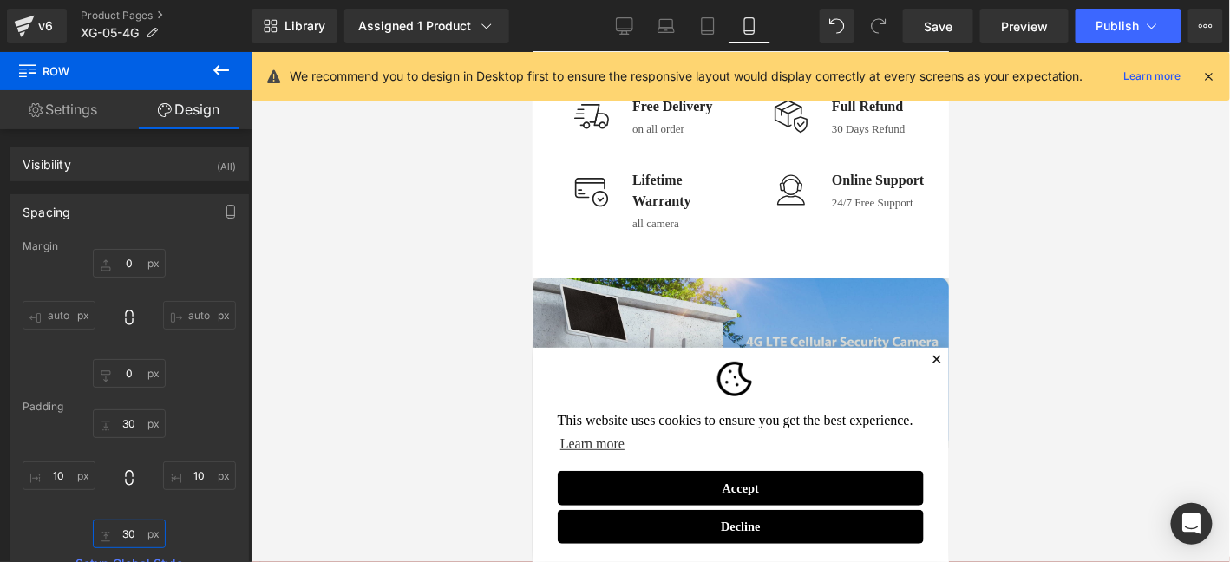
scroll to position [1630, 0]
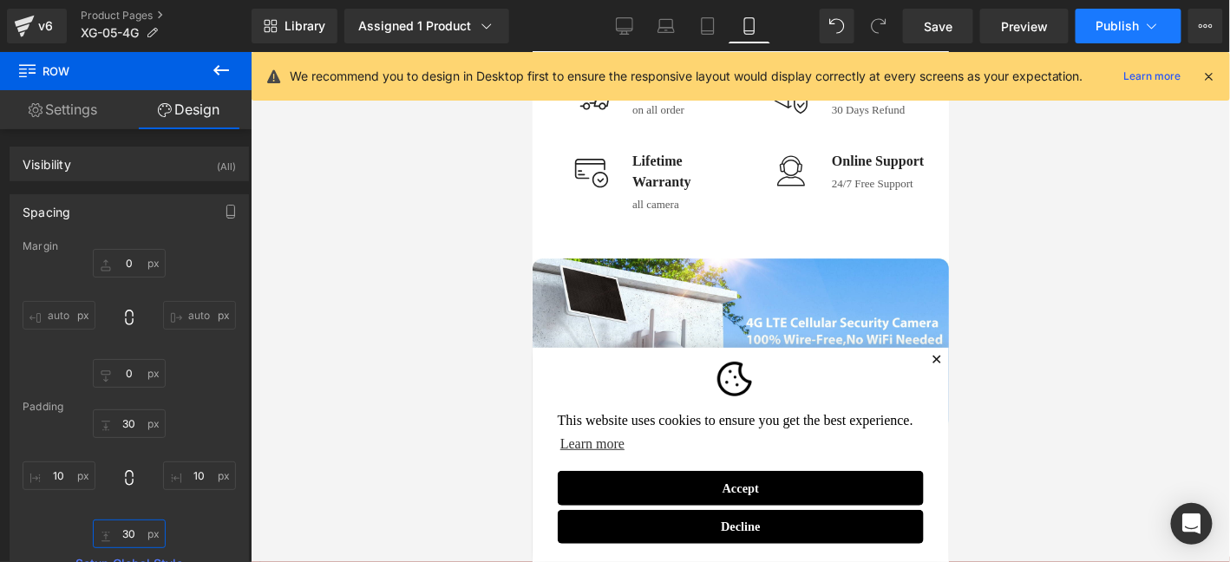
type input "30"
click at [1098, 31] on button "Publish" at bounding box center [1129, 26] width 106 height 35
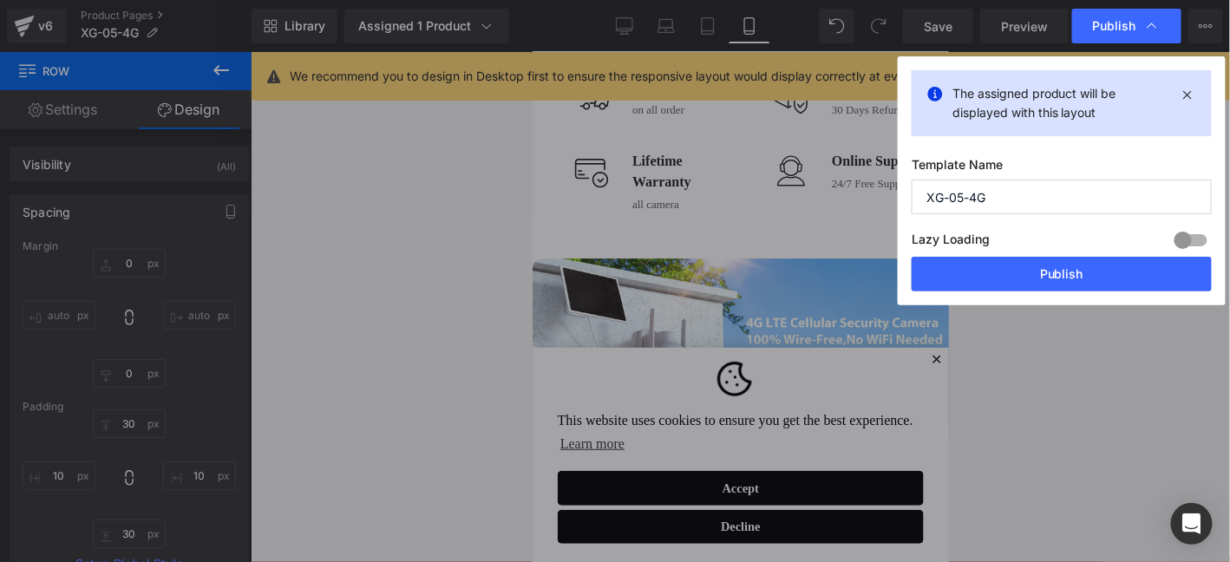
click at [1058, 249] on div "Lazy Loading Build Upgrade plan to unlock" at bounding box center [1062, 242] width 300 height 29
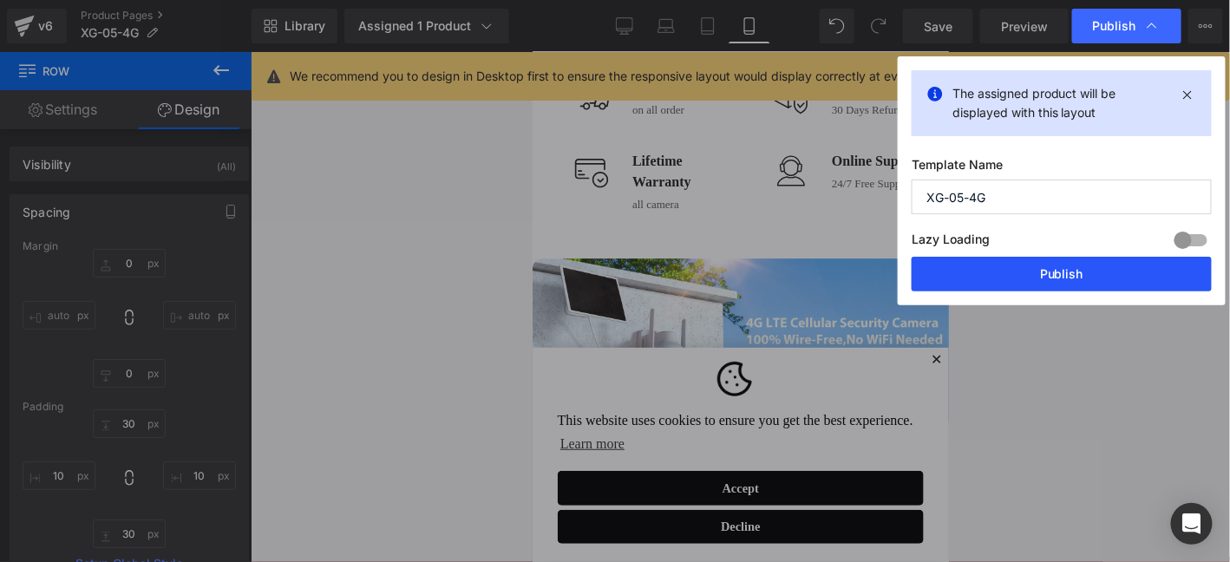
drag, startPoint x: 1057, startPoint y: 260, endPoint x: 363, endPoint y: 298, distance: 694.9
click at [1057, 260] on button "Publish" at bounding box center [1062, 274] width 300 height 35
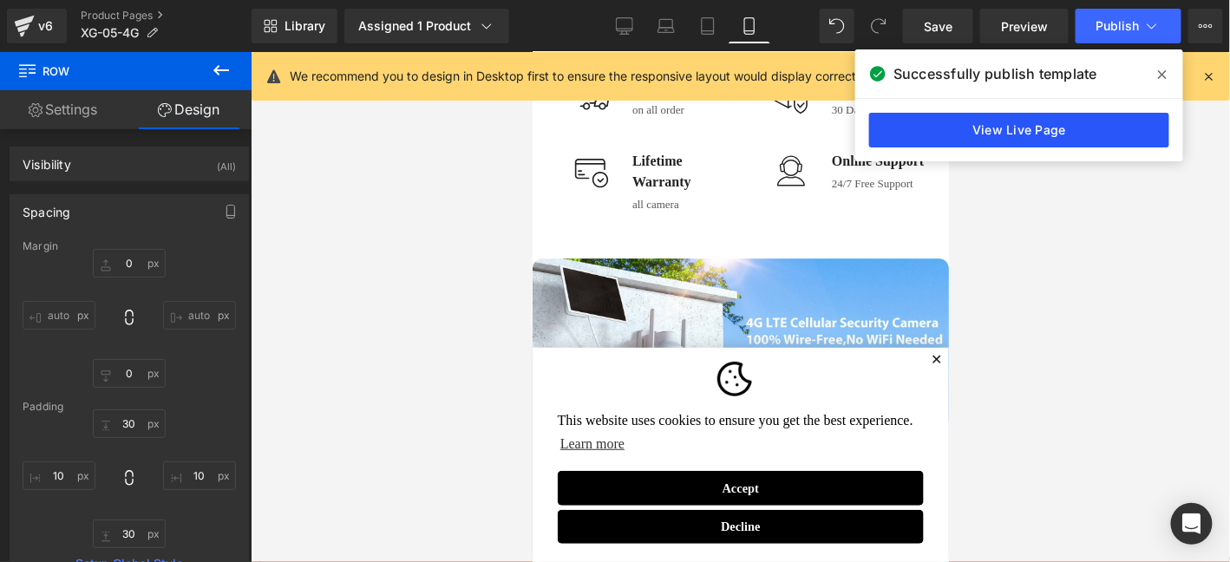
click at [1043, 120] on link "View Live Page" at bounding box center [1019, 130] width 300 height 35
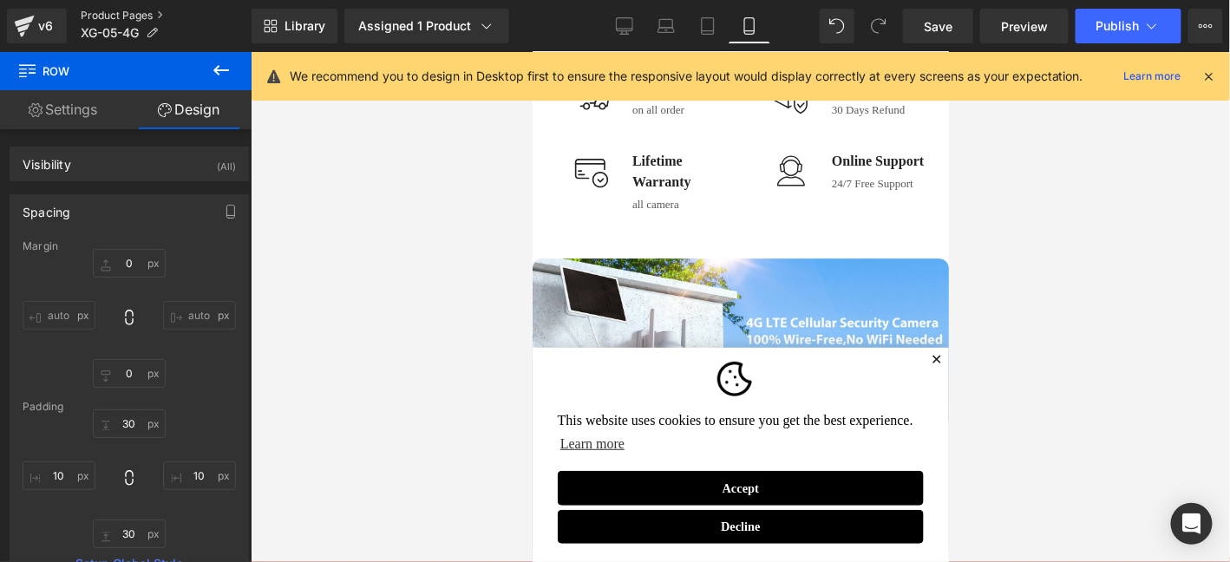
click at [122, 19] on link "Product Pages" at bounding box center [166, 16] width 171 height 14
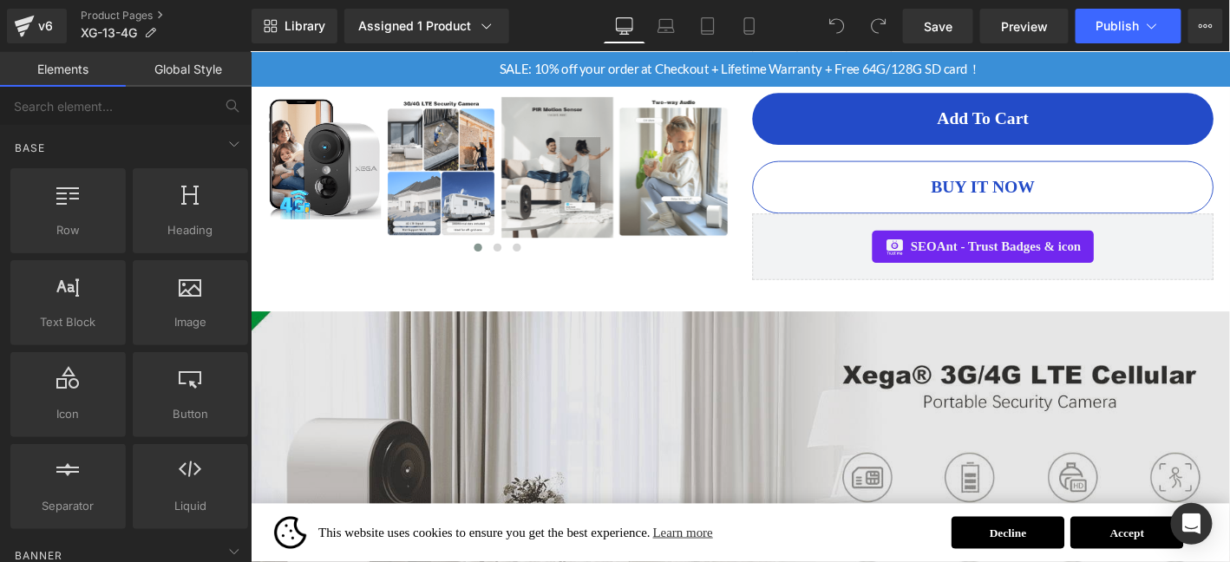
scroll to position [809, 0]
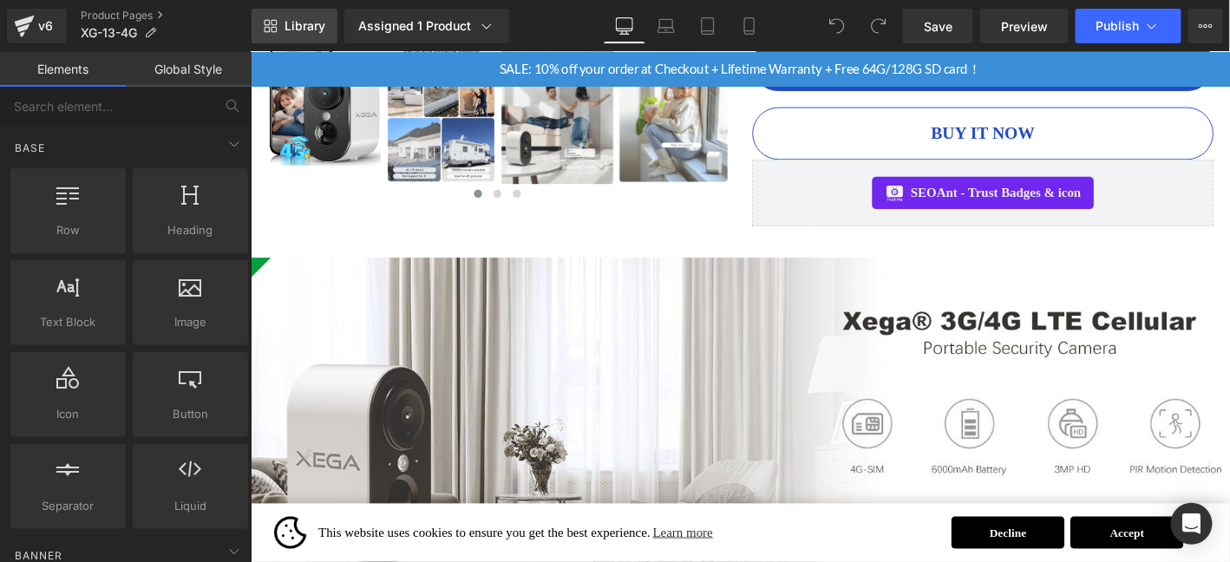
click at [296, 23] on span "Library" at bounding box center [304, 26] width 41 height 16
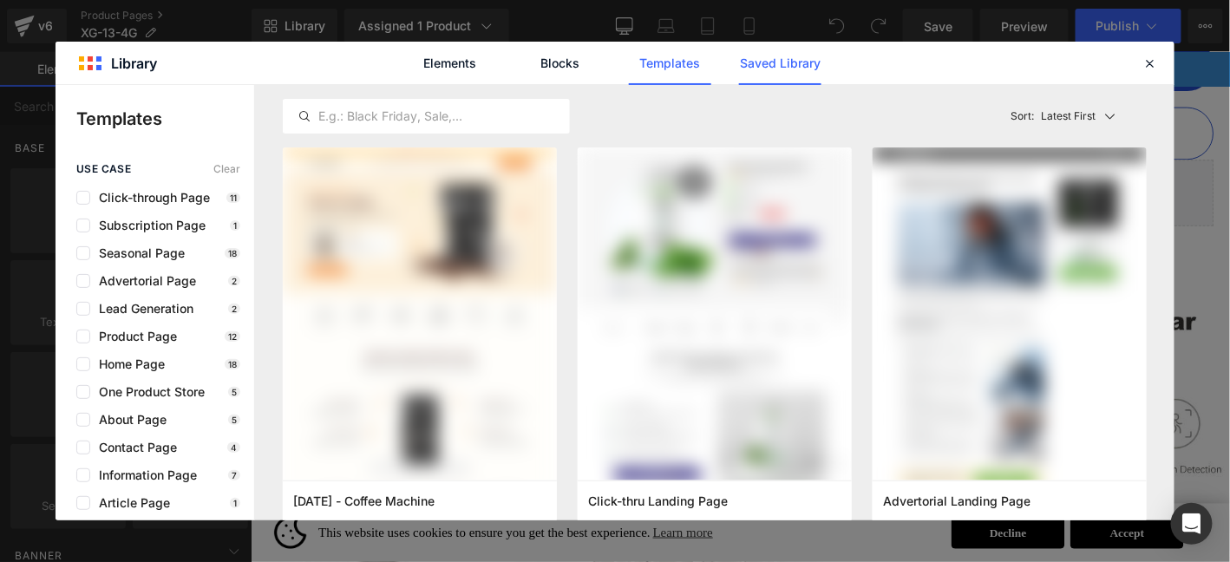
click at [810, 62] on link "Saved Library" at bounding box center [780, 63] width 82 height 43
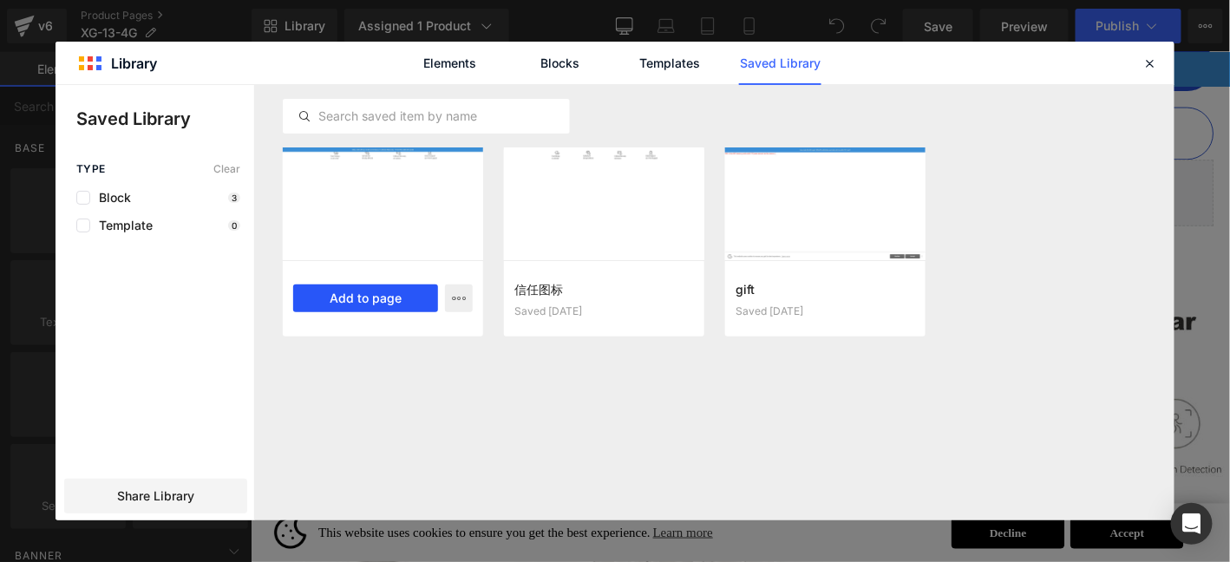
click at [360, 285] on button "Add to page" at bounding box center [365, 298] width 145 height 28
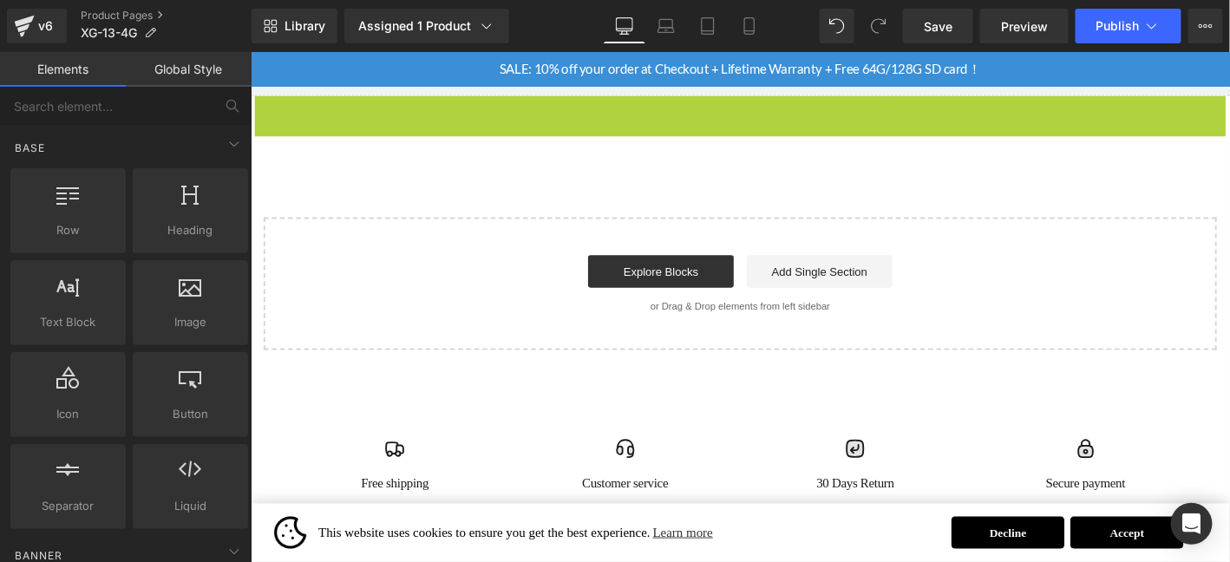
scroll to position [7827, 0]
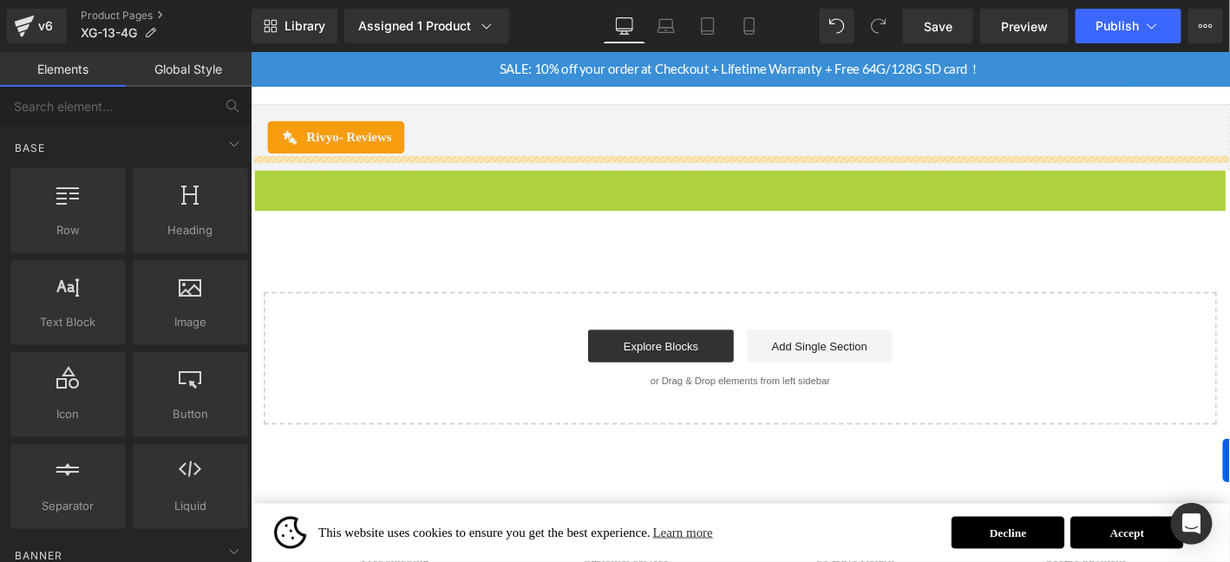
drag, startPoint x: 285, startPoint y: 100, endPoint x: 1291, endPoint y: 489, distance: 1078.9
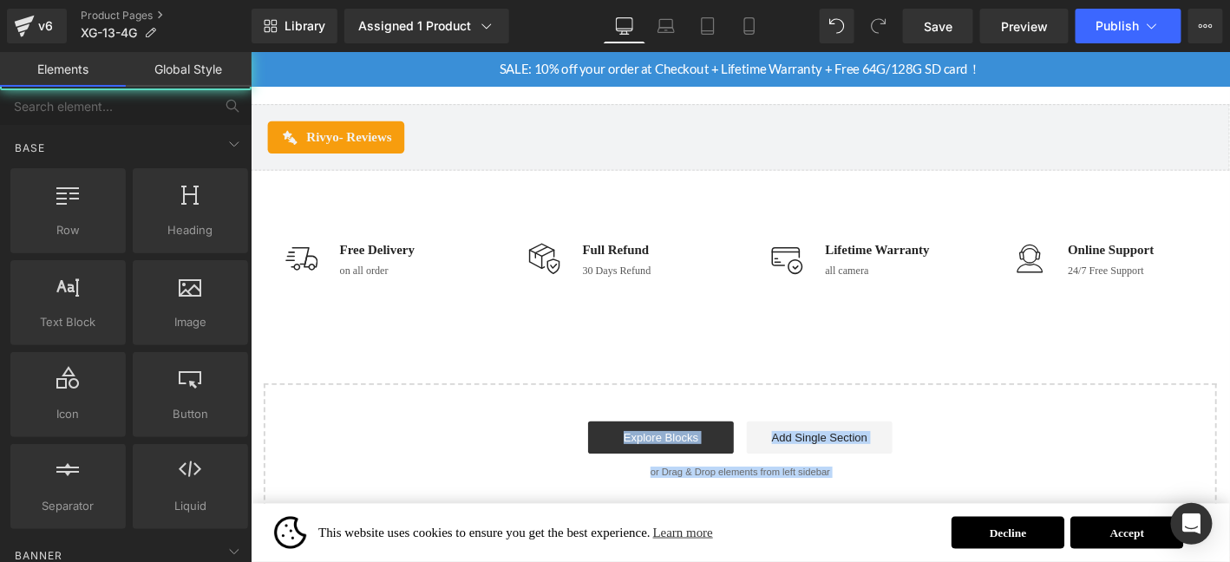
drag, startPoint x: 1292, startPoint y: 533, endPoint x: 1298, endPoint y: 218, distance: 314.9
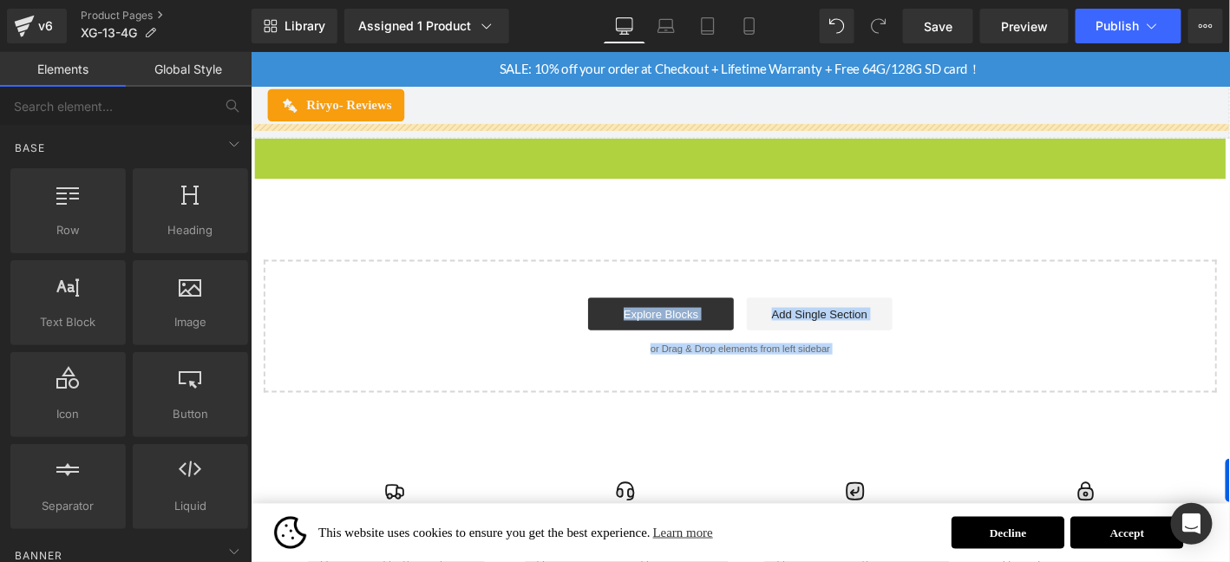
drag, startPoint x: 289, startPoint y: 175, endPoint x: 1298, endPoint y: 521, distance: 1066.4
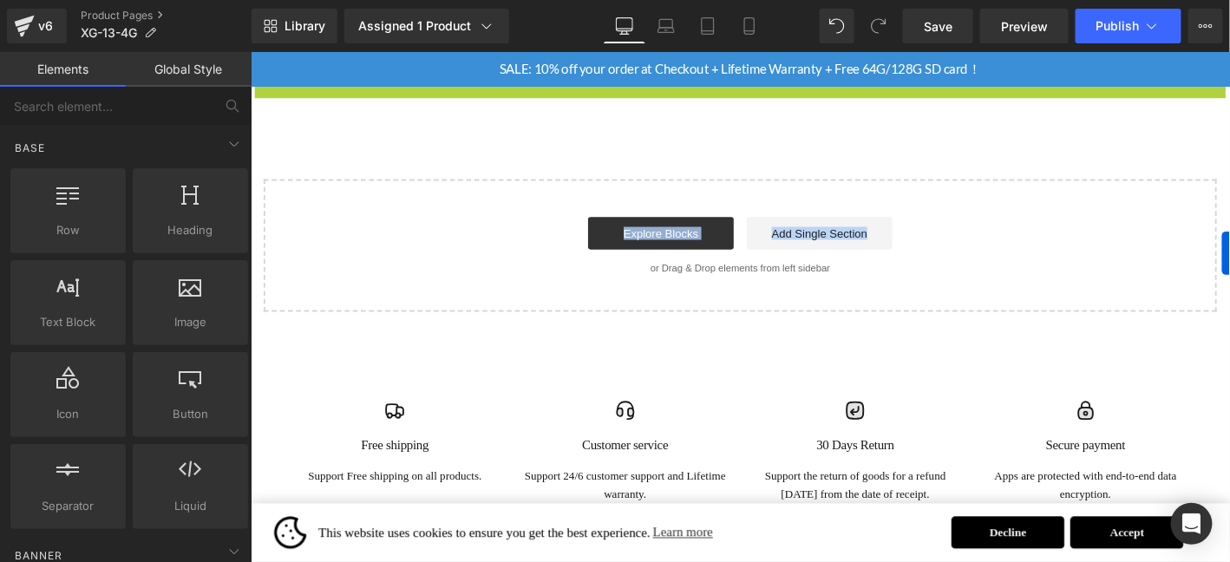
drag, startPoint x: 1295, startPoint y: 538, endPoint x: 1298, endPoint y: 183, distance: 354.8
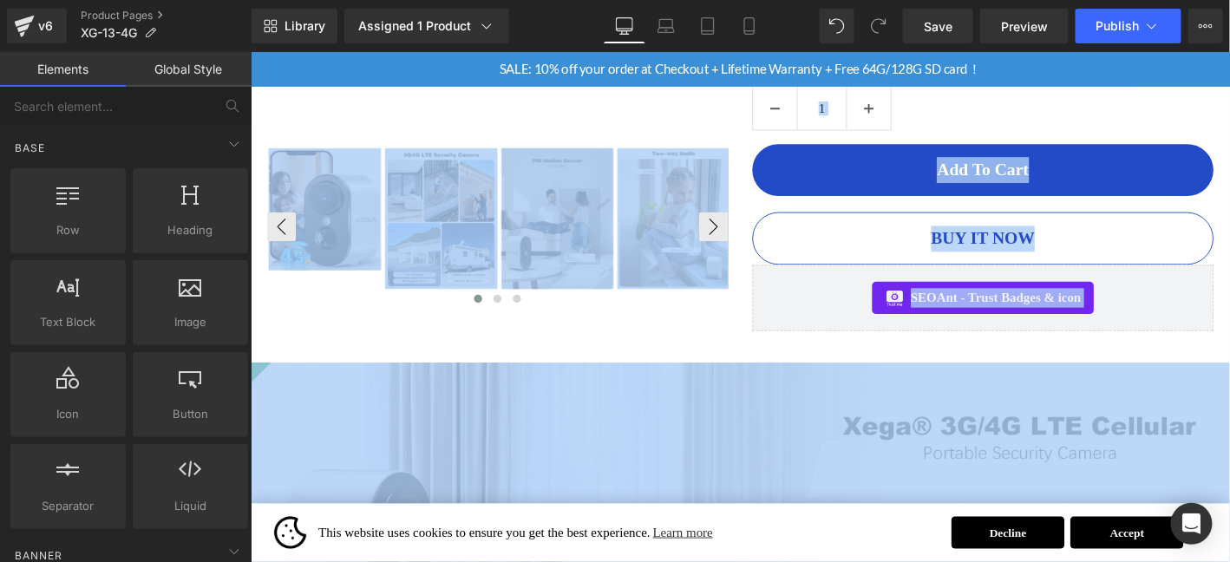
scroll to position [661, 0]
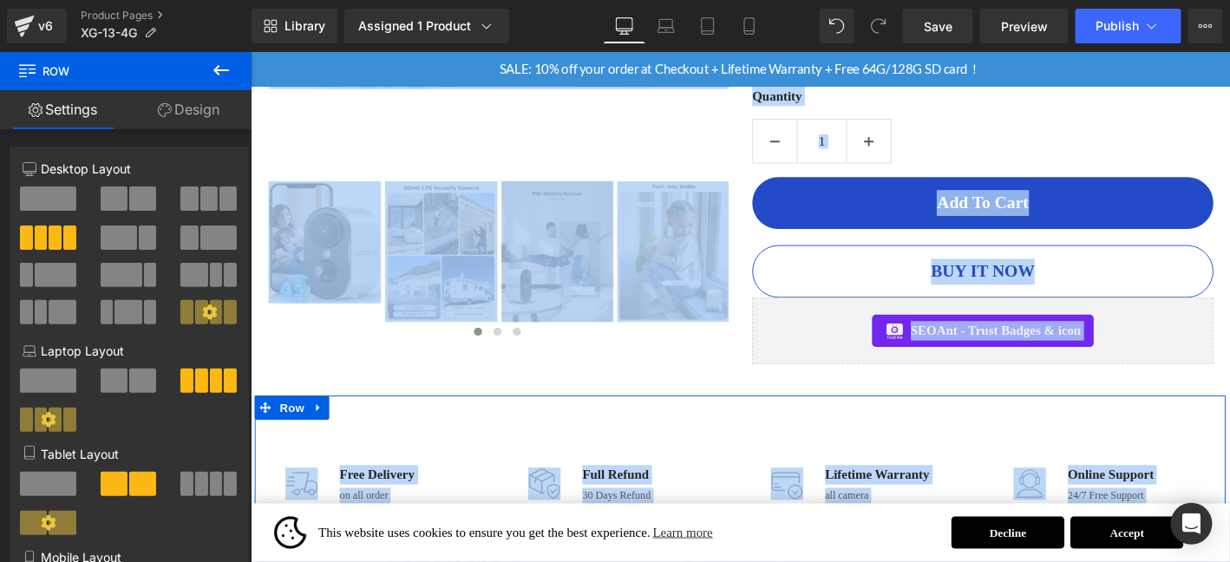
click at [494, 420] on div at bounding box center [774, 422] width 1041 height 4
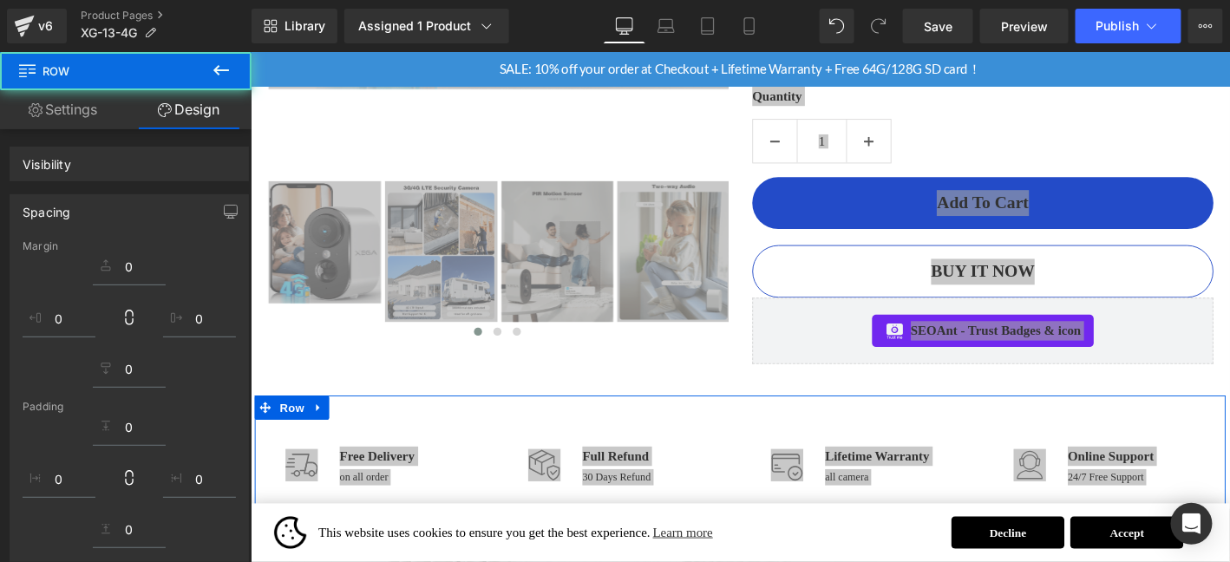
click at [223, 63] on icon at bounding box center [221, 70] width 21 height 21
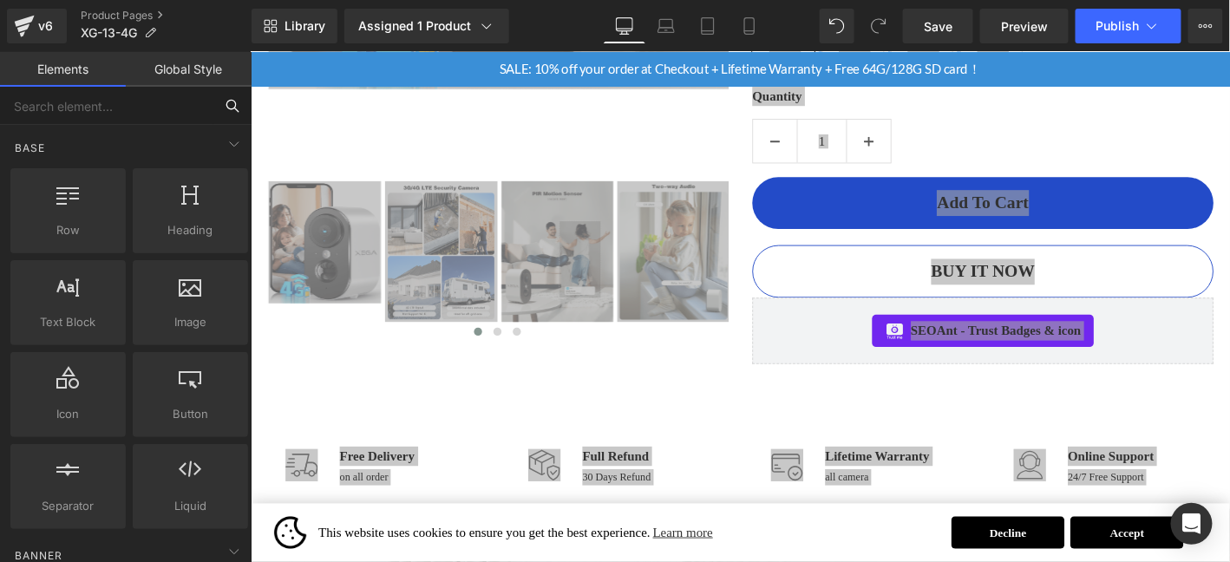
click at [116, 108] on input "text" at bounding box center [106, 106] width 213 height 38
type input "R"
type input "FR"
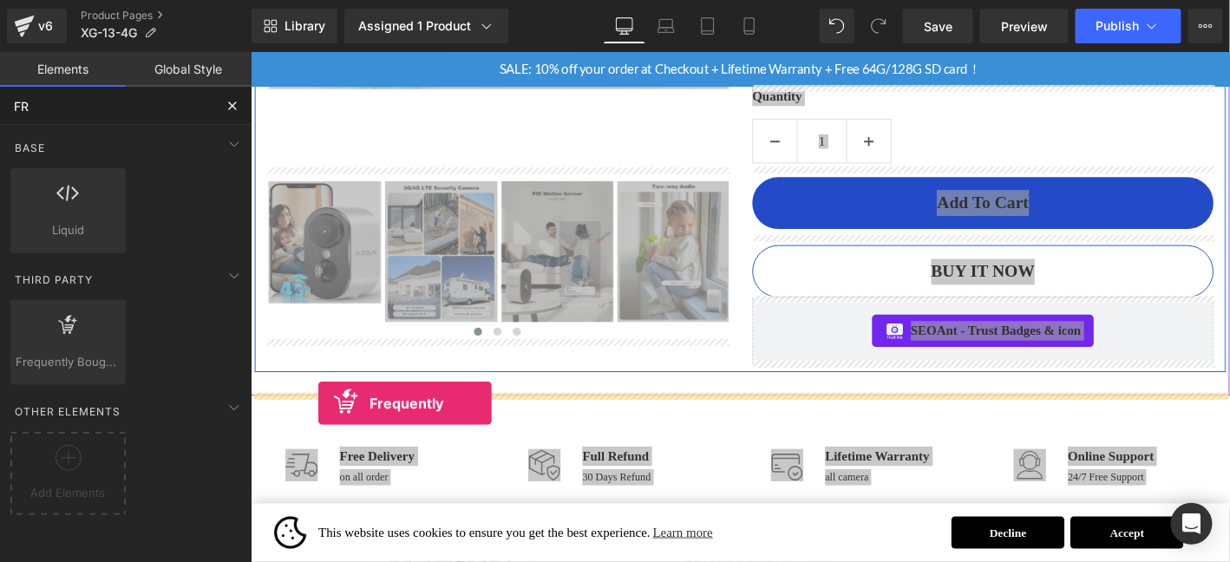
drag, startPoint x: 410, startPoint y: 399, endPoint x: 322, endPoint y: 428, distance: 93.0
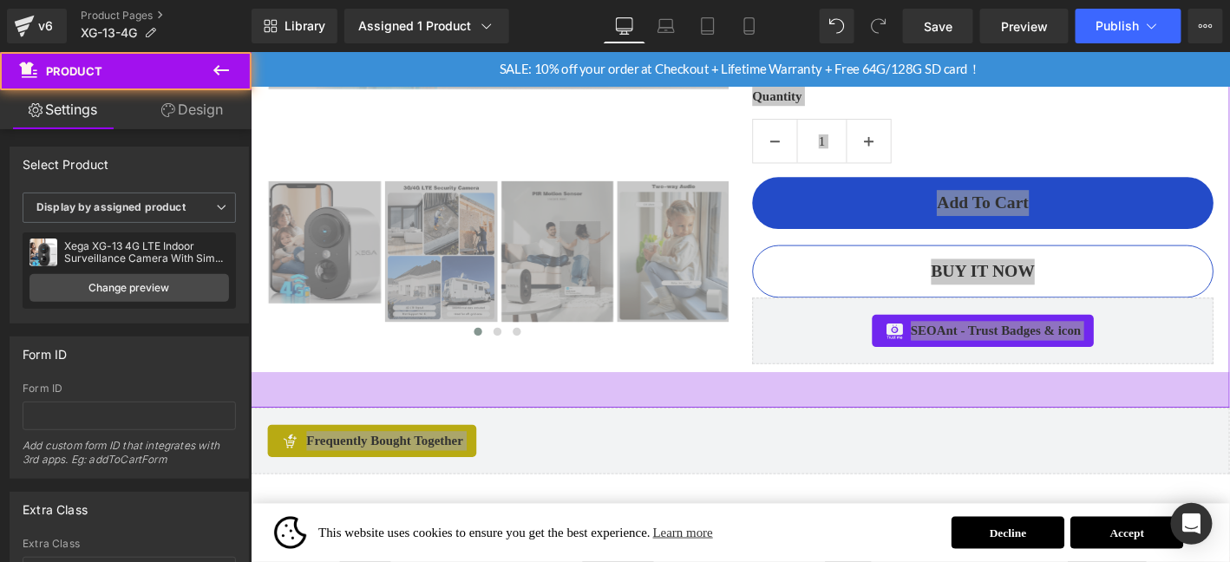
drag, startPoint x: 775, startPoint y: 409, endPoint x: 780, endPoint y: 423, distance: 14.5
click at [780, 423] on div "44px" at bounding box center [774, 414] width 1049 height 38
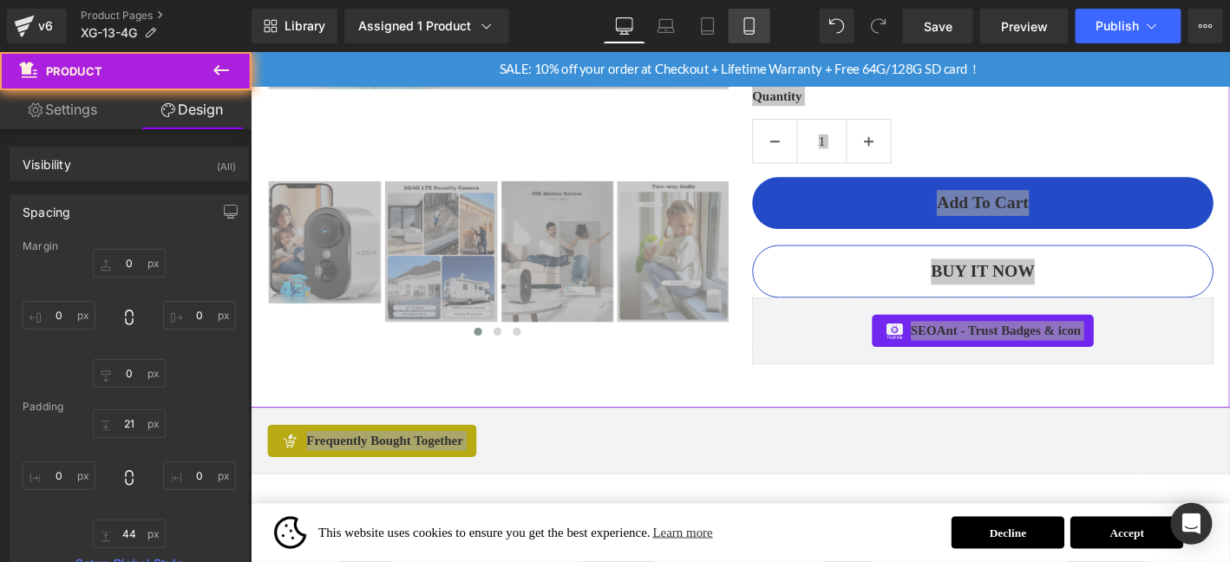
click at [746, 28] on icon at bounding box center [749, 25] width 17 height 17
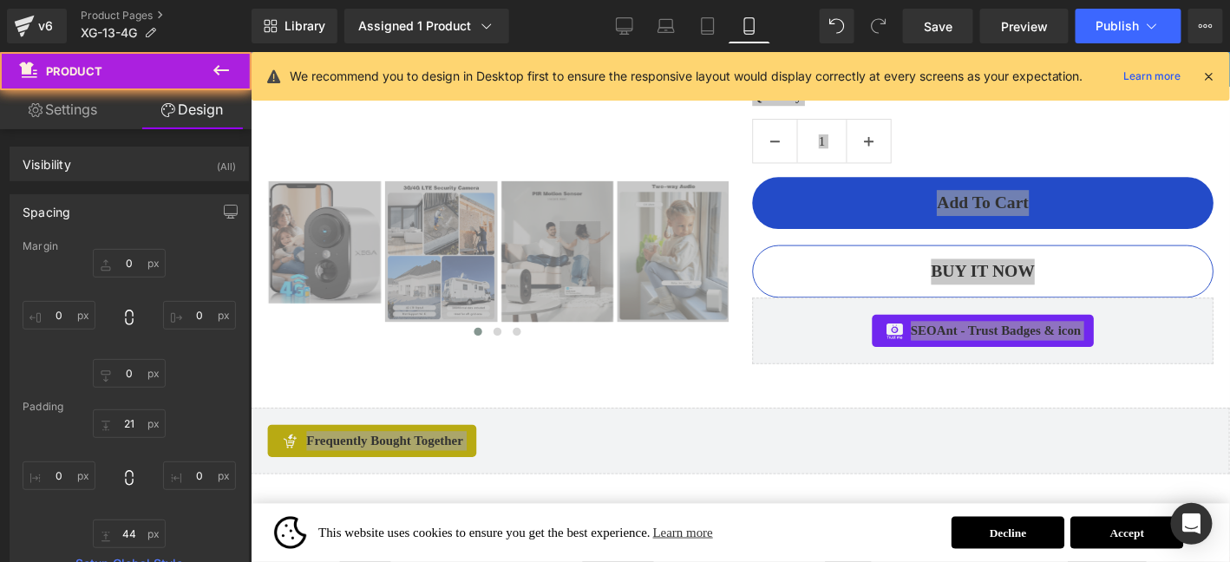
scroll to position [805, 0]
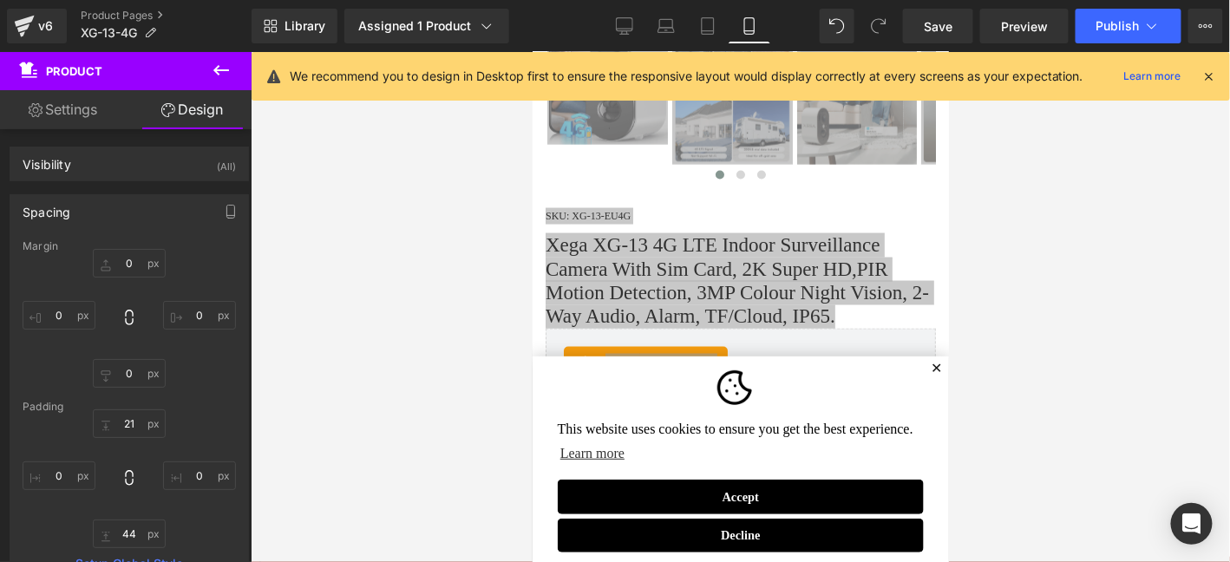
type input "0"
type input "33"
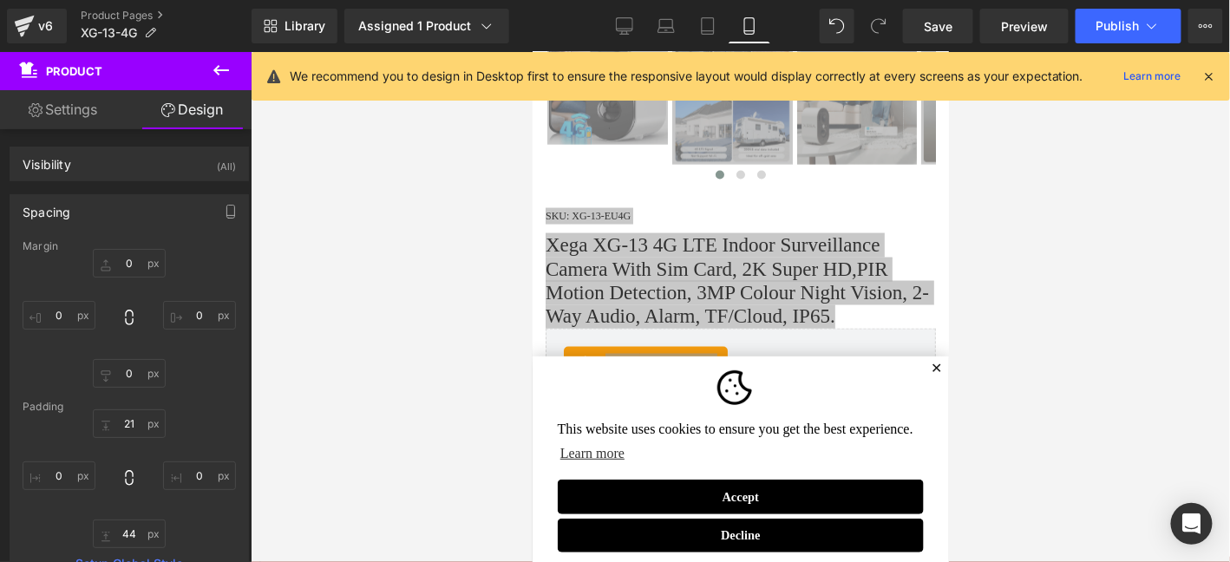
type input "0"
type input "33"
type input "0"
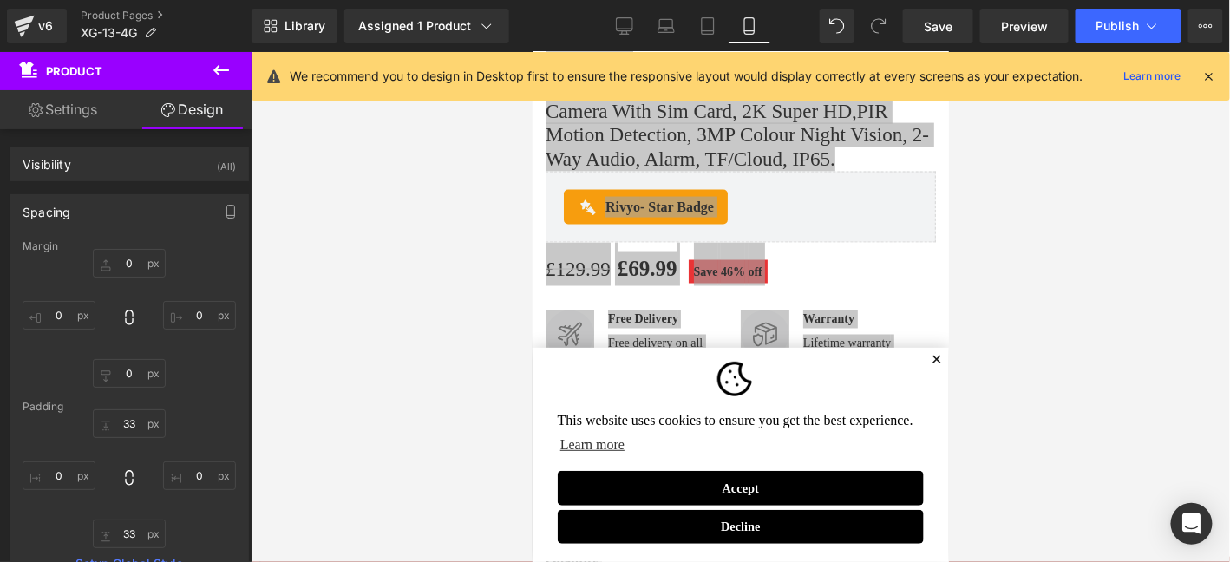
scroll to position [0, 0]
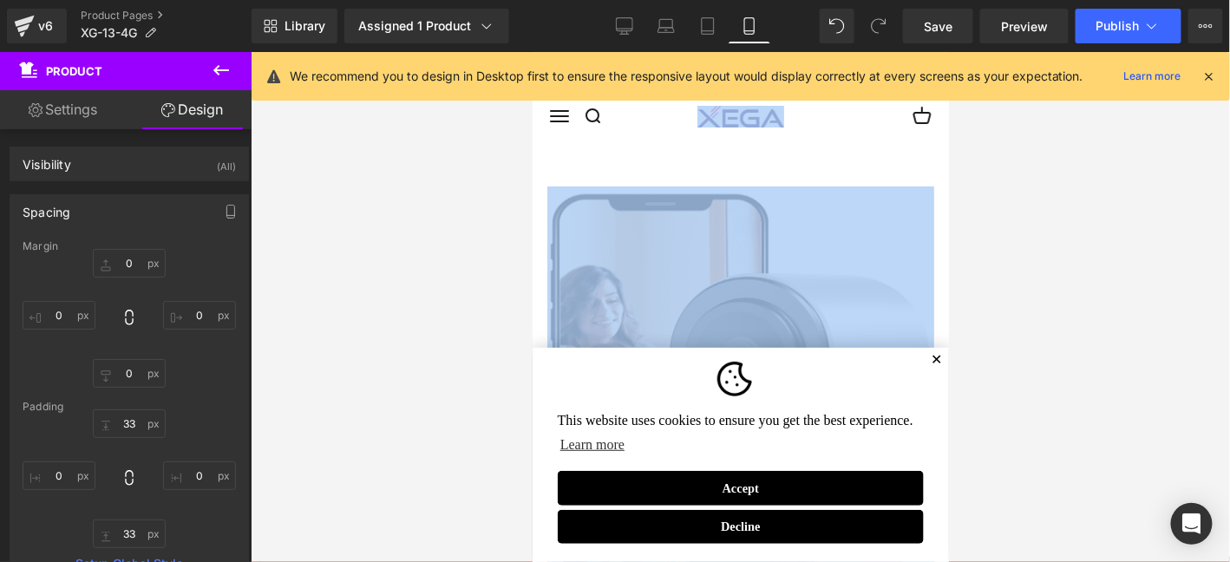
click at [930, 354] on span "✕" at bounding box center [935, 359] width 11 height 10
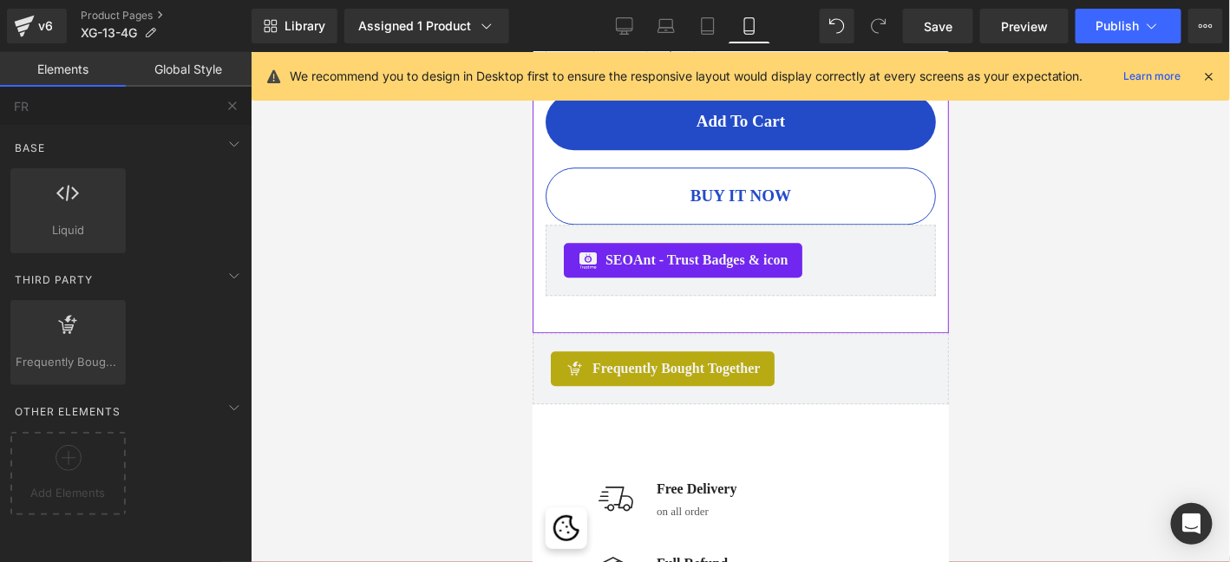
scroll to position [1474, 0]
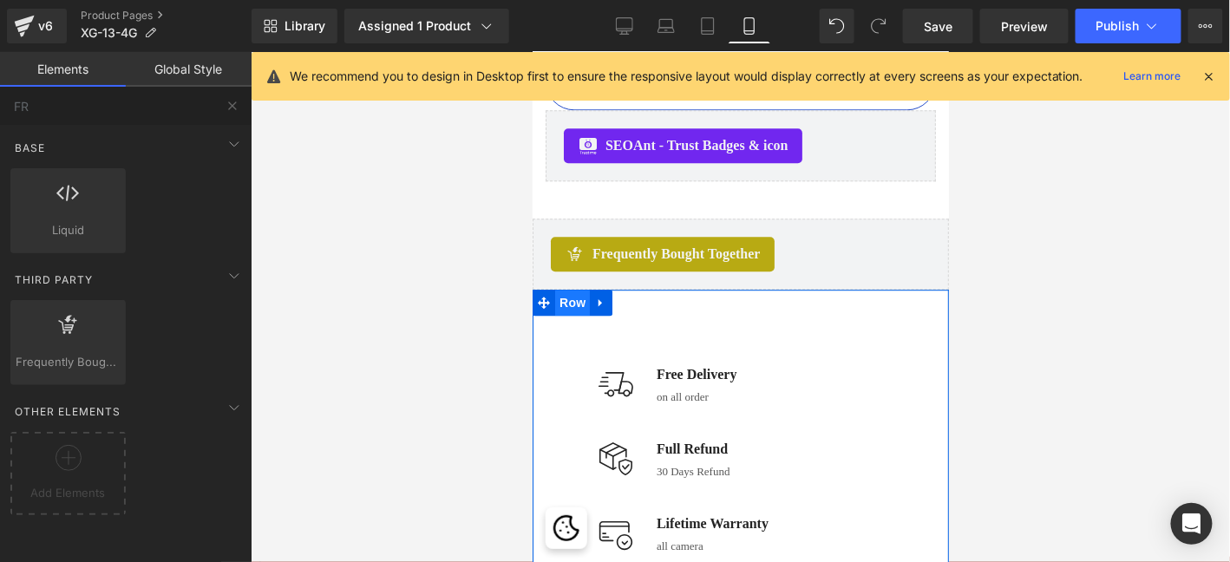
click at [562, 303] on span "Row" at bounding box center [571, 302] width 35 height 26
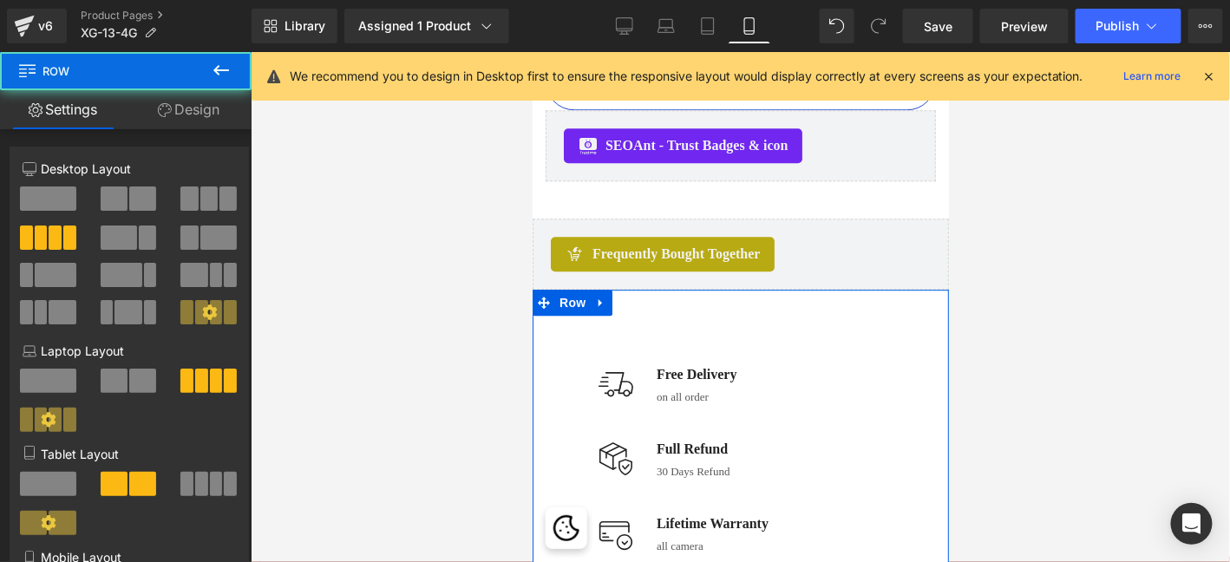
click at [204, 117] on link "Design" at bounding box center [189, 109] width 126 height 39
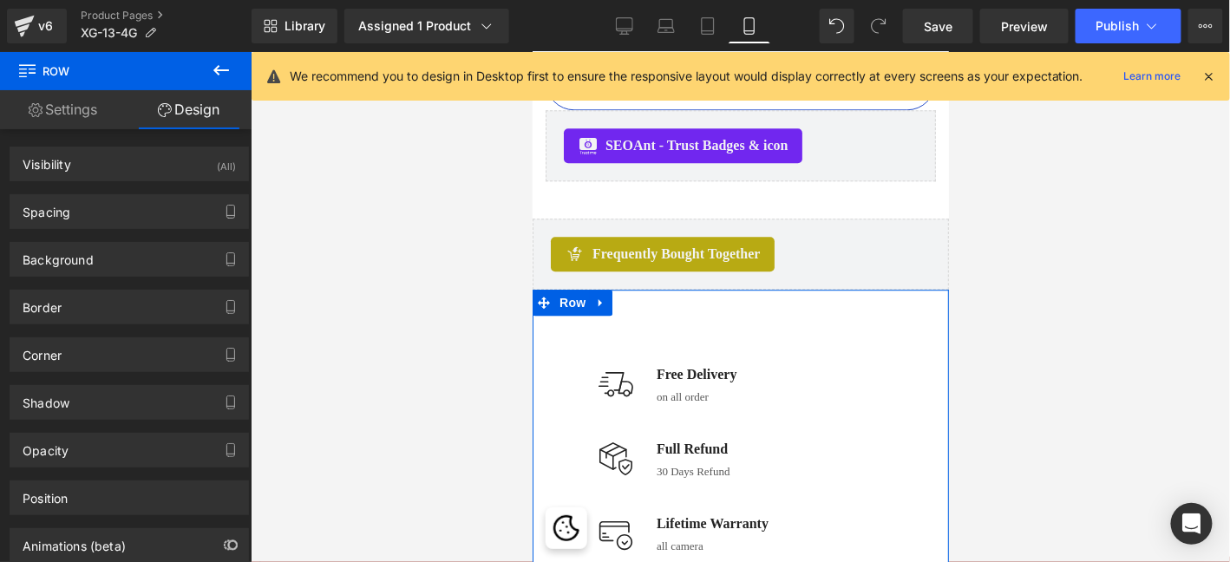
click at [82, 116] on link "Settings" at bounding box center [63, 109] width 126 height 39
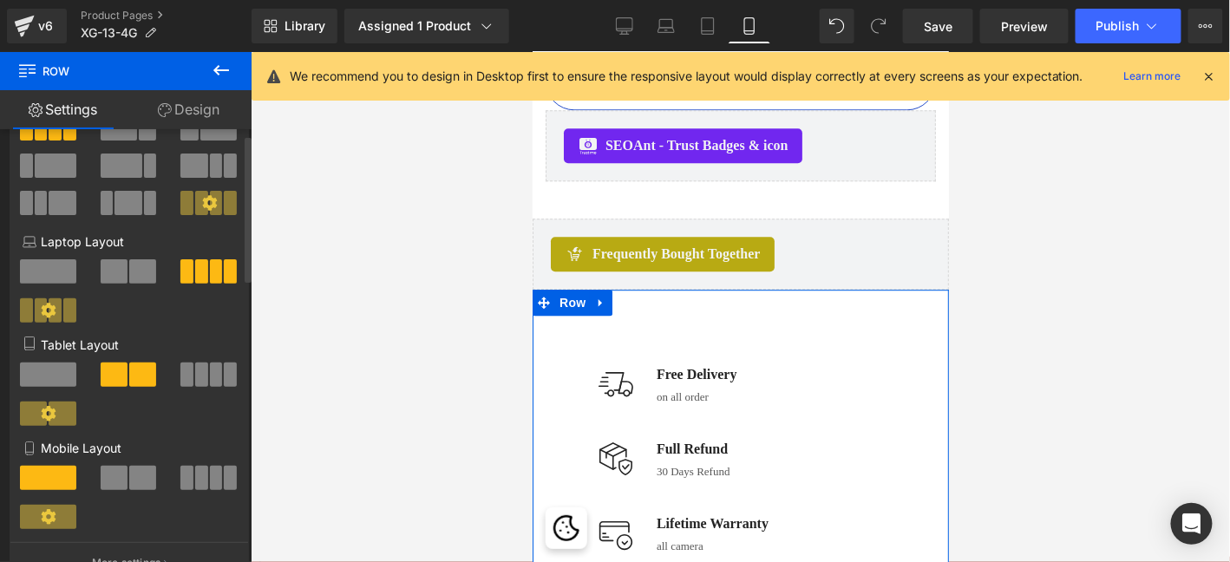
scroll to position [115, 0]
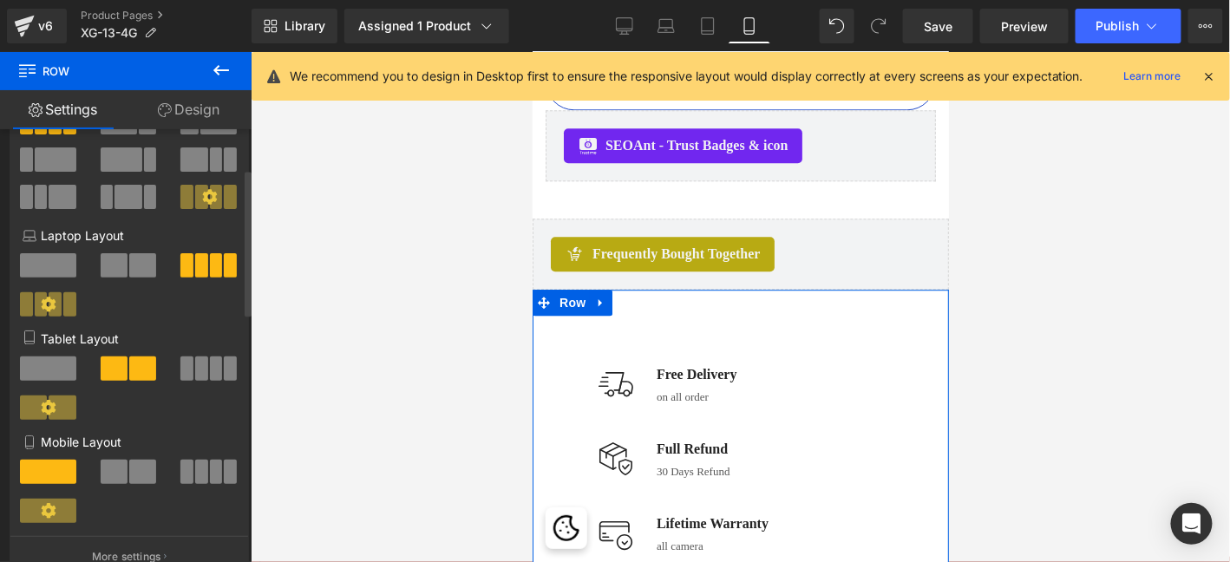
click at [142, 481] on span at bounding box center [142, 472] width 27 height 24
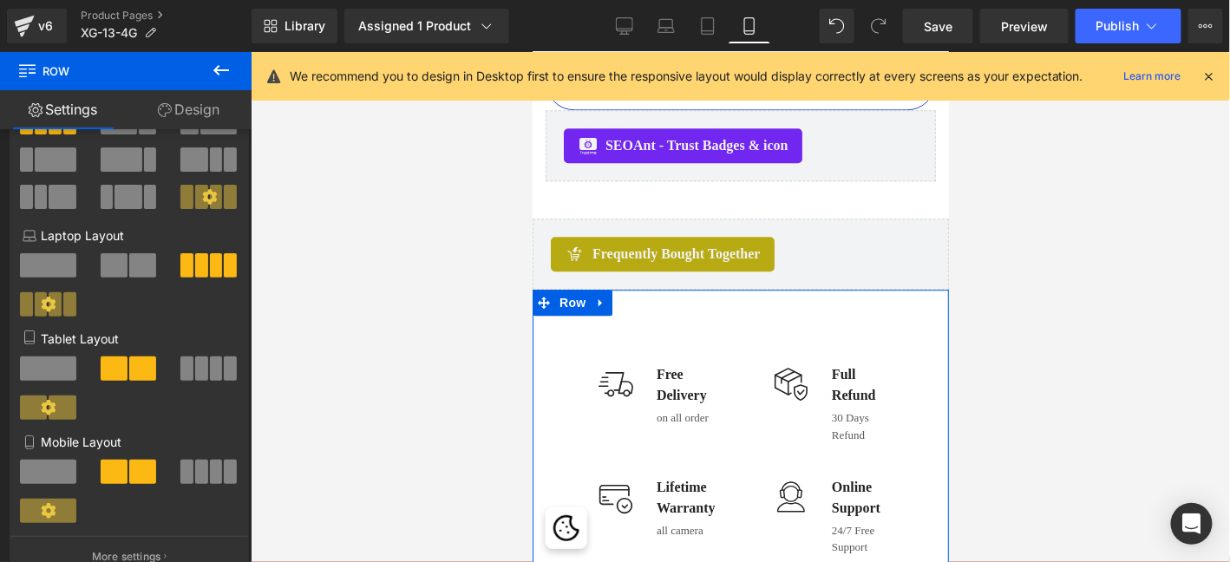
click at [202, 112] on link "Design" at bounding box center [189, 109] width 126 height 39
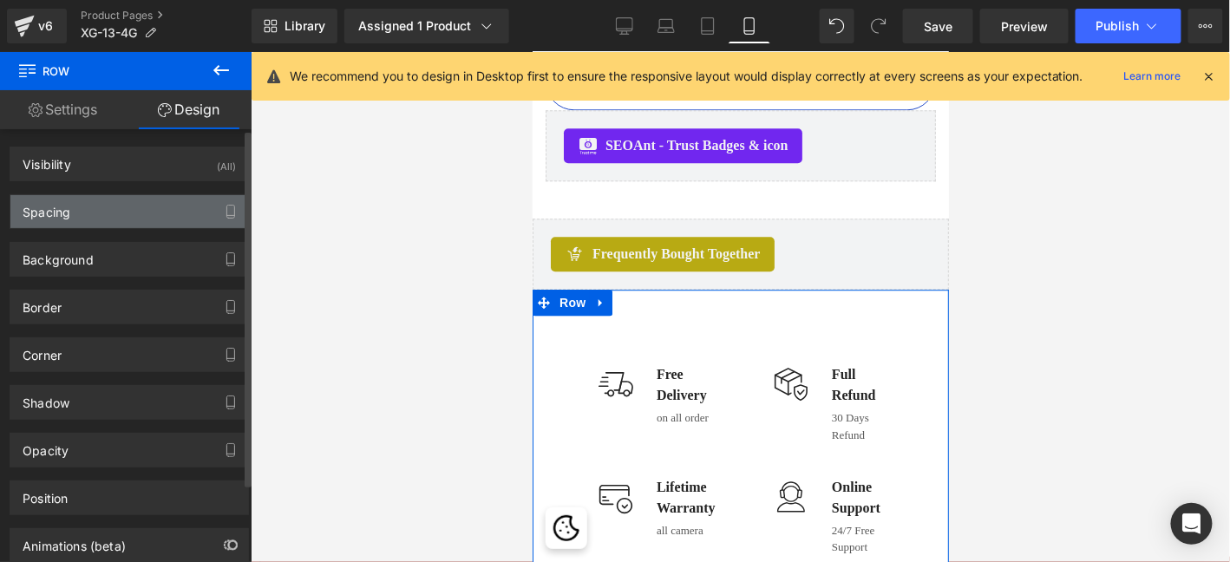
type input "0"
type input "70"
type input "38"
type input "70"
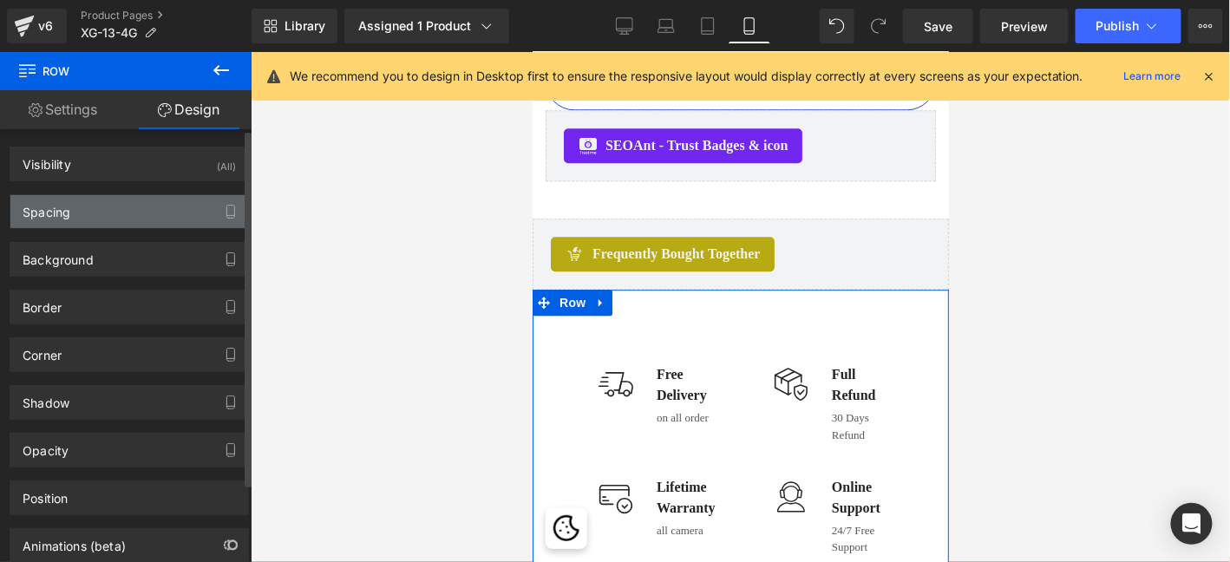
click at [113, 214] on div "Spacing" at bounding box center [129, 211] width 238 height 33
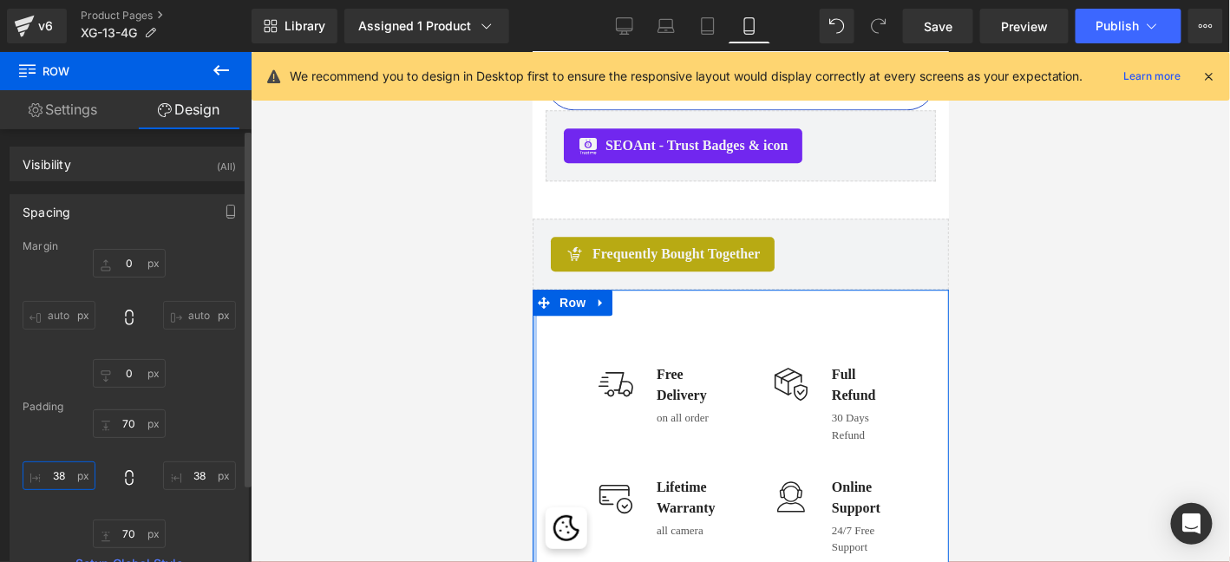
click at [68, 480] on input "38" at bounding box center [59, 475] width 73 height 29
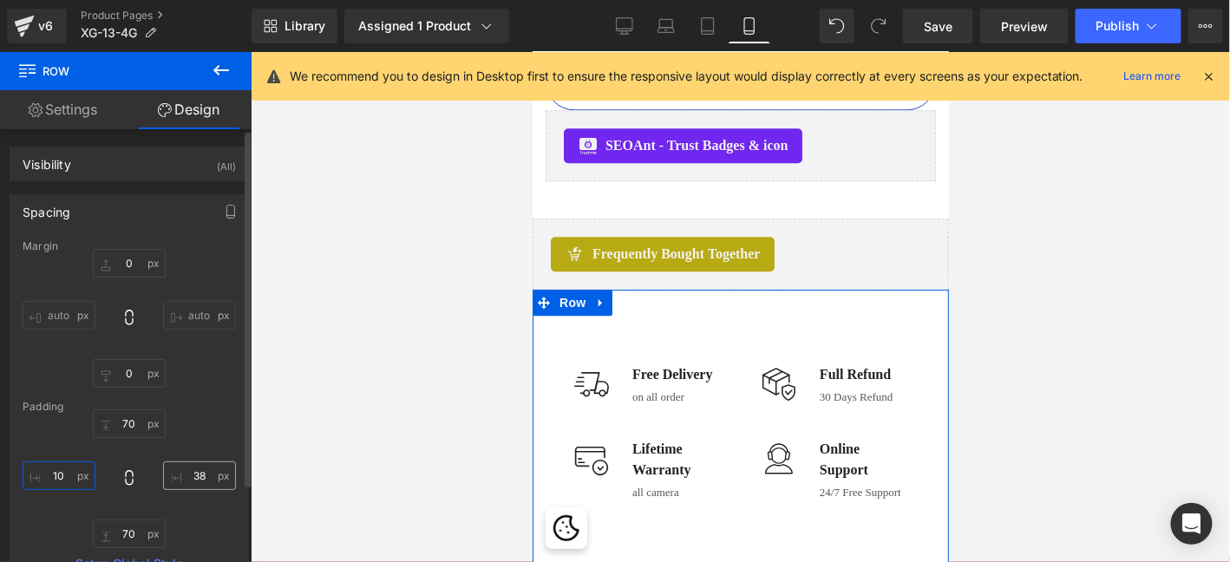
type input "10"
click at [199, 471] on input "38" at bounding box center [199, 475] width 73 height 29
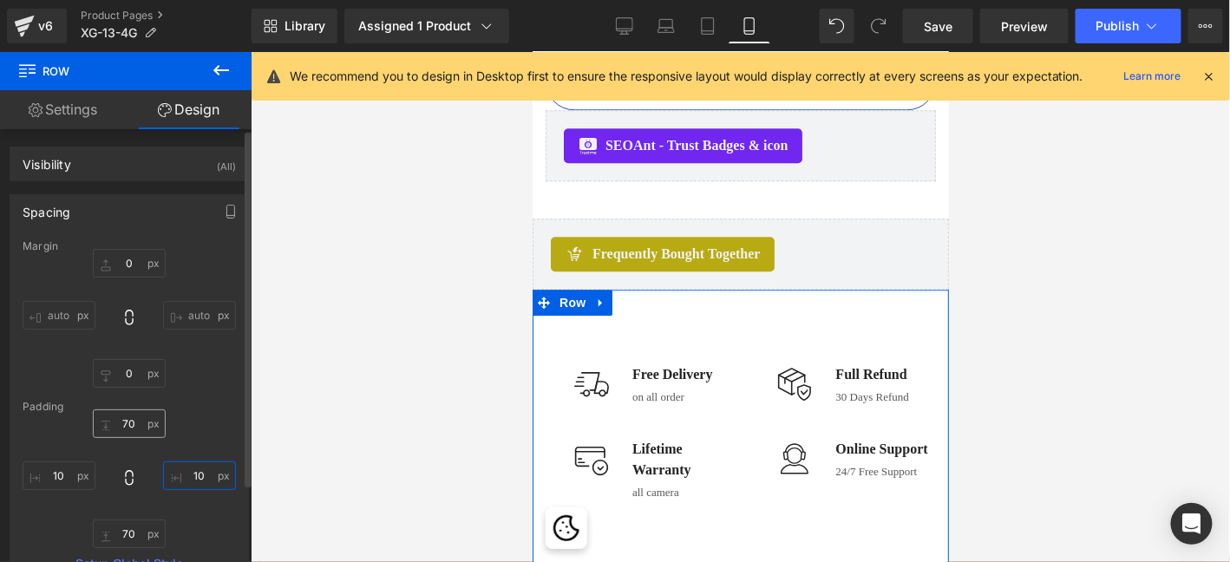
type input "10"
click at [116, 415] on input "70" at bounding box center [129, 423] width 73 height 29
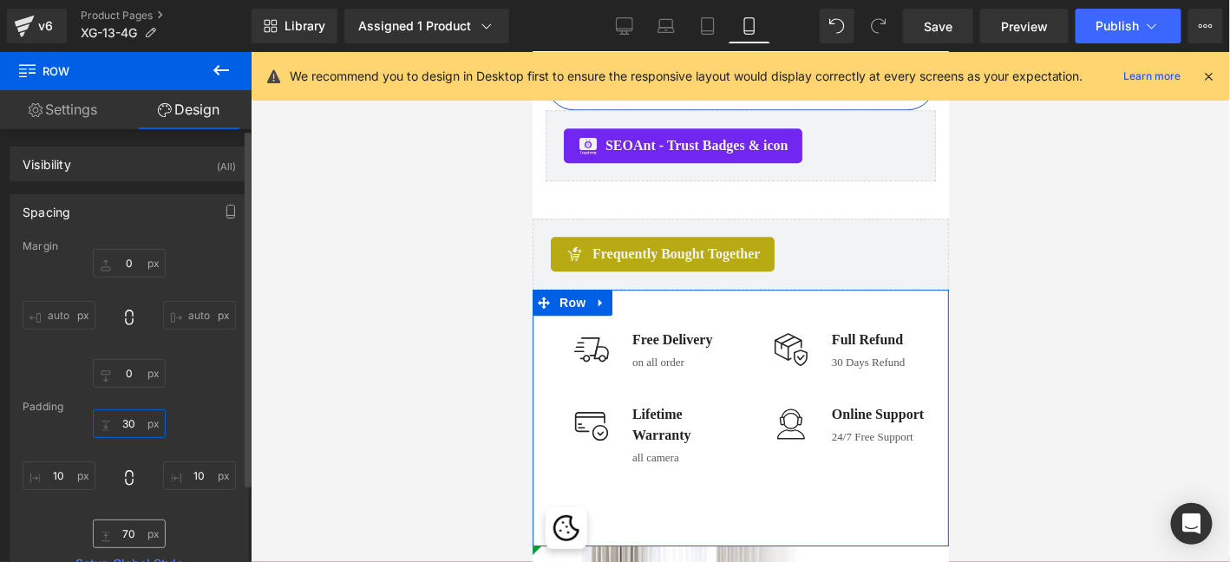
type input "30"
click at [129, 536] on input "70" at bounding box center [129, 534] width 73 height 29
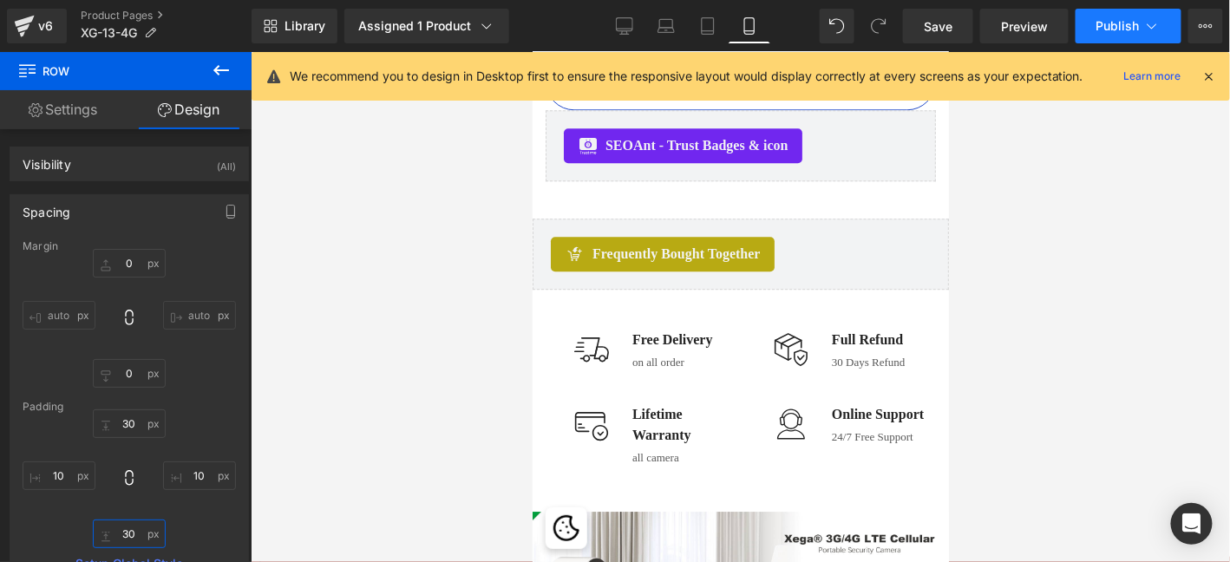
type input "30"
click at [1141, 16] on button "Publish" at bounding box center [1129, 26] width 106 height 35
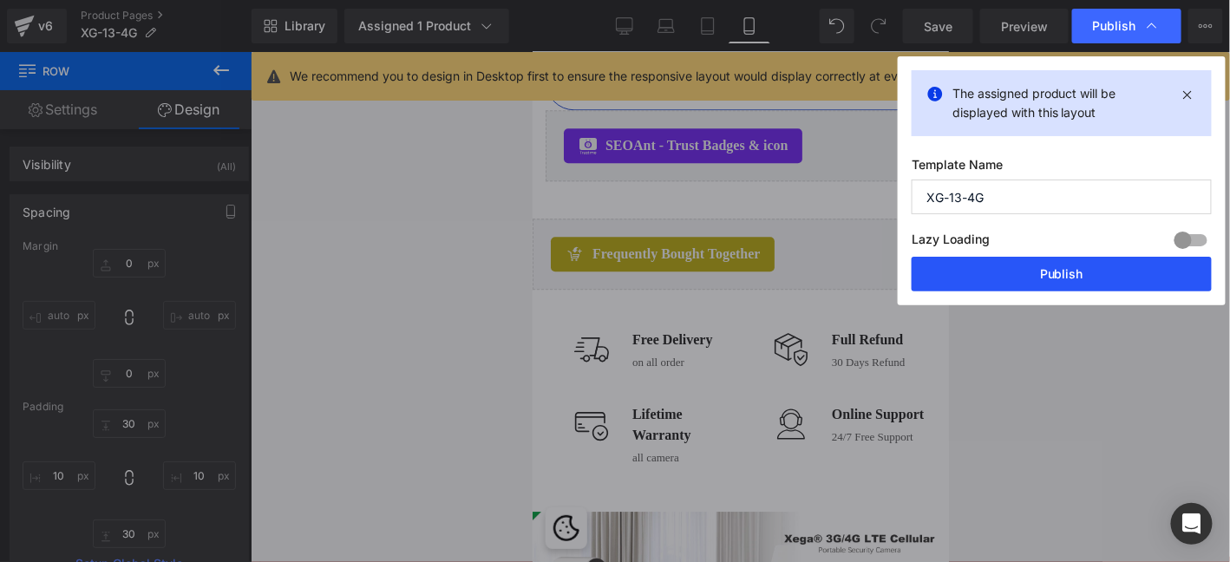
click at [1056, 278] on button "Publish" at bounding box center [1062, 274] width 300 height 35
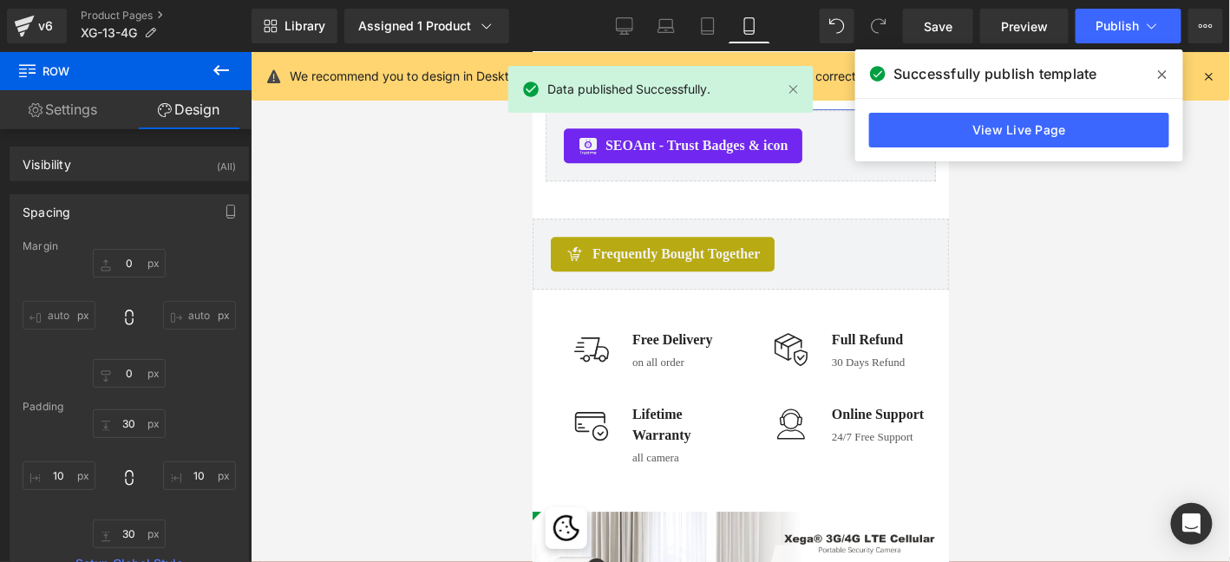
click at [1163, 77] on icon at bounding box center [1162, 75] width 9 height 14
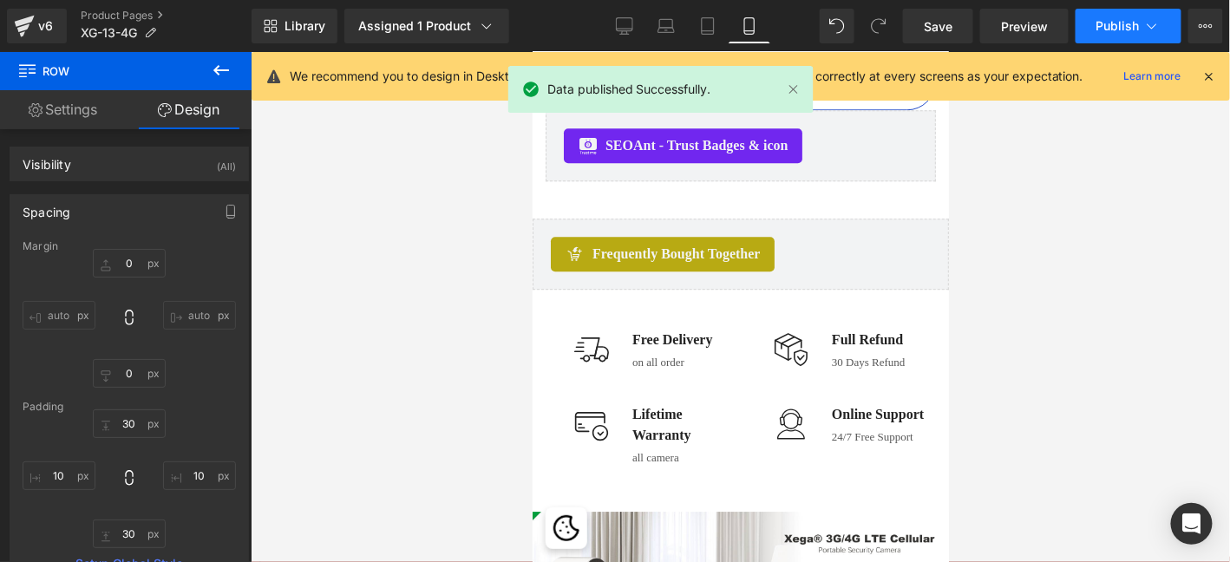
click at [1140, 15] on button "Publish" at bounding box center [1129, 26] width 106 height 35
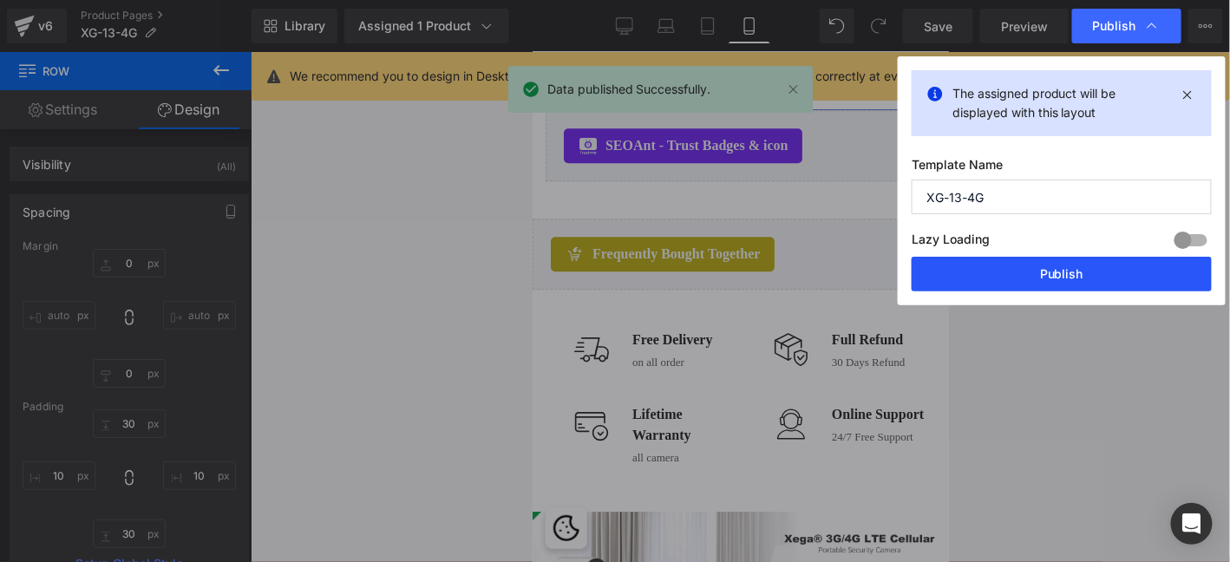
click at [1131, 274] on button "Publish" at bounding box center [1062, 274] width 300 height 35
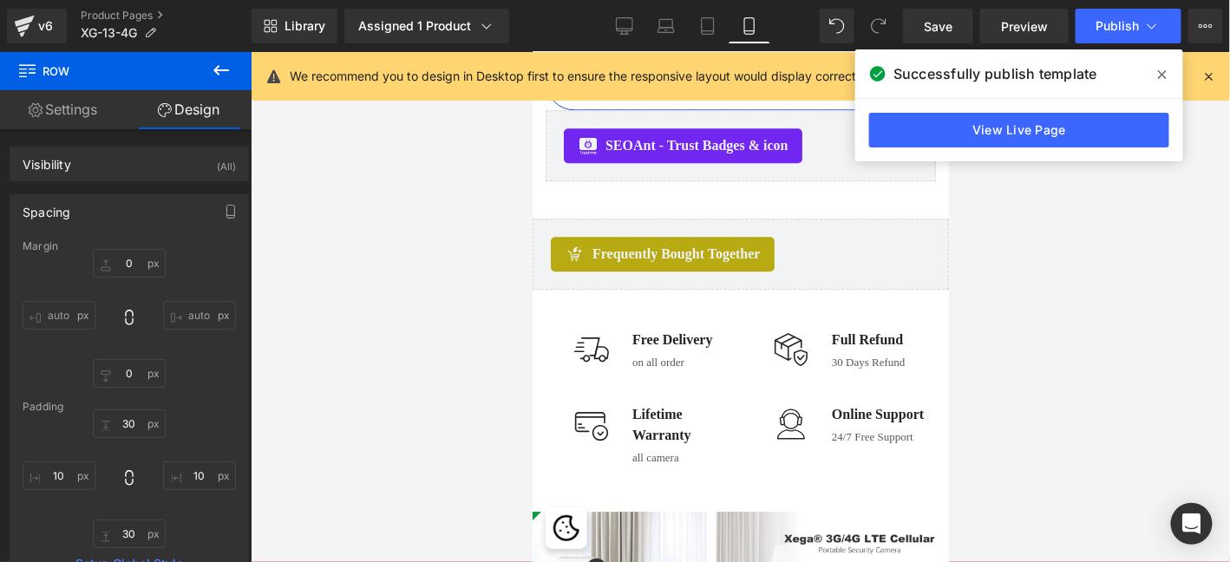
click at [1167, 78] on span at bounding box center [1162, 75] width 28 height 28
